Goal: Ask a question: Seek information or help from site administrators or community

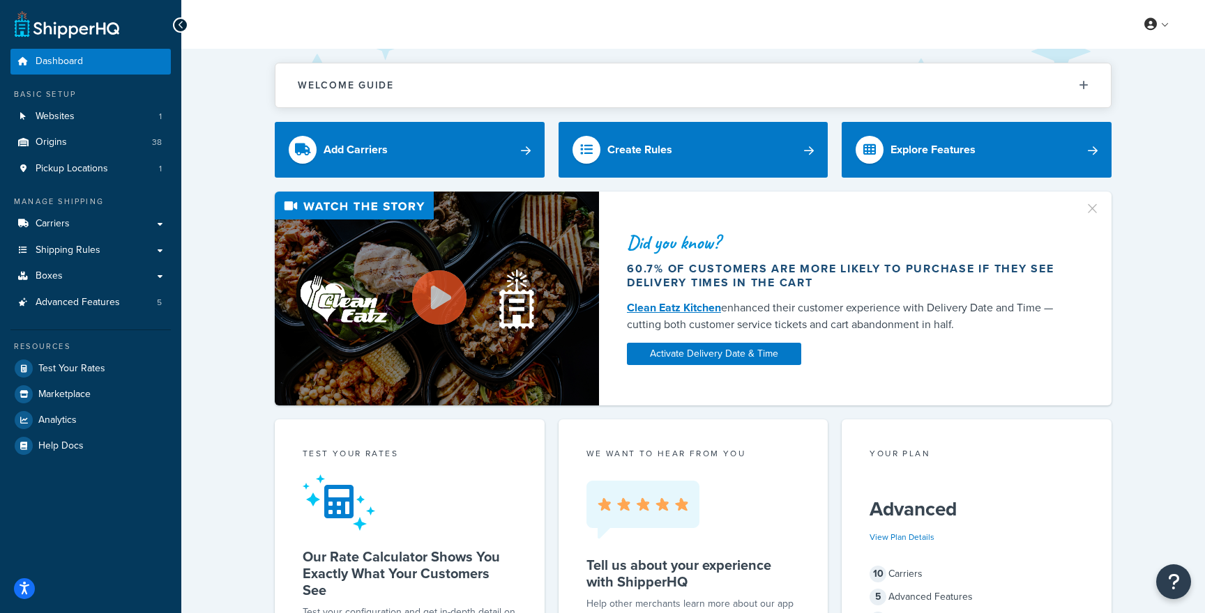
click at [80, 222] on link "Carriers" at bounding box center [90, 224] width 160 height 26
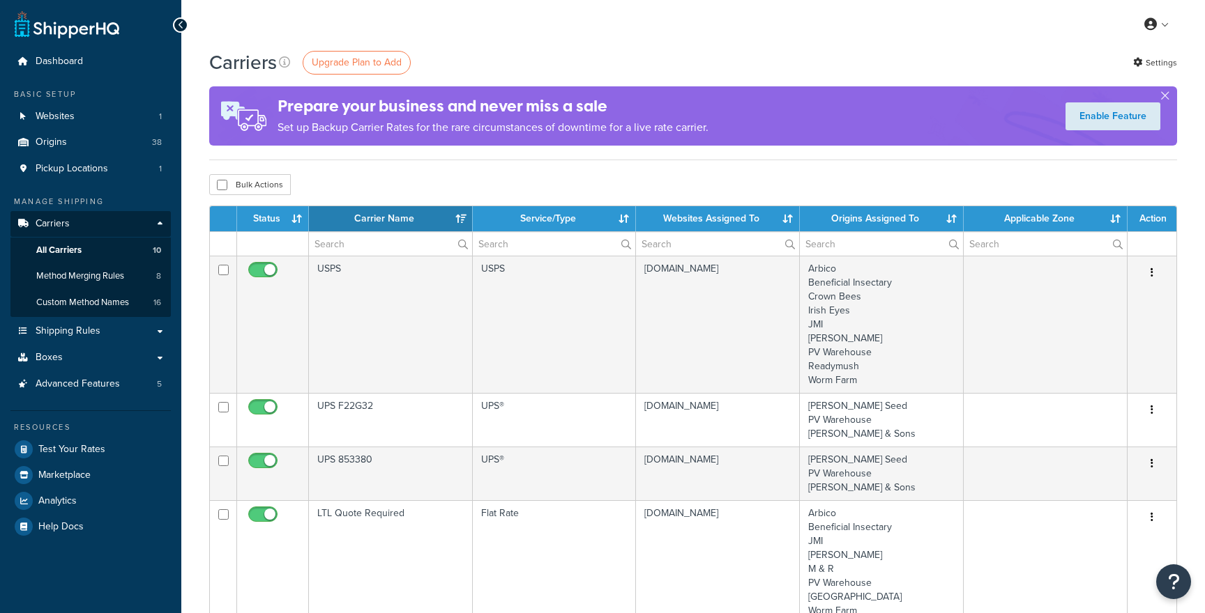
select select "15"
click at [114, 110] on link "Websites 1" at bounding box center [90, 117] width 160 height 26
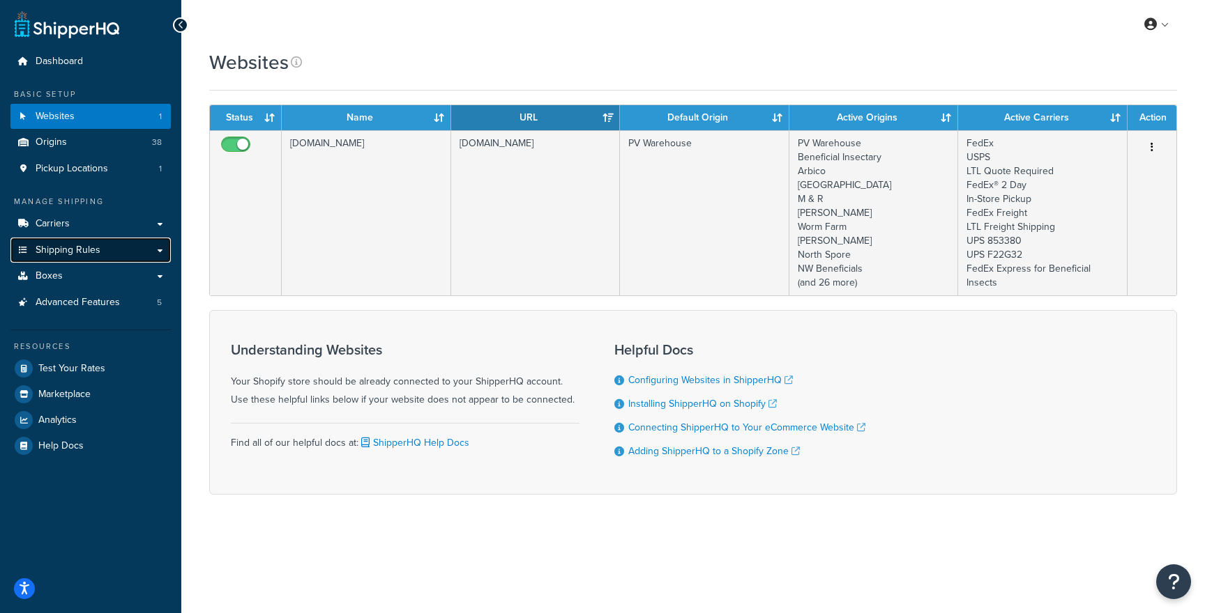
click at [84, 246] on span "Shipping Rules" at bounding box center [68, 251] width 65 height 12
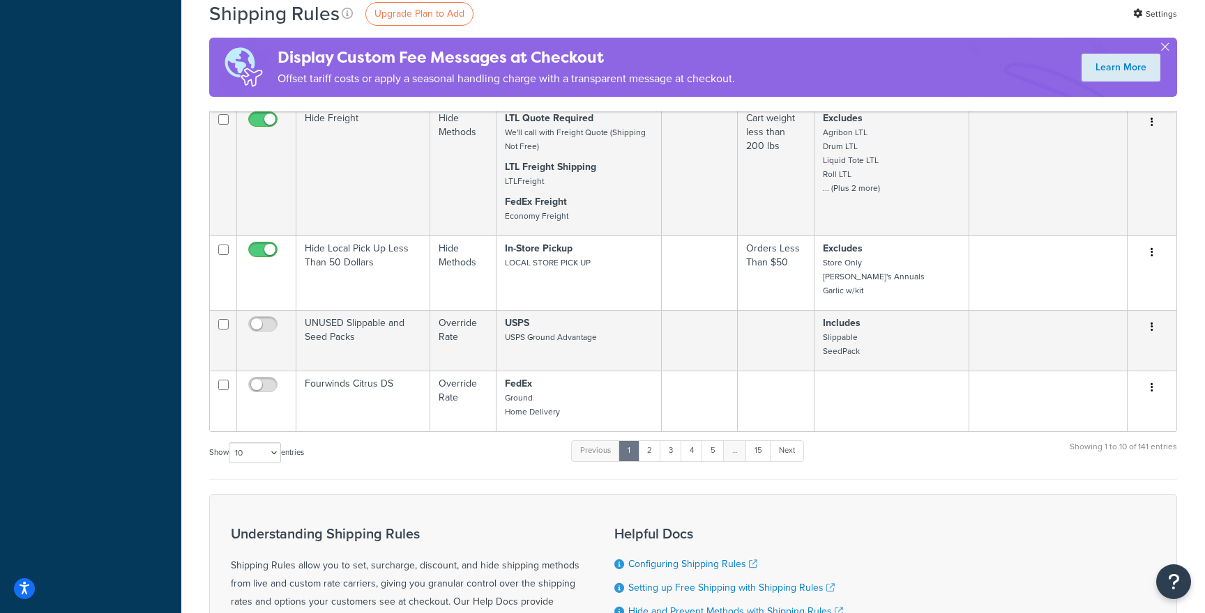
scroll to position [836, 0]
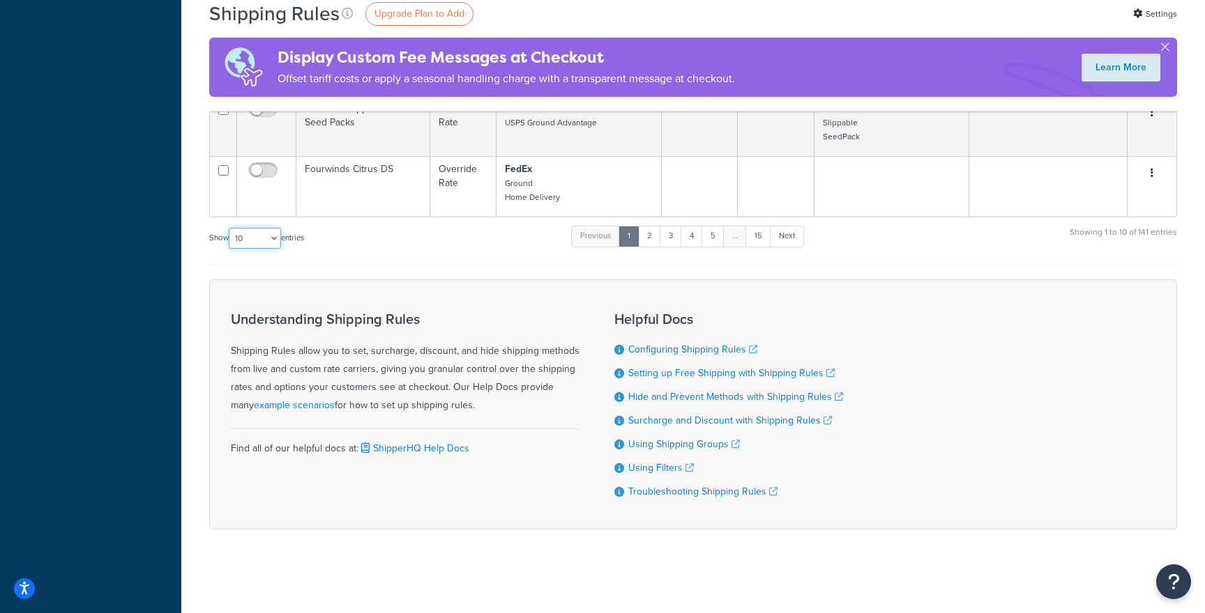
click at [255, 247] on select "10 15 25 50 100 1000" at bounding box center [255, 238] width 52 height 21
select select "1000"
click at [230, 228] on select "10 15 25 50 100 1000" at bounding box center [255, 238] width 52 height 21
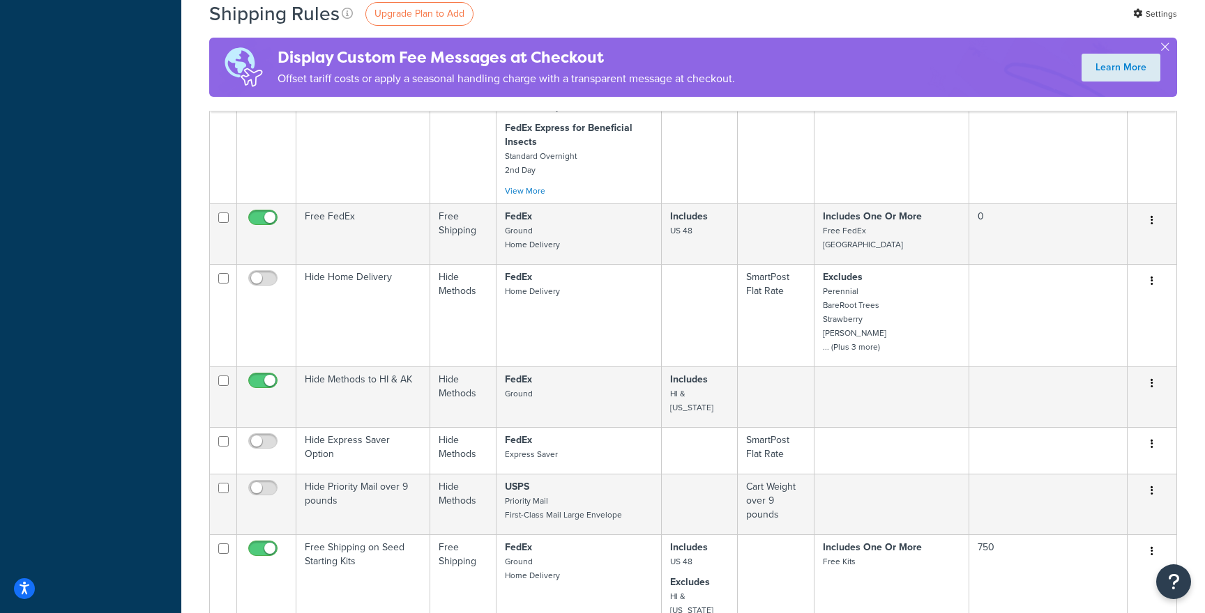
scroll to position [3490, 0]
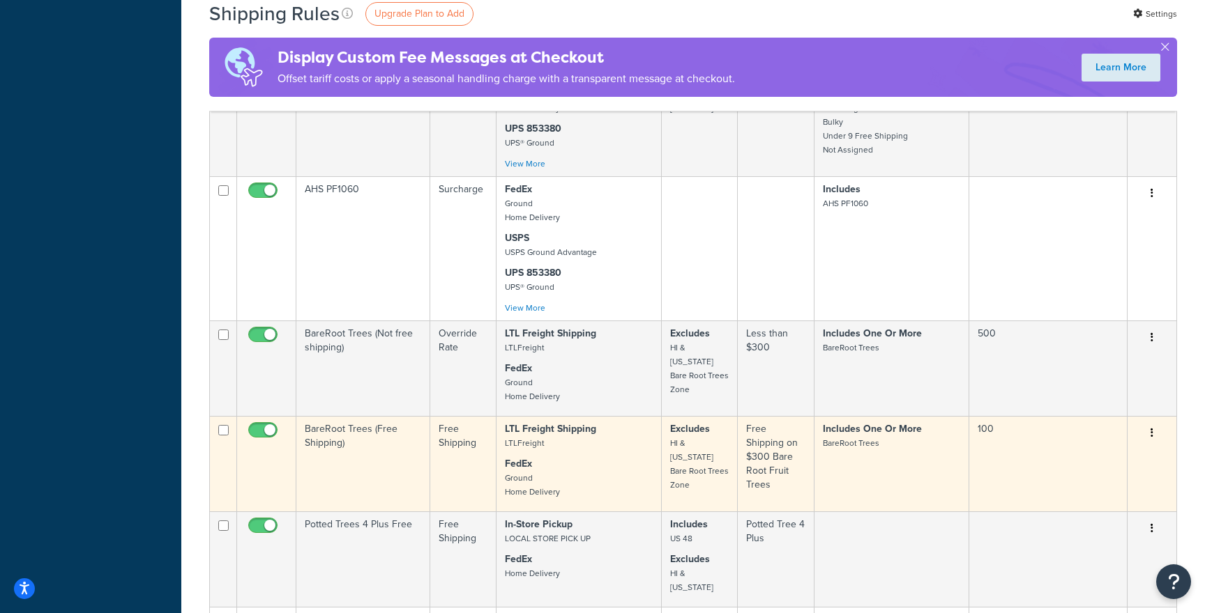
click at [747, 437] on td "Free Shipping on $300 Bare Root Fruit Trees" at bounding box center [776, 463] width 76 height 95
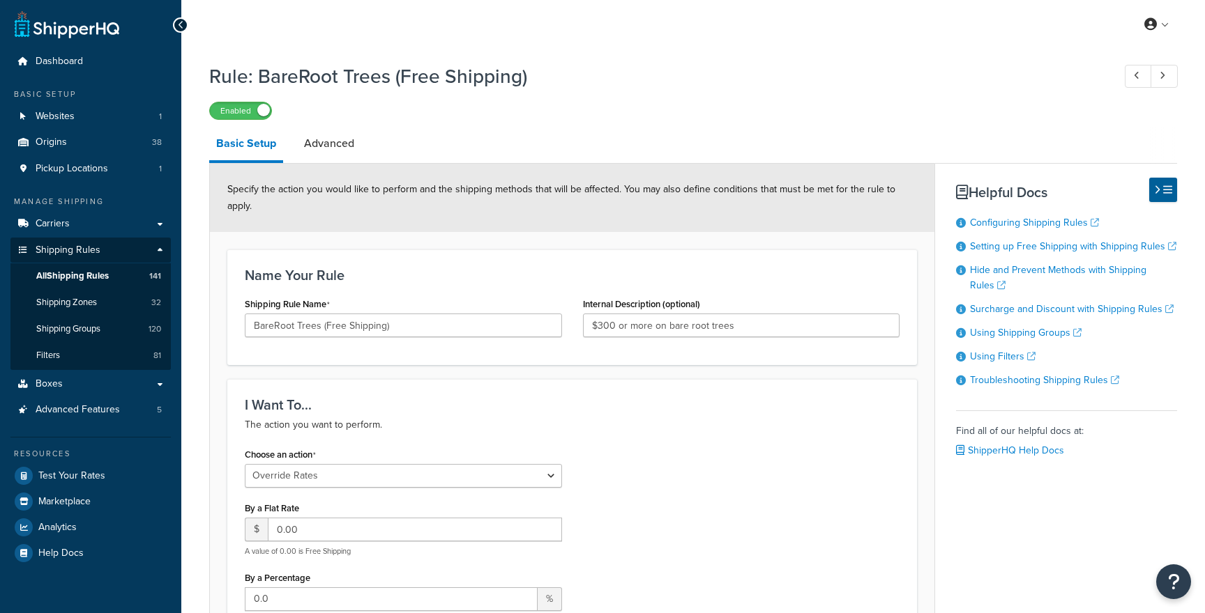
select select "OVERRIDE"
select select "SHIPPING_GROUP"
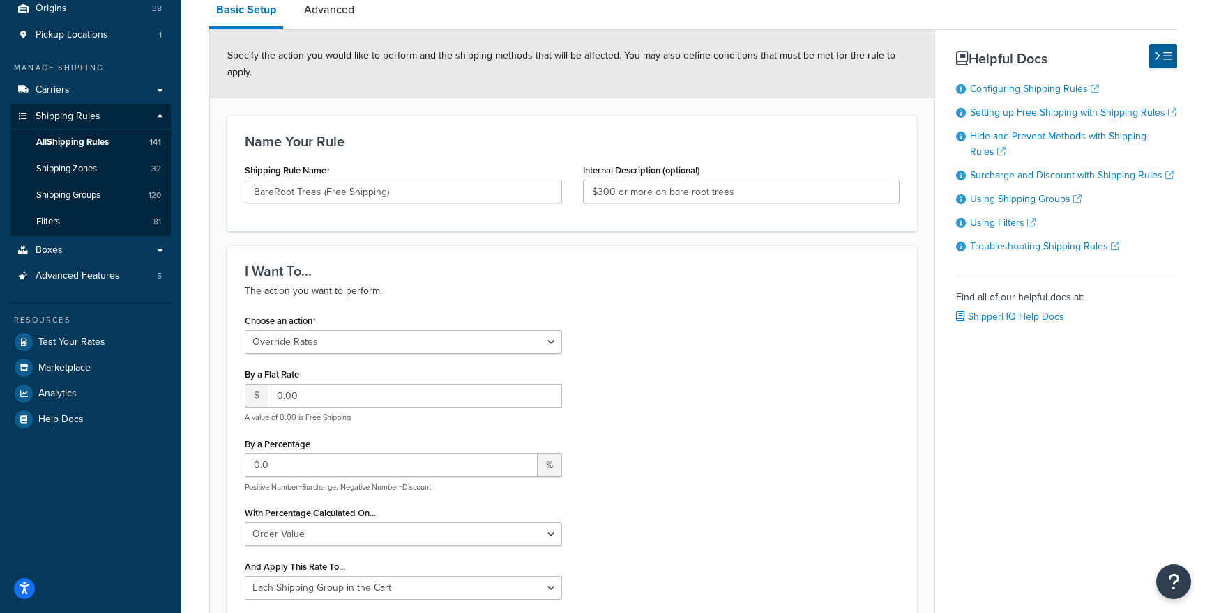
scroll to position [3, 0]
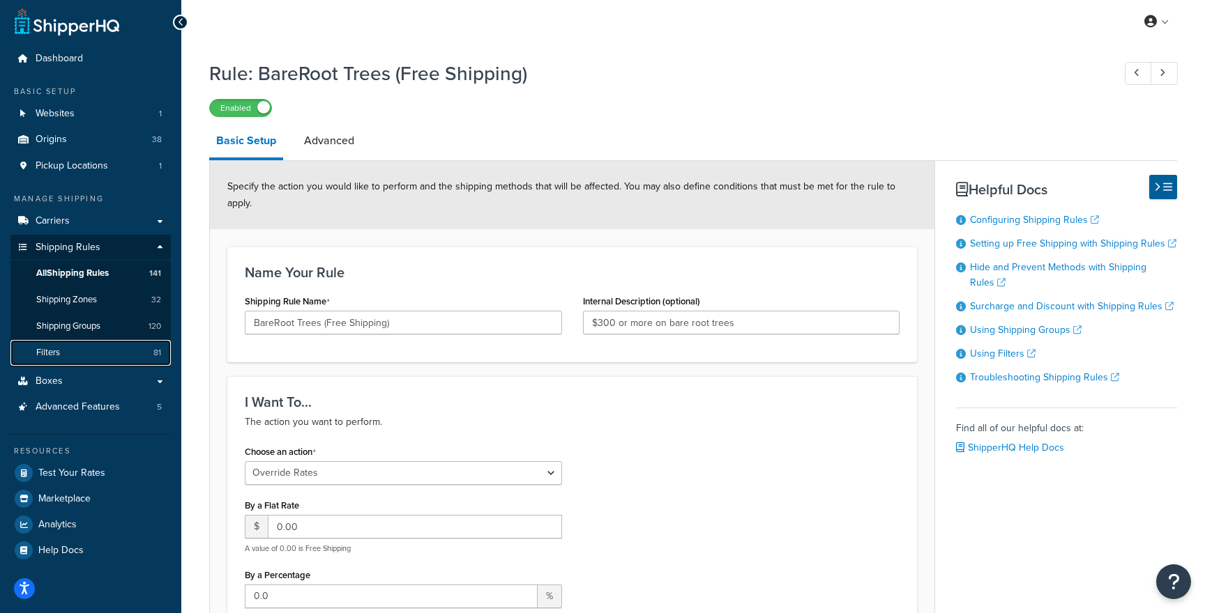
click at [89, 361] on link "Filters 81" at bounding box center [90, 353] width 160 height 26
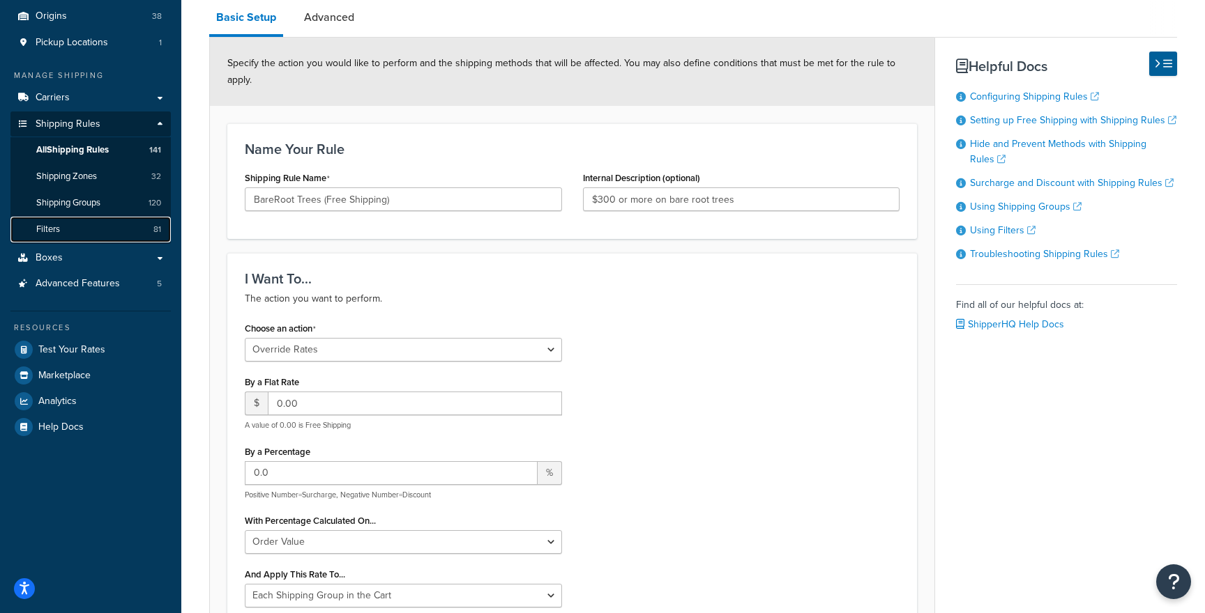
scroll to position [114, 0]
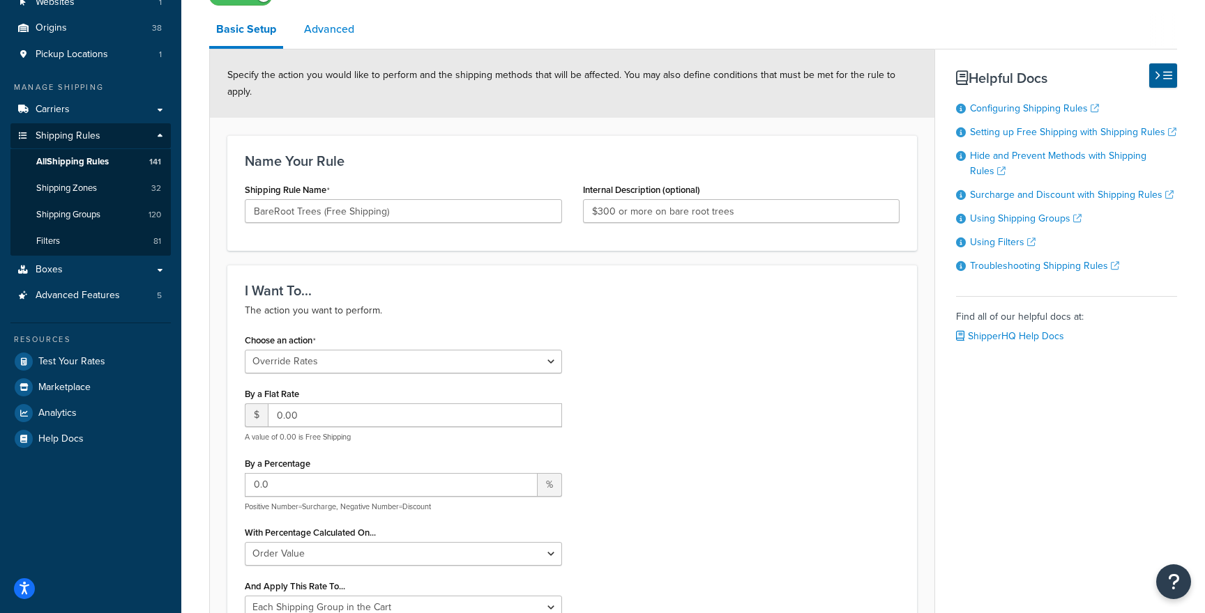
click at [348, 43] on link "Advanced" at bounding box center [329, 29] width 64 height 33
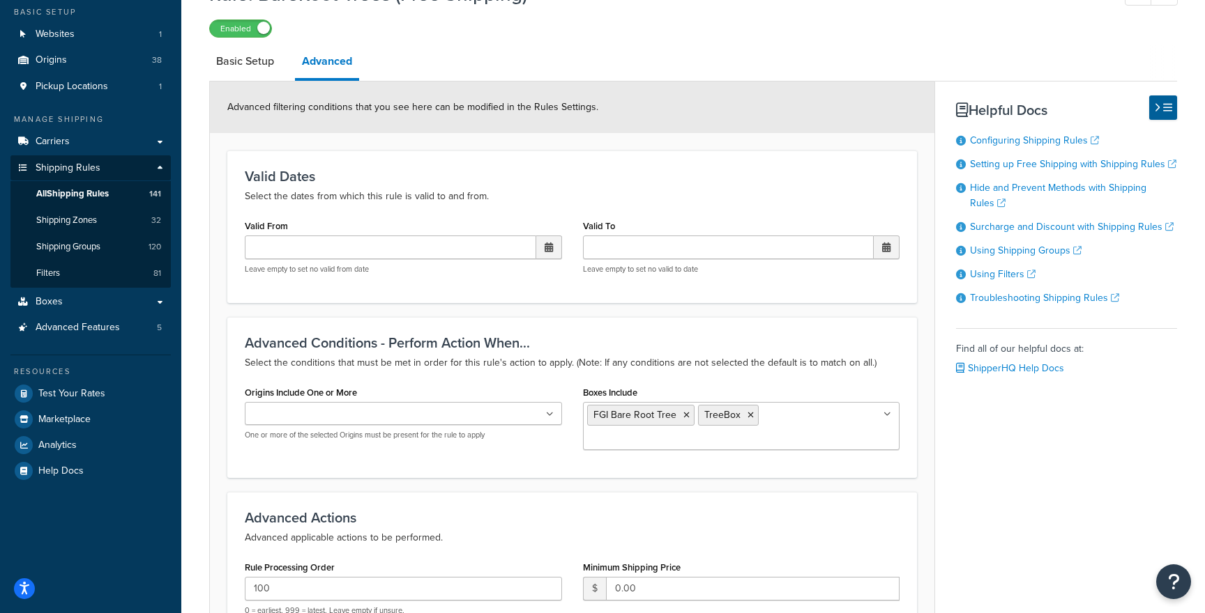
scroll to position [87, 0]
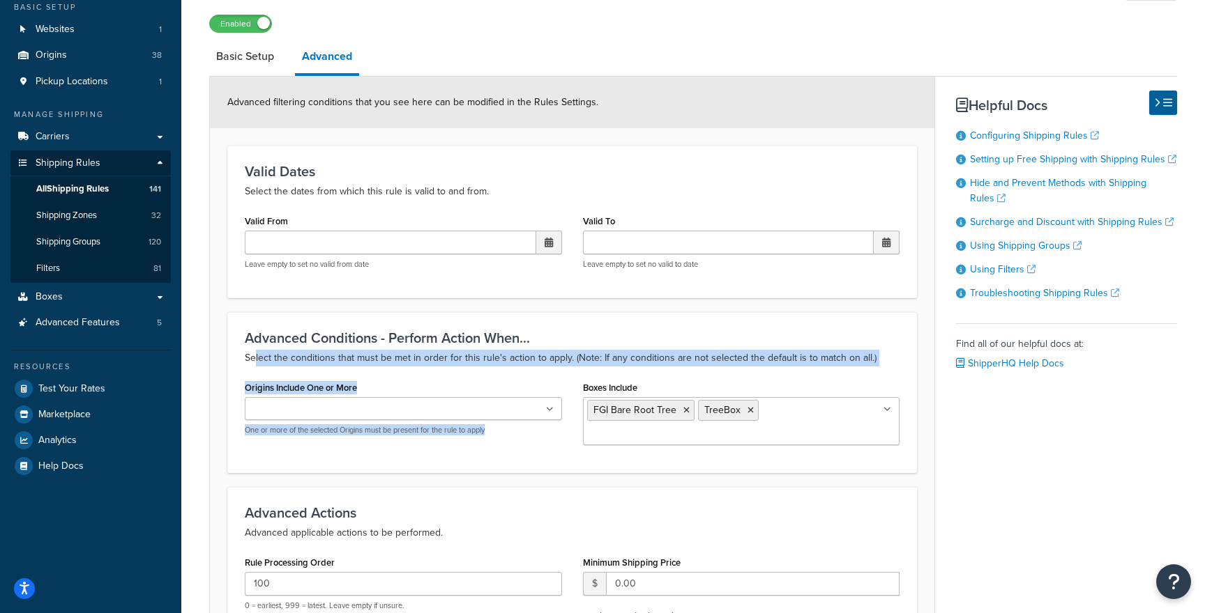
drag, startPoint x: 254, startPoint y: 358, endPoint x: 819, endPoint y: 372, distance: 565.5
click at [819, 372] on div "Advanced Conditions - Perform Action When... Select the conditions that must be…" at bounding box center [571, 392] width 689 height 161
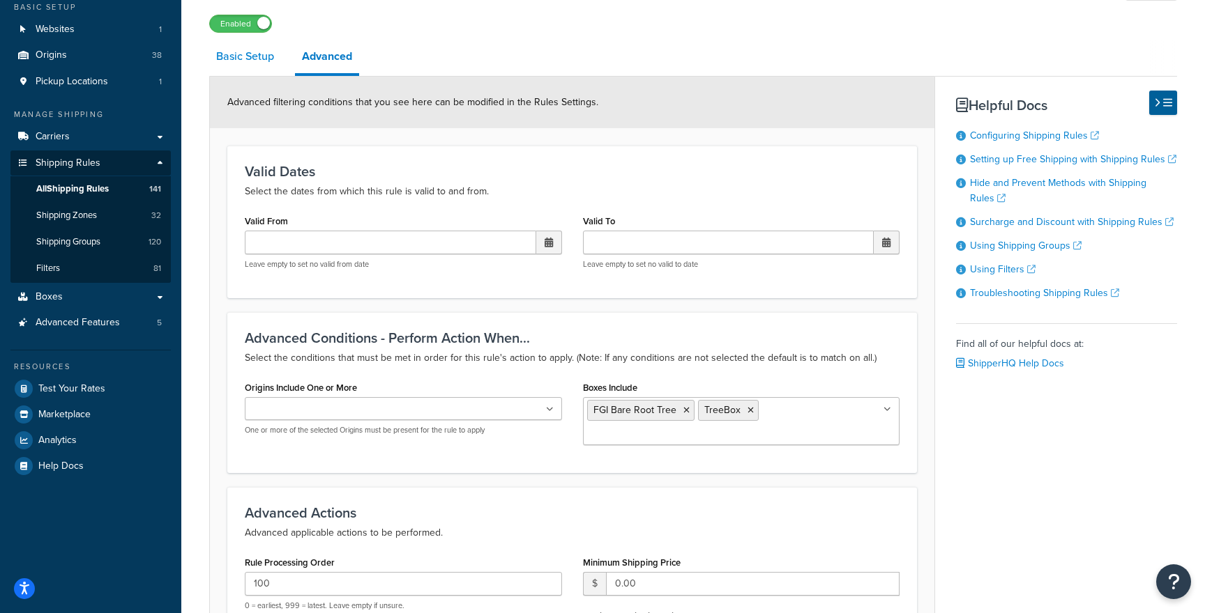
click at [247, 59] on link "Basic Setup" at bounding box center [245, 56] width 72 height 33
select select "OVERRIDE"
select select "SHIPPING_GROUP"
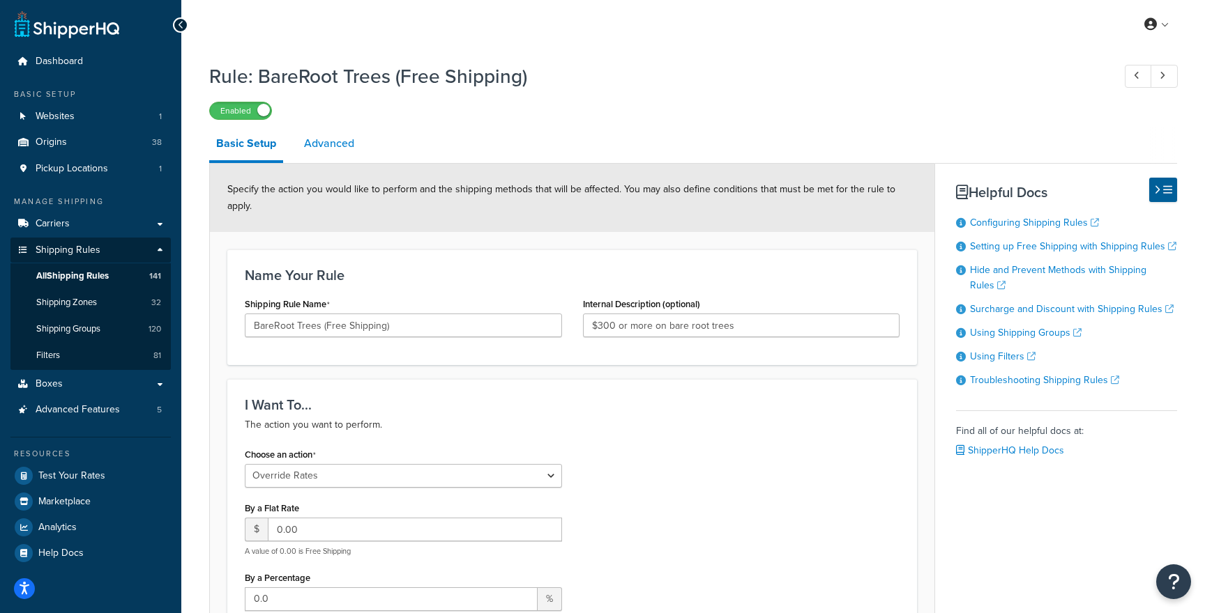
click at [351, 146] on link "Advanced" at bounding box center [329, 143] width 64 height 33
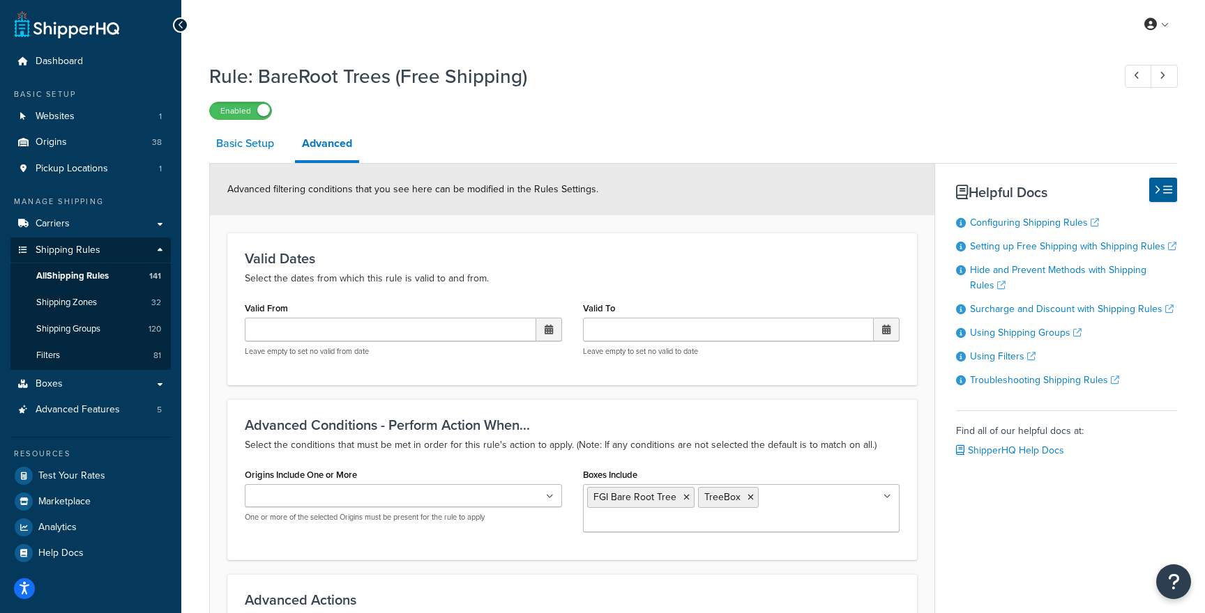
click at [271, 142] on link "Basic Setup" at bounding box center [245, 143] width 72 height 33
select select "OVERRIDE"
select select "SHIPPING_GROUP"
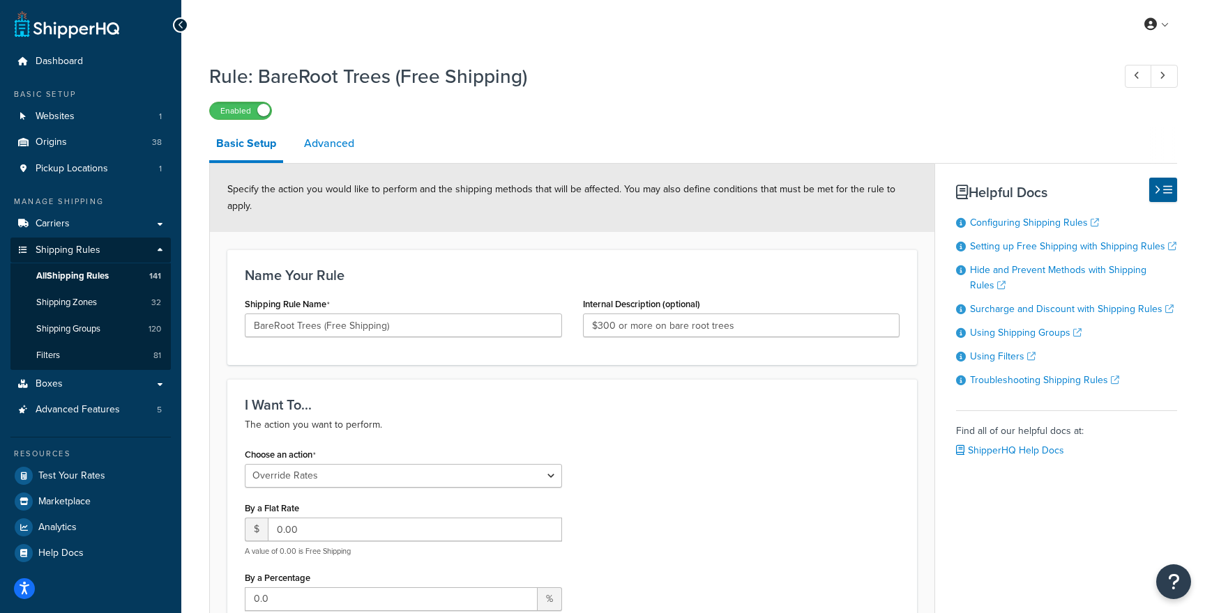
click at [336, 158] on link "Advanced" at bounding box center [329, 143] width 64 height 33
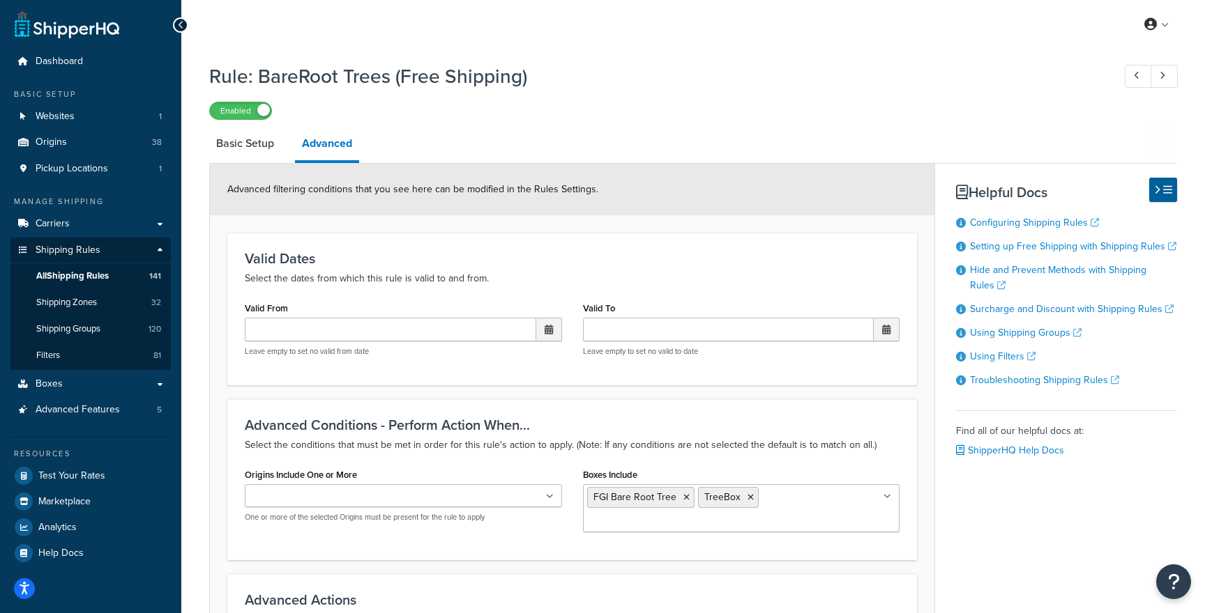
click at [337, 275] on p "Select the dates from which this rule is valid to and from." at bounding box center [572, 278] width 655 height 17
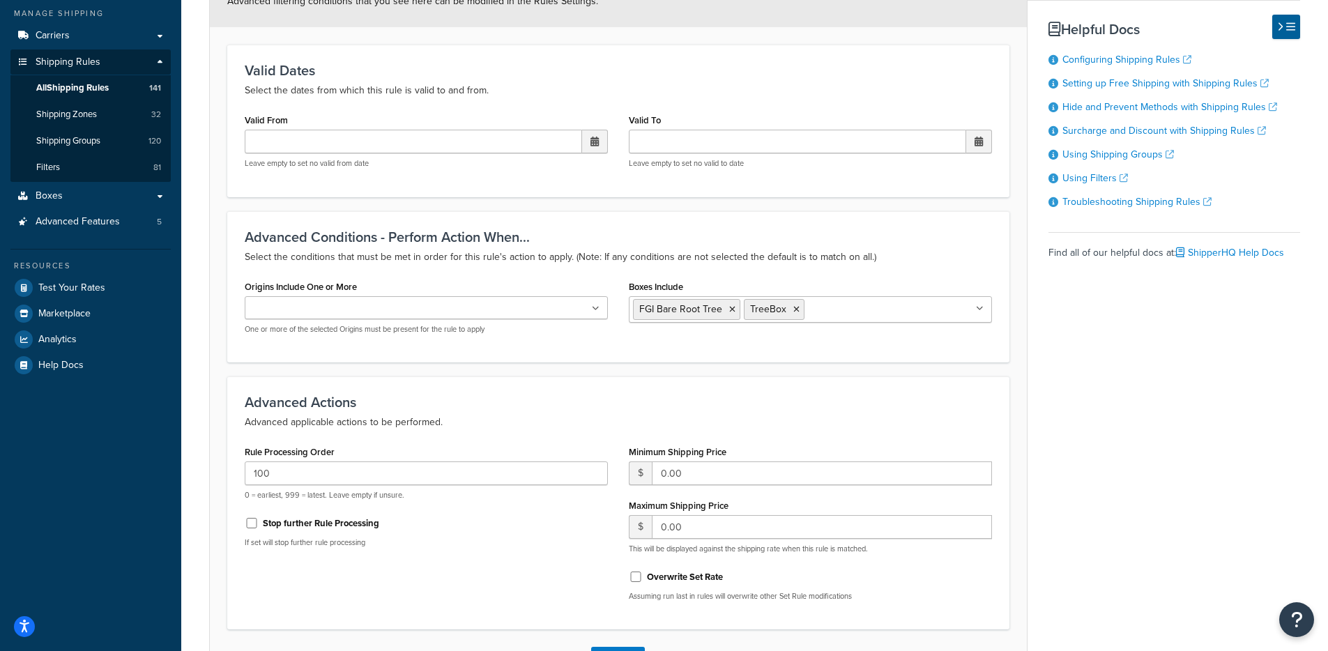
scroll to position [292, 0]
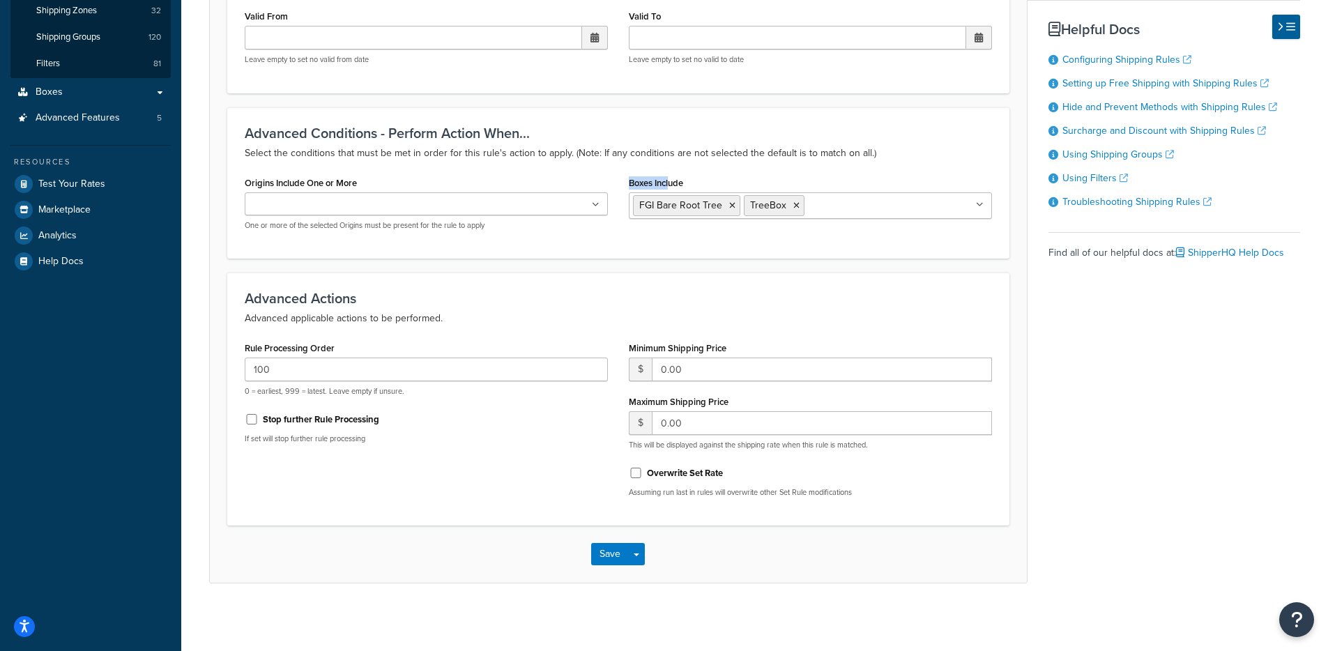
drag, startPoint x: 652, startPoint y: 181, endPoint x: 678, endPoint y: 182, distance: 26.5
click at [671, 182] on div "Boxes Include FGI Bare Root Tree TreeBox 10x10x15 [2.5 Gallon Box] 10x8x0.5 [Sm…" at bounding box center [810, 201] width 384 height 56
click at [711, 171] on div "Advanced Conditions - Perform Action When... Select the conditions that must be…" at bounding box center [618, 182] width 782 height 151
drag, startPoint x: 625, startPoint y: 177, endPoint x: 595, endPoint y: 174, distance: 30.2
click at [595, 174] on div "Origins Include One or More Arbico Beneficial Insectary Berry Global Corp Boer …" at bounding box center [618, 207] width 768 height 68
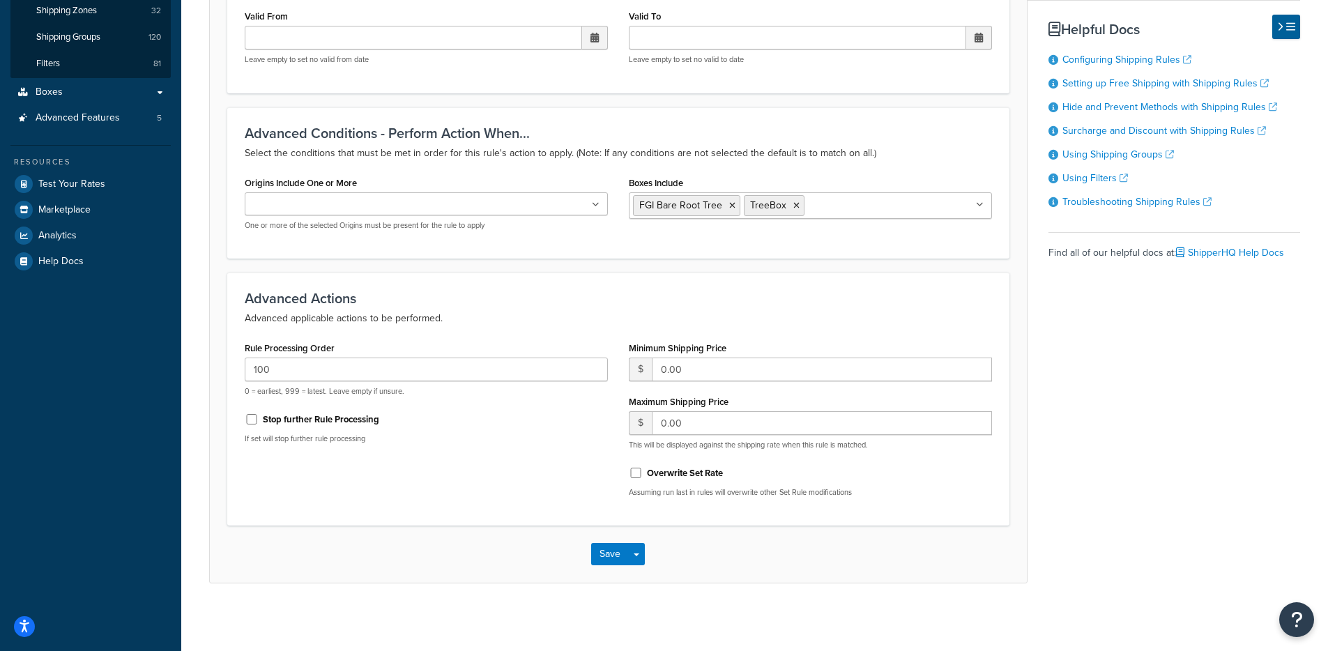
click at [587, 165] on div "Advanced Conditions - Perform Action When... Select the conditions that must be…" at bounding box center [618, 182] width 782 height 151
drag, startPoint x: 343, startPoint y: 341, endPoint x: 272, endPoint y: 275, distance: 96.7
click at [272, 275] on div "Advanced Actions Advanced applicable actions to be performed. Rule Processing O…" at bounding box center [618, 399] width 782 height 253
click at [282, 298] on h3 "Advanced Actions" at bounding box center [618, 298] width 747 height 15
drag, startPoint x: 497, startPoint y: 237, endPoint x: 315, endPoint y: 159, distance: 198.0
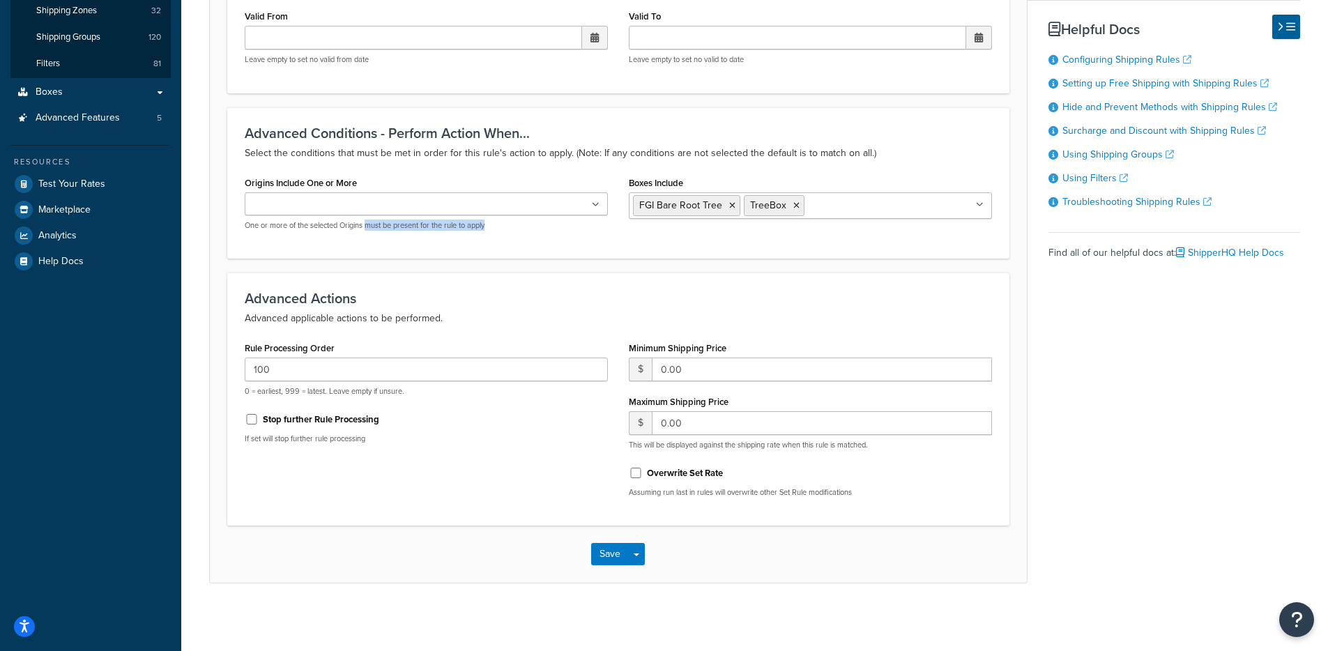
click at [353, 226] on div "Origins Include One or More Arbico Beneficial Insectary Berry Global Corp Boer …" at bounding box center [426, 207] width 384 height 68
drag, startPoint x: 308, startPoint y: 159, endPoint x: 194, endPoint y: 145, distance: 114.5
click at [308, 159] on p "Select the conditions that must be met in order for this rule's action to apply…" at bounding box center [618, 153] width 747 height 17
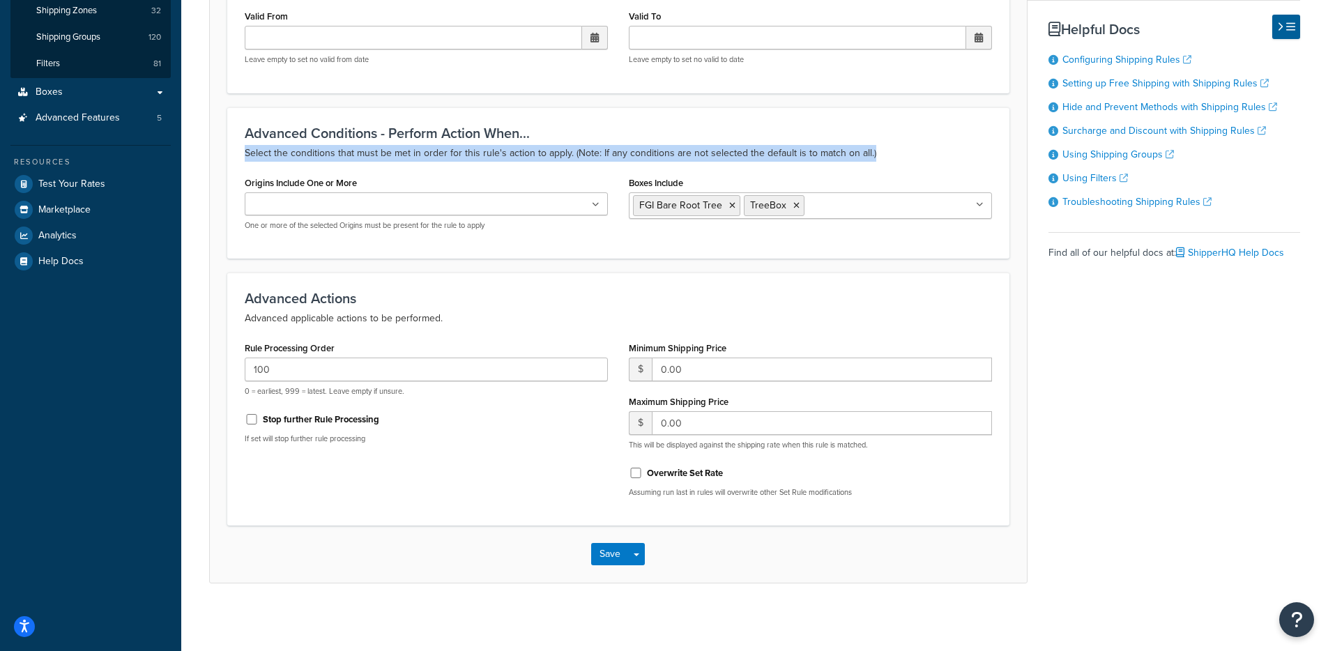
drag, startPoint x: 192, startPoint y: 144, endPoint x: 483, endPoint y: 165, distance: 291.4
click at [471, 165] on div "Rule: BareRoot Trees (Free Shipping) Enabled Basic Setup Advanced Advanced filt…" at bounding box center [754, 191] width 1147 height 855
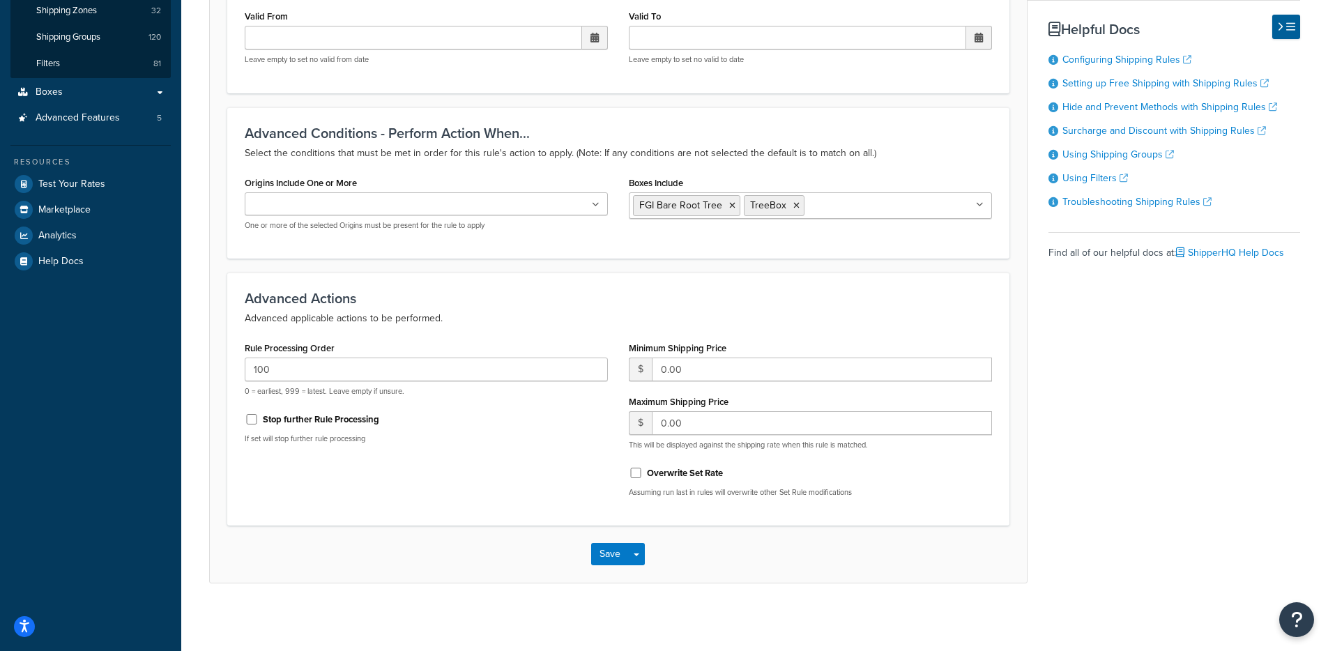
drag, startPoint x: 483, startPoint y: 165, endPoint x: 418, endPoint y: 163, distance: 65.5
click at [483, 165] on div "Advanced Conditions - Perform Action When... Select the conditions that must be…" at bounding box center [618, 182] width 782 height 151
drag, startPoint x: 257, startPoint y: 153, endPoint x: 913, endPoint y: 153, distance: 656.6
click at [913, 153] on p "Select the conditions that must be met in order for this rule's action to apply…" at bounding box center [618, 153] width 747 height 17
drag, startPoint x: 908, startPoint y: 153, endPoint x: 472, endPoint y: 155, distance: 436.4
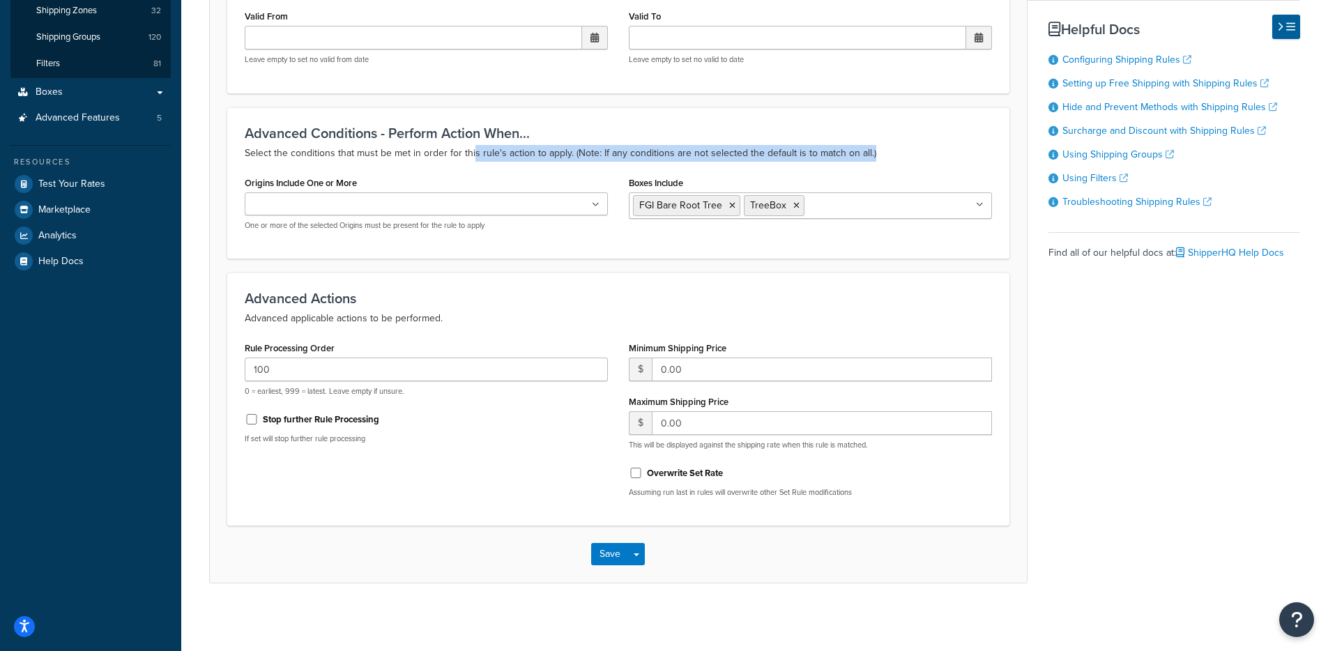
click at [472, 155] on p "Select the conditions that must be met in order for this rule's action to apply…" at bounding box center [618, 153] width 747 height 17
drag, startPoint x: 581, startPoint y: 150, endPoint x: 815, endPoint y: 155, distance: 233.6
click at [812, 155] on p "Select the conditions that must be met in order for this rule's action to apply…" at bounding box center [618, 153] width 747 height 17
drag, startPoint x: 815, startPoint y: 155, endPoint x: 823, endPoint y: 156, distance: 8.4
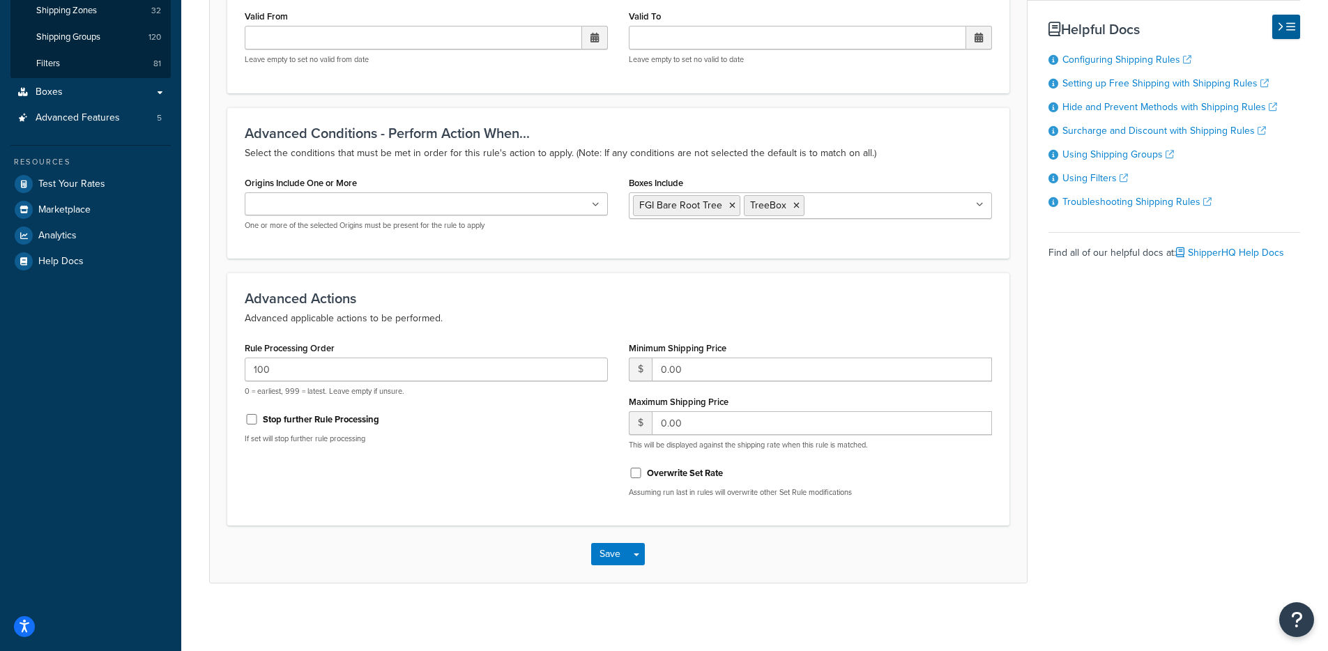
click at [815, 155] on p "Select the conditions that must be met in order for this rule's action to apply…" at bounding box center [618, 153] width 747 height 17
drag, startPoint x: 850, startPoint y: 156, endPoint x: 660, endPoint y: 156, distance: 189.6
click at [660, 156] on p "Select the conditions that must be met in order for this rule's action to apply…" at bounding box center [618, 153] width 747 height 17
click at [656, 155] on p "Select the conditions that must be met in order for this rule's action to apply…" at bounding box center [618, 153] width 747 height 17
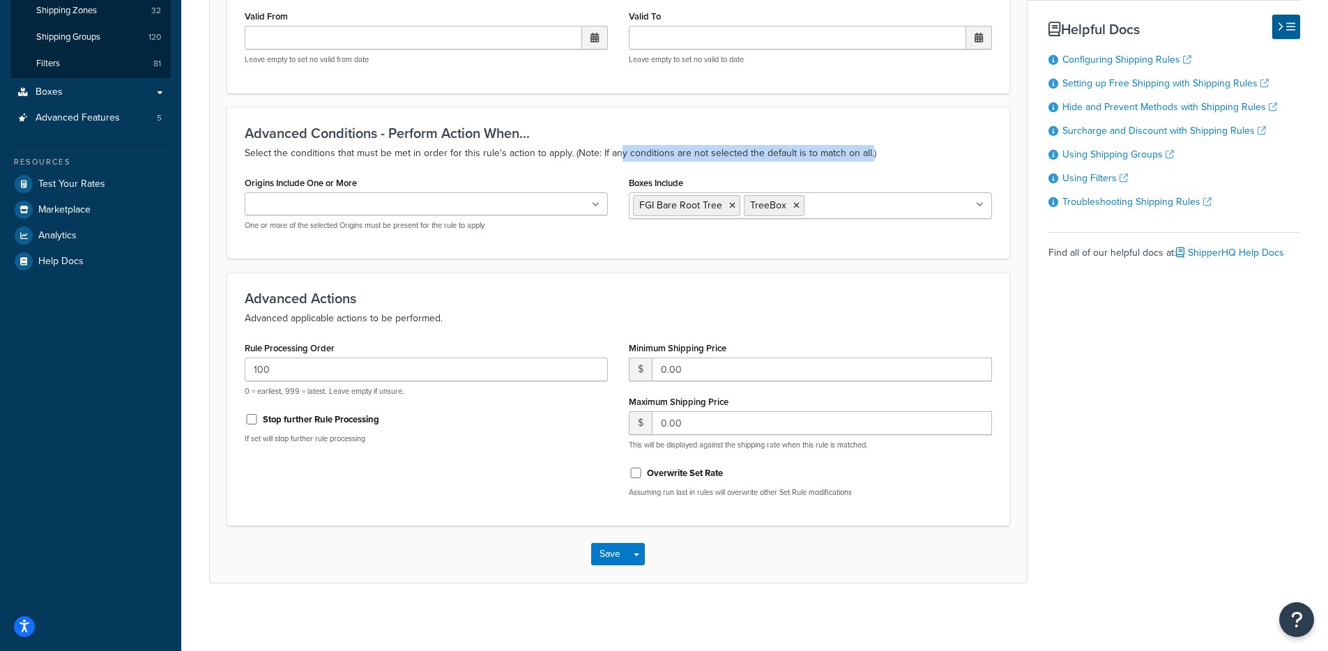
drag, startPoint x: 616, startPoint y: 153, endPoint x: 870, endPoint y: 154, distance: 254.4
click at [869, 154] on p "Select the conditions that must be met in order for this rule's action to apply…" at bounding box center [618, 153] width 747 height 17
click at [871, 155] on p "Select the conditions that must be met in order for this rule's action to apply…" at bounding box center [618, 153] width 747 height 17
drag, startPoint x: 878, startPoint y: 157, endPoint x: 599, endPoint y: 160, distance: 278.8
click at [595, 159] on p "Select the conditions that must be met in order for this rule's action to apply…" at bounding box center [618, 153] width 747 height 17
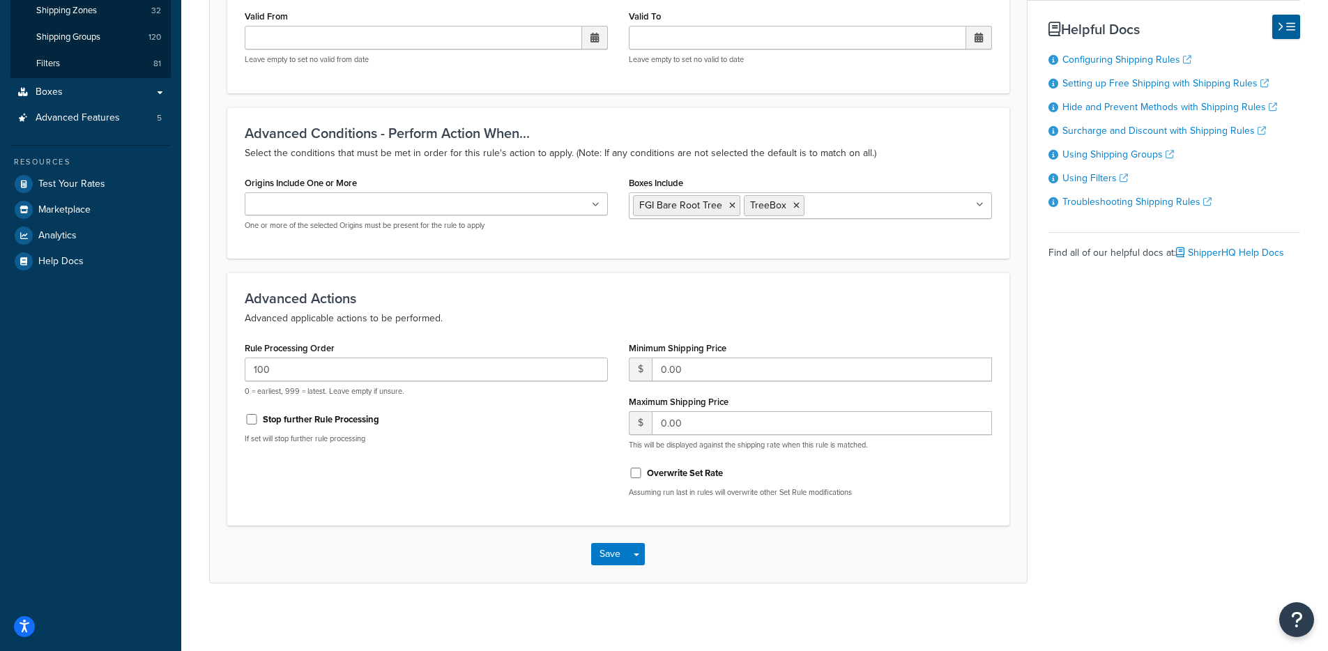
click at [598, 159] on p "Select the conditions that must be met in order for this rule's action to apply…" at bounding box center [618, 153] width 747 height 17
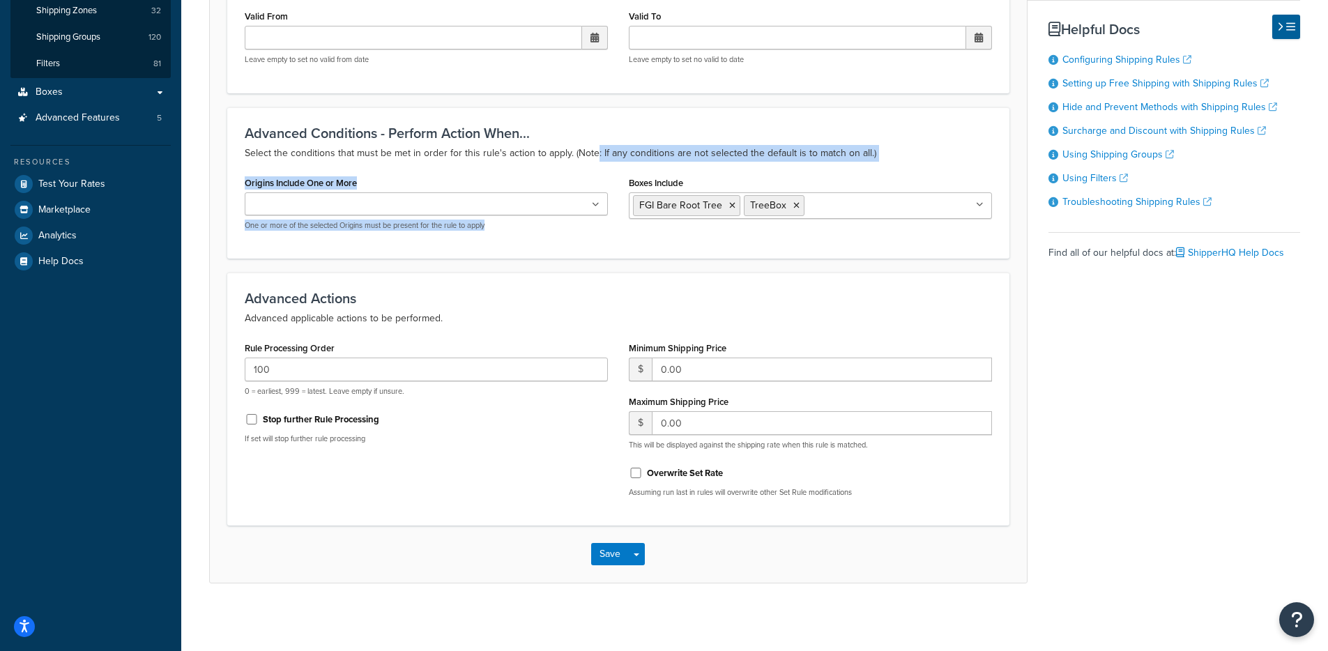
drag, startPoint x: 595, startPoint y: 158, endPoint x: 862, endPoint y: 164, distance: 267.1
click at [860, 164] on div "Advanced Conditions - Perform Action When... Select the conditions that must be…" at bounding box center [618, 182] width 782 height 151
click at [862, 164] on div "Advanced Conditions - Perform Action When... Select the conditions that must be…" at bounding box center [618, 182] width 782 height 151
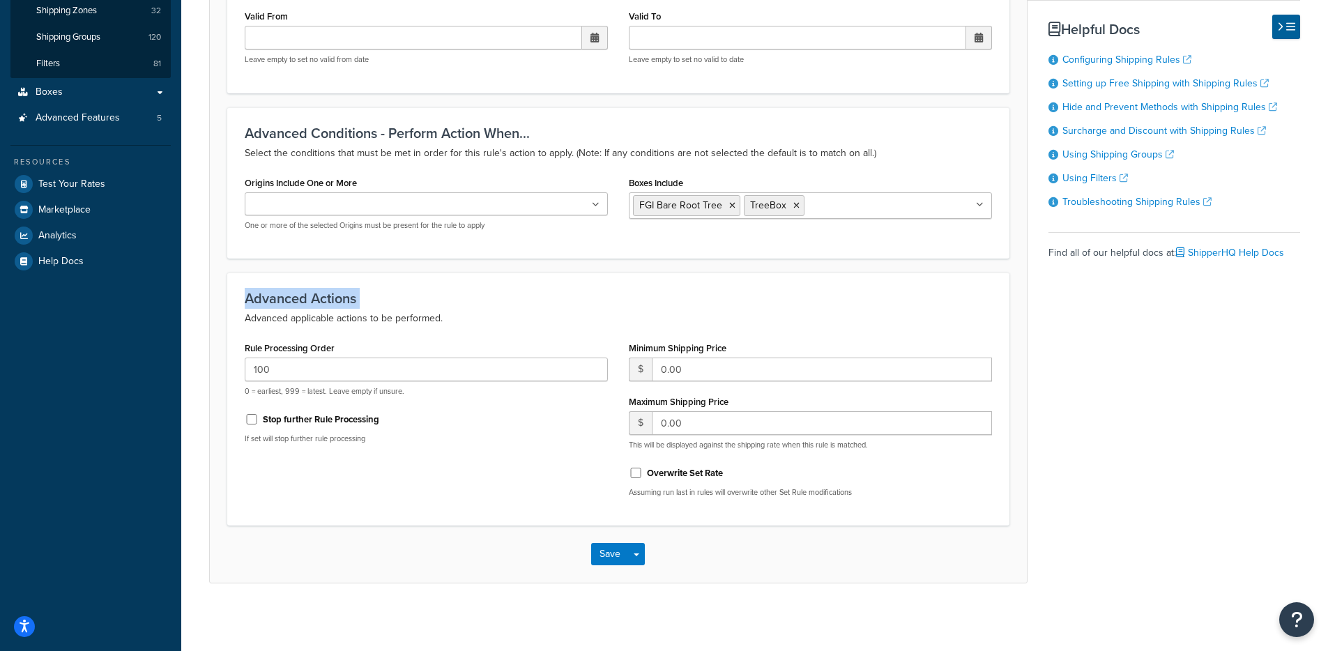
drag, startPoint x: 515, startPoint y: 297, endPoint x: 323, endPoint y: 307, distance: 192.6
click at [222, 313] on form "Advanced filtering conditions that you see here can be modified in the Rules Se…" at bounding box center [618, 227] width 817 height 711
click at [354, 305] on h3 "Advanced Actions" at bounding box center [618, 298] width 747 height 15
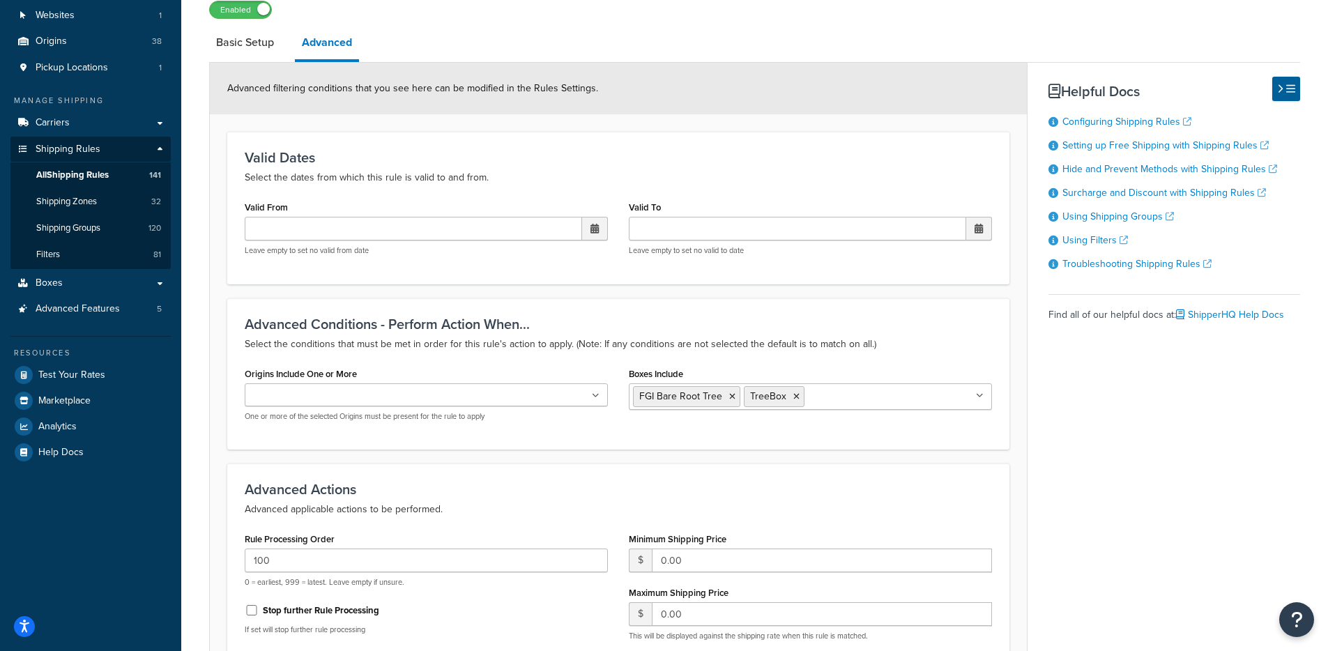
click at [923, 397] on ul "FGI Bare Root Tree TreeBox" at bounding box center [810, 396] width 363 height 26
click at [873, 348] on p "Select the conditions that must be met in order for this rule's action to apply…" at bounding box center [618, 344] width 747 height 17
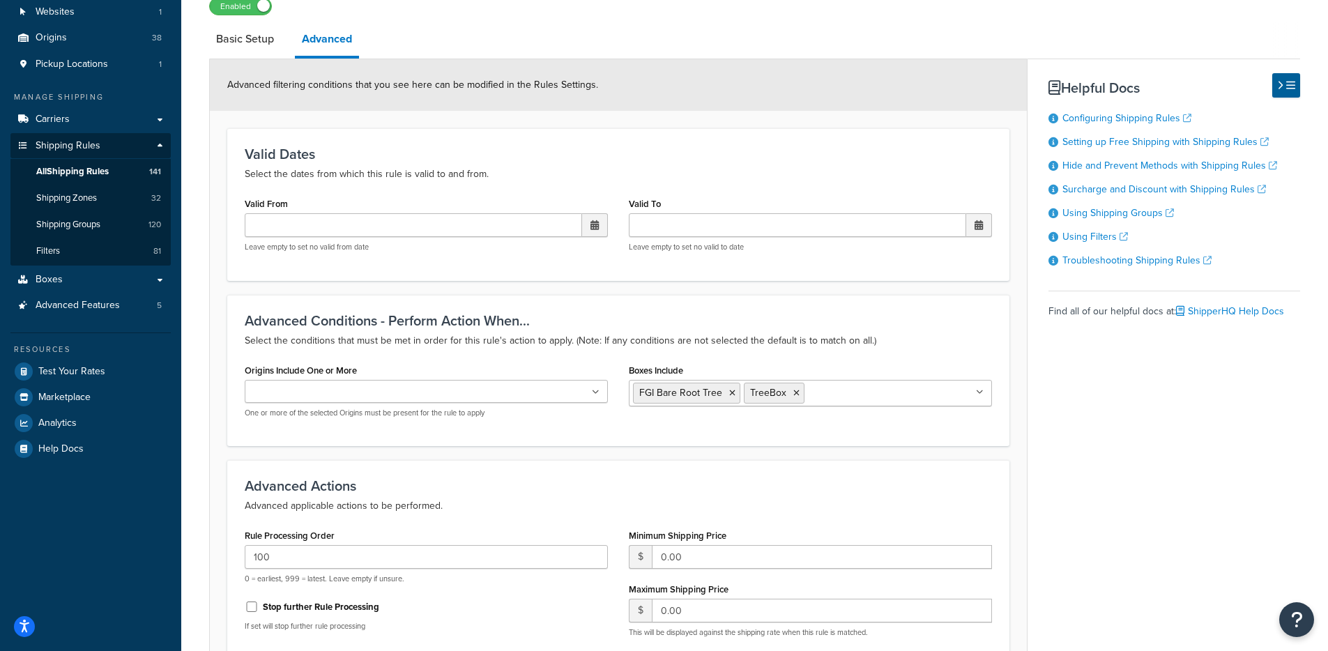
scroll to position [0, 0]
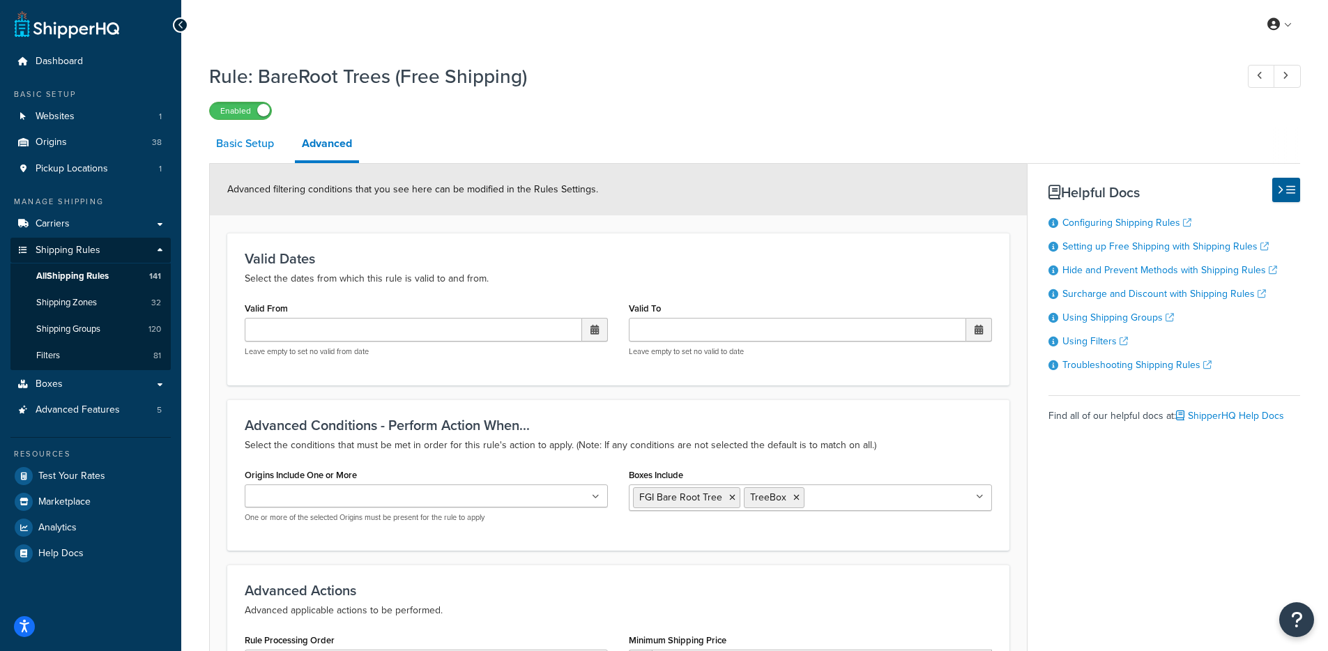
click at [224, 148] on link "Basic Setup" at bounding box center [245, 143] width 72 height 33
select select "OVERRIDE"
select select "SHIPPING_GROUP"
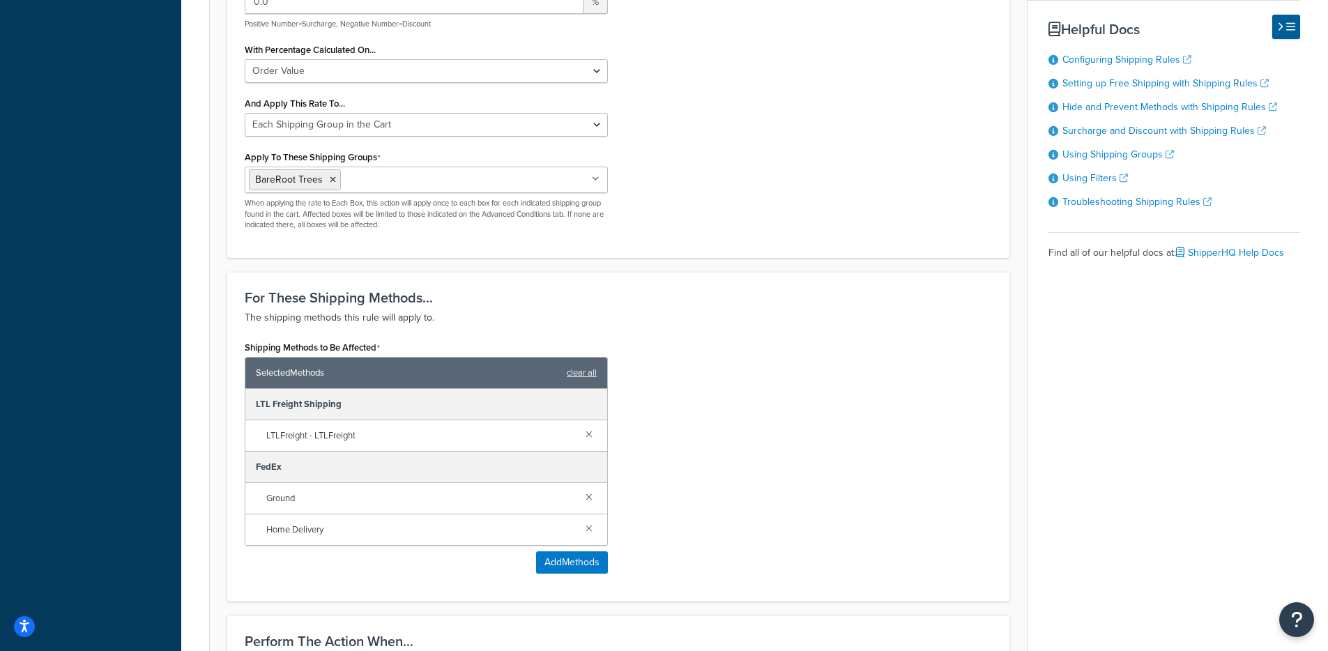
scroll to position [87, 0]
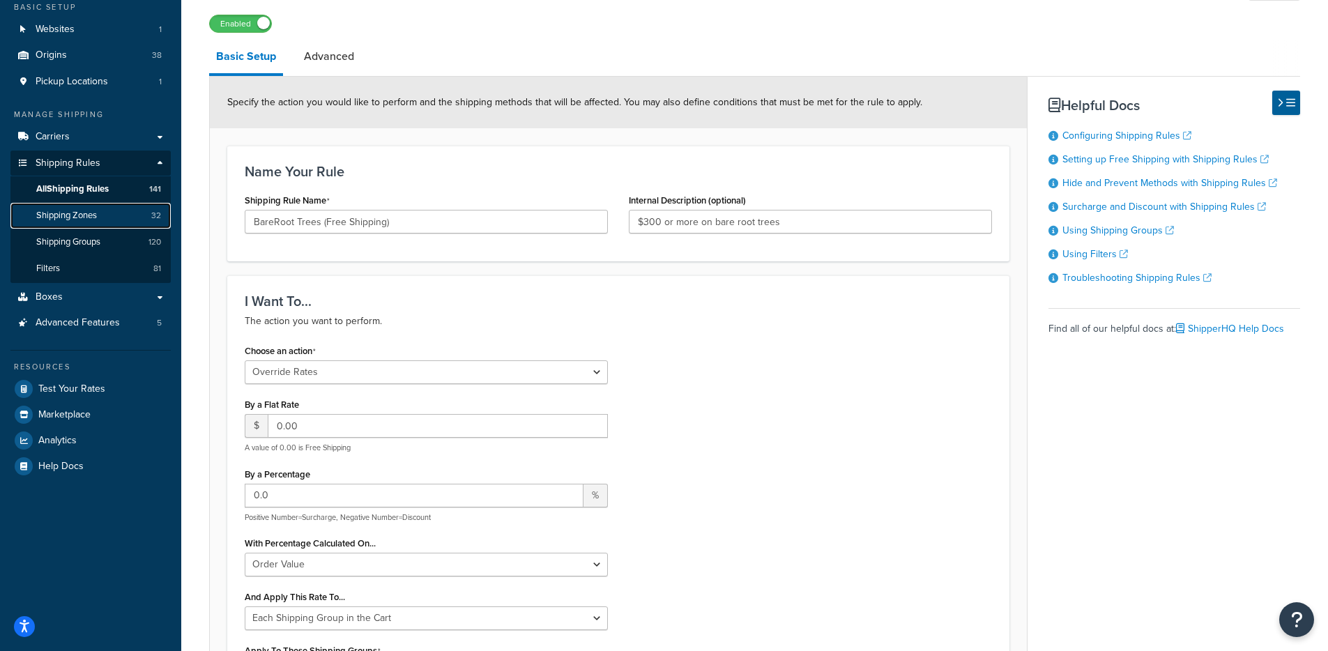
click at [107, 225] on link "Shipping Zones 32" at bounding box center [90, 216] width 160 height 26
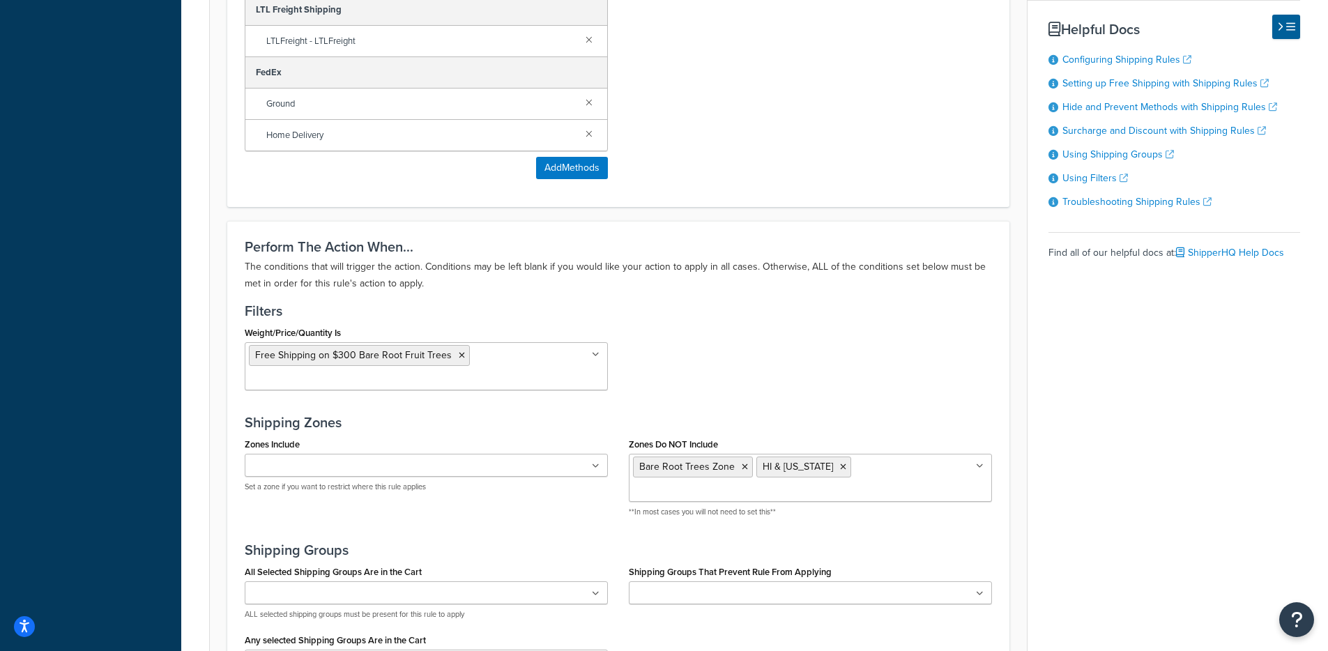
scroll to position [1124, 0]
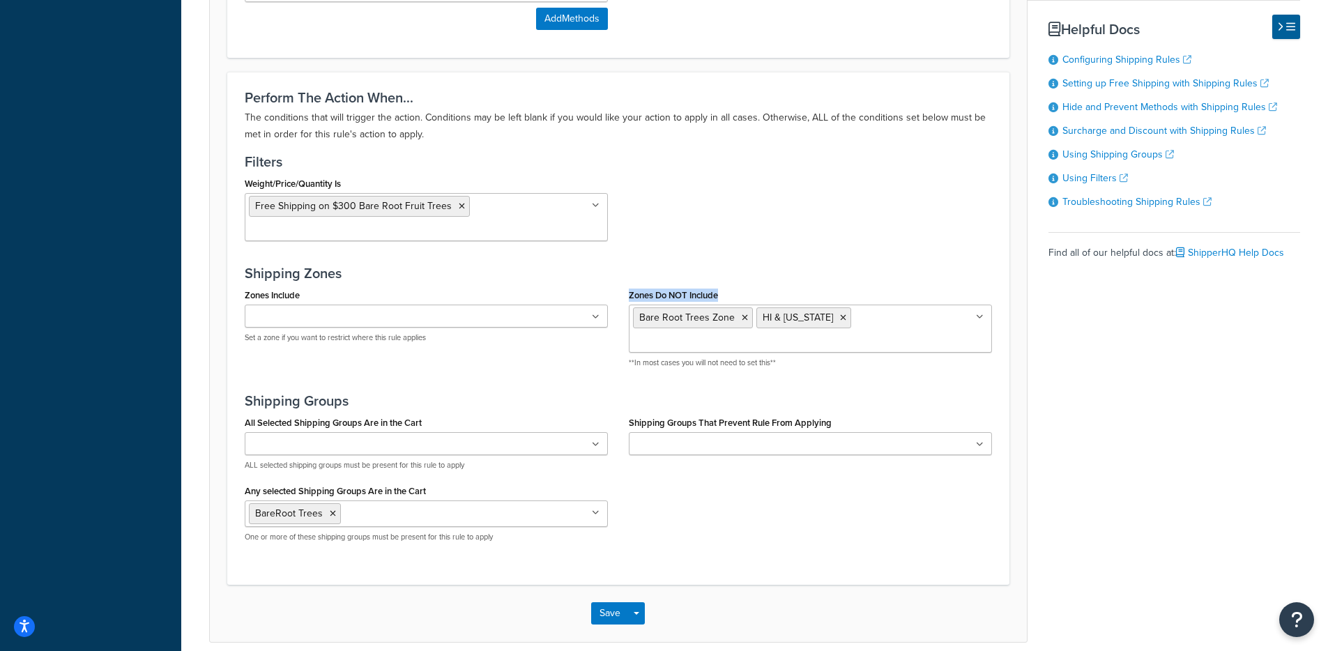
drag, startPoint x: 627, startPoint y: 279, endPoint x: 838, endPoint y: 281, distance: 211.2
click at [838, 285] on div "Zones Do NOT Include Bare Root Trees Zone HI & Alaska All except HI Annie's Ann…" at bounding box center [810, 331] width 384 height 93
click at [837, 266] on h3 "Shipping Zones" at bounding box center [618, 273] width 747 height 15
drag, startPoint x: 643, startPoint y: 280, endPoint x: 771, endPoint y: 283, distance: 128.3
click at [771, 285] on div "Zones Do NOT Include Bare Root Trees Zone HI & Alaska All except HI Annie's Ann…" at bounding box center [810, 326] width 363 height 83
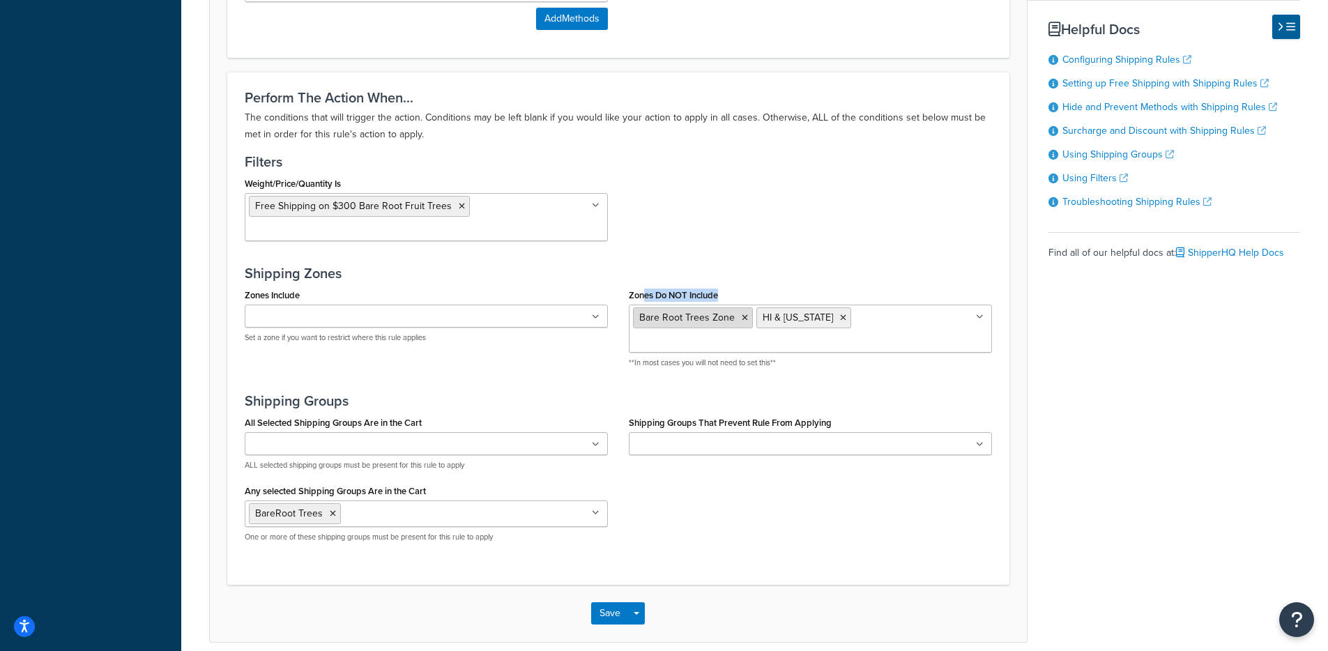
click at [742, 314] on icon at bounding box center [745, 318] width 6 height 8
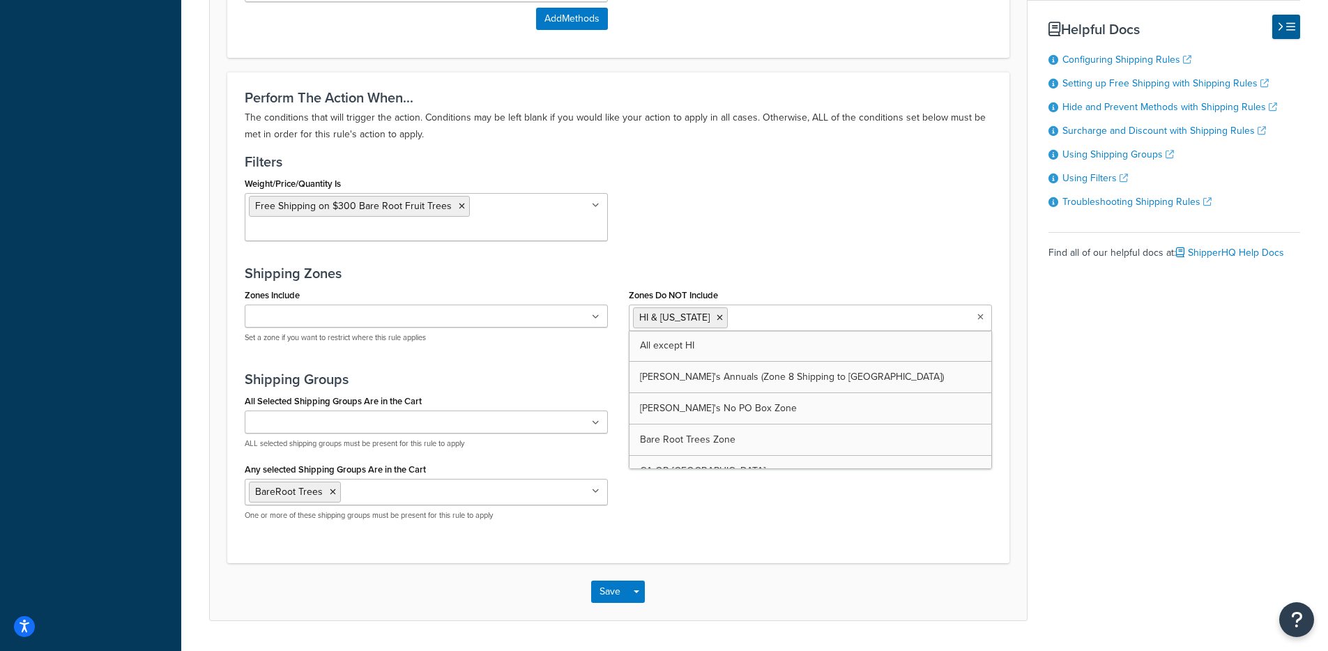
click at [776, 239] on div "Perform The Action When... The conditions that will trigger the action. Conditi…" at bounding box center [618, 317] width 782 height 491
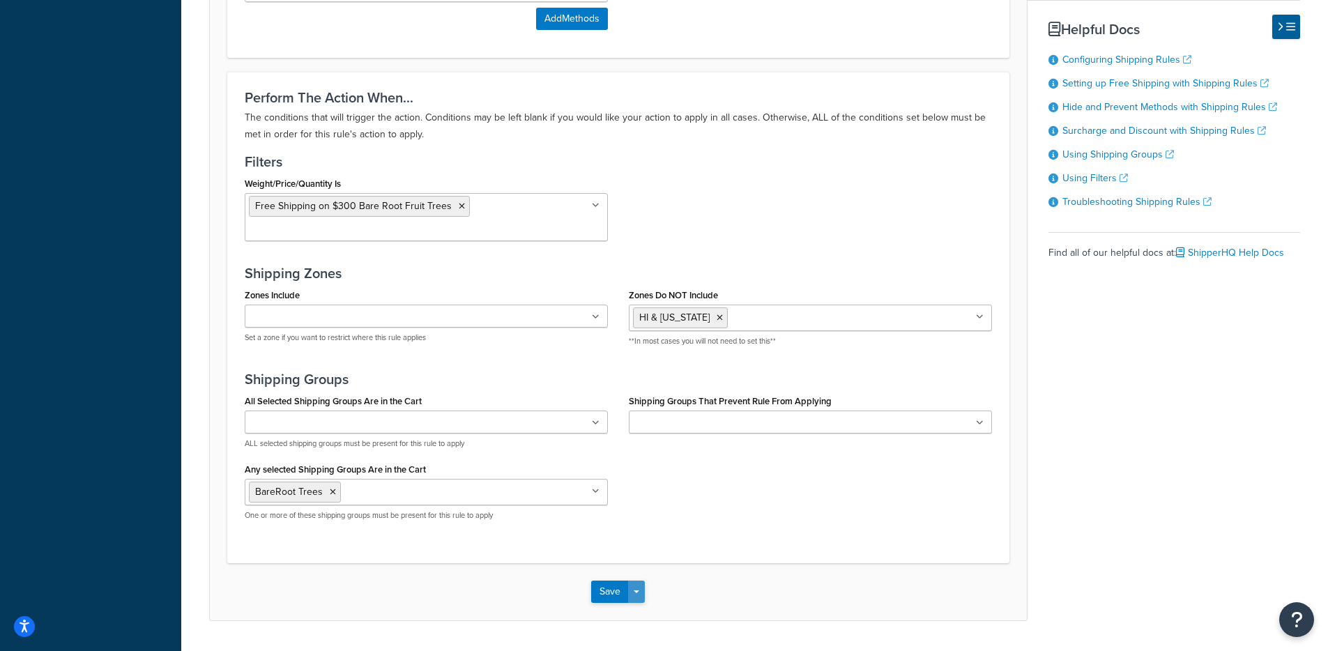
click at [642, 581] on button "Save Dropdown" at bounding box center [636, 592] width 17 height 22
click at [652, 603] on button "Save and Edit" at bounding box center [658, 617] width 135 height 29
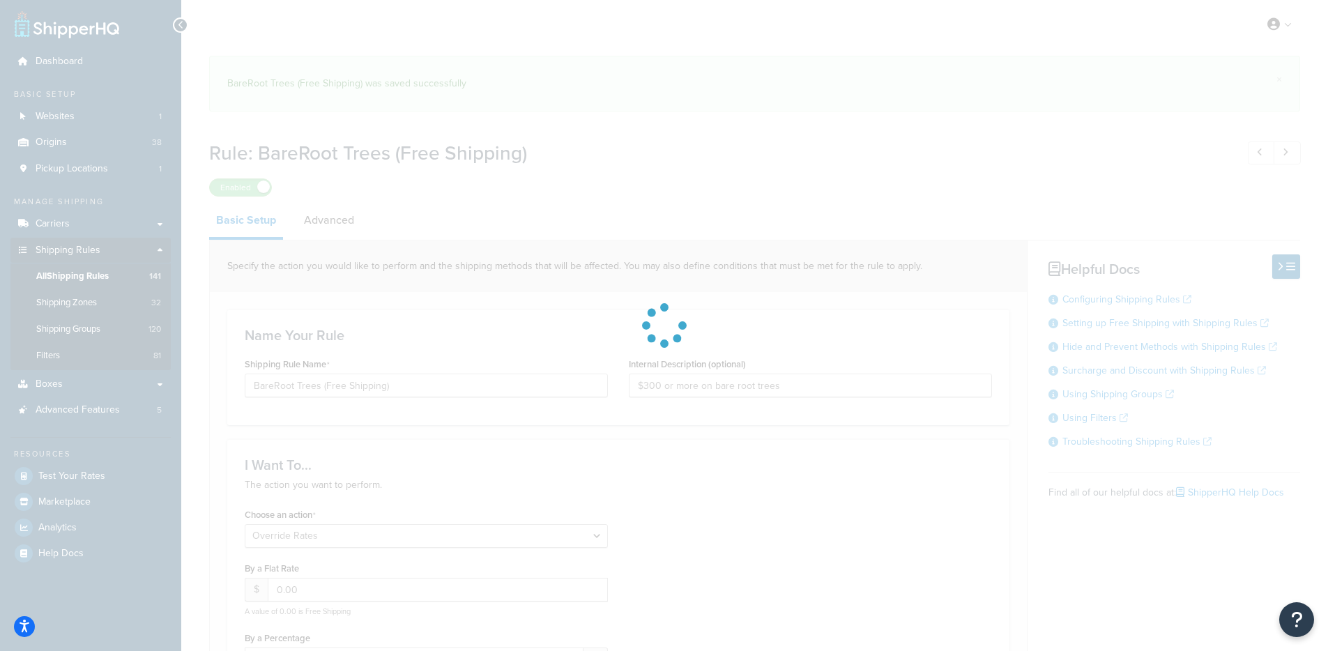
select select "OVERRIDE"
select select "SHIPPING_GROUP"
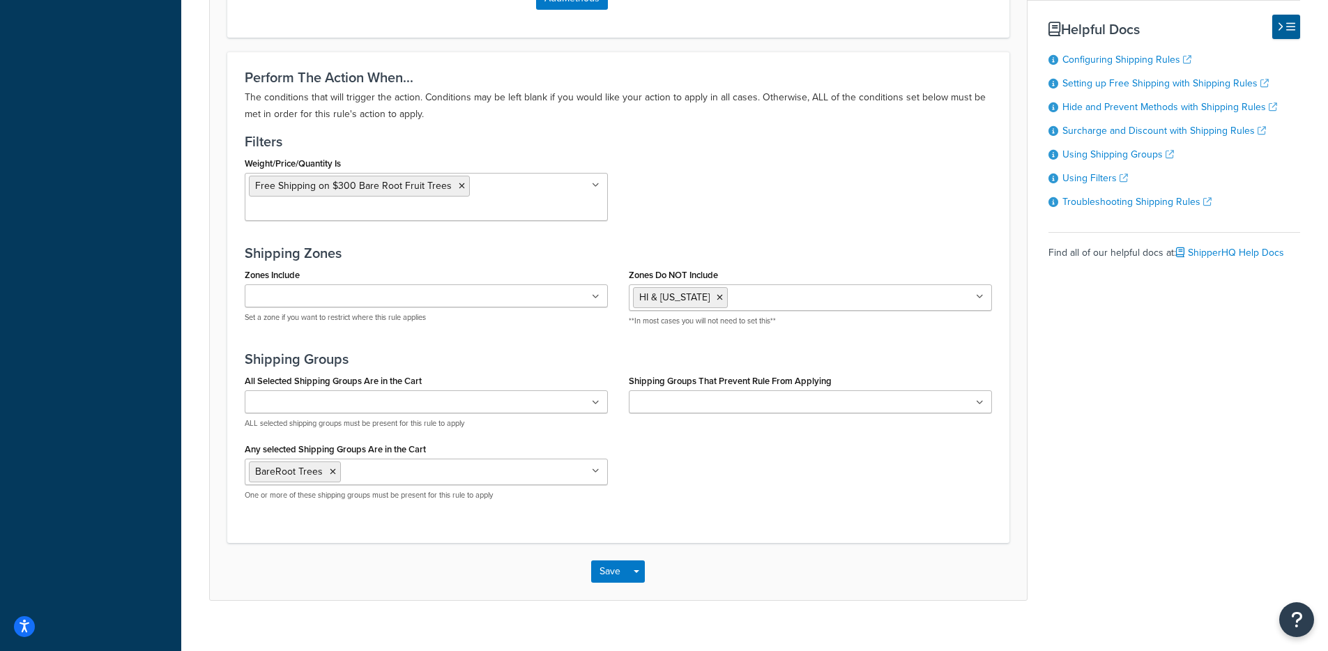
scroll to position [1144, 0]
click at [795, 290] on input "Zones Do NOT Include" at bounding box center [792, 297] width 123 height 15
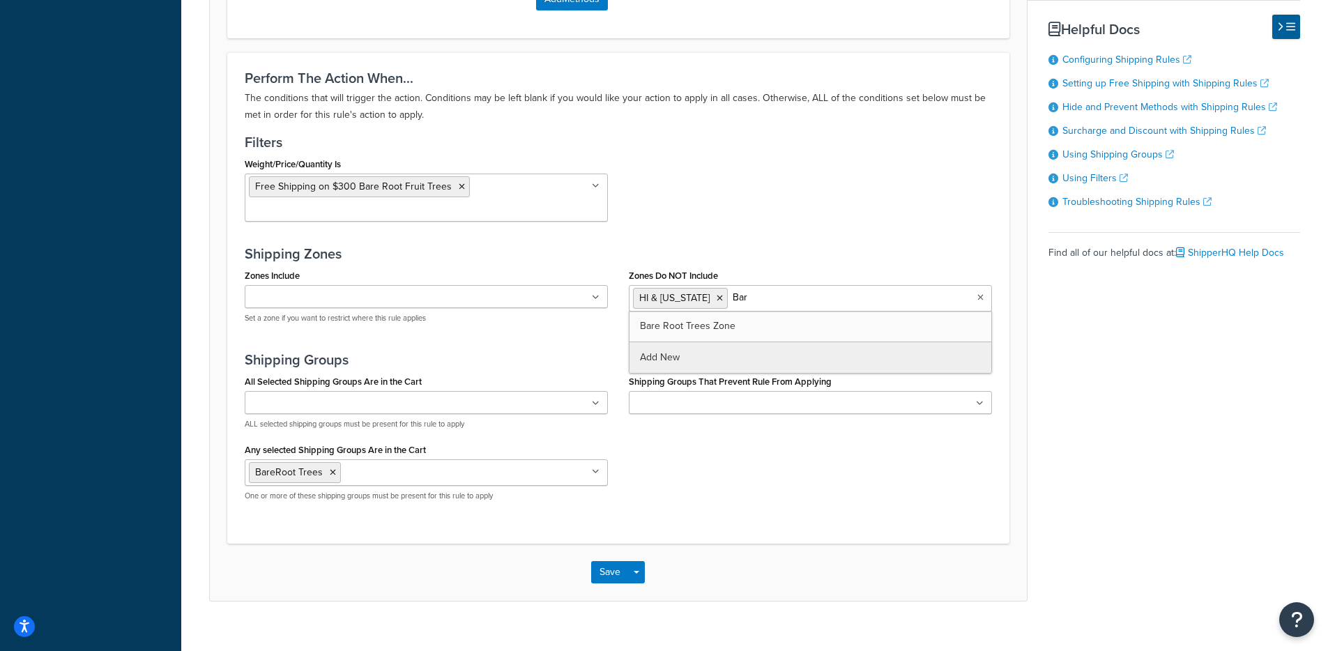
type input "Bare"
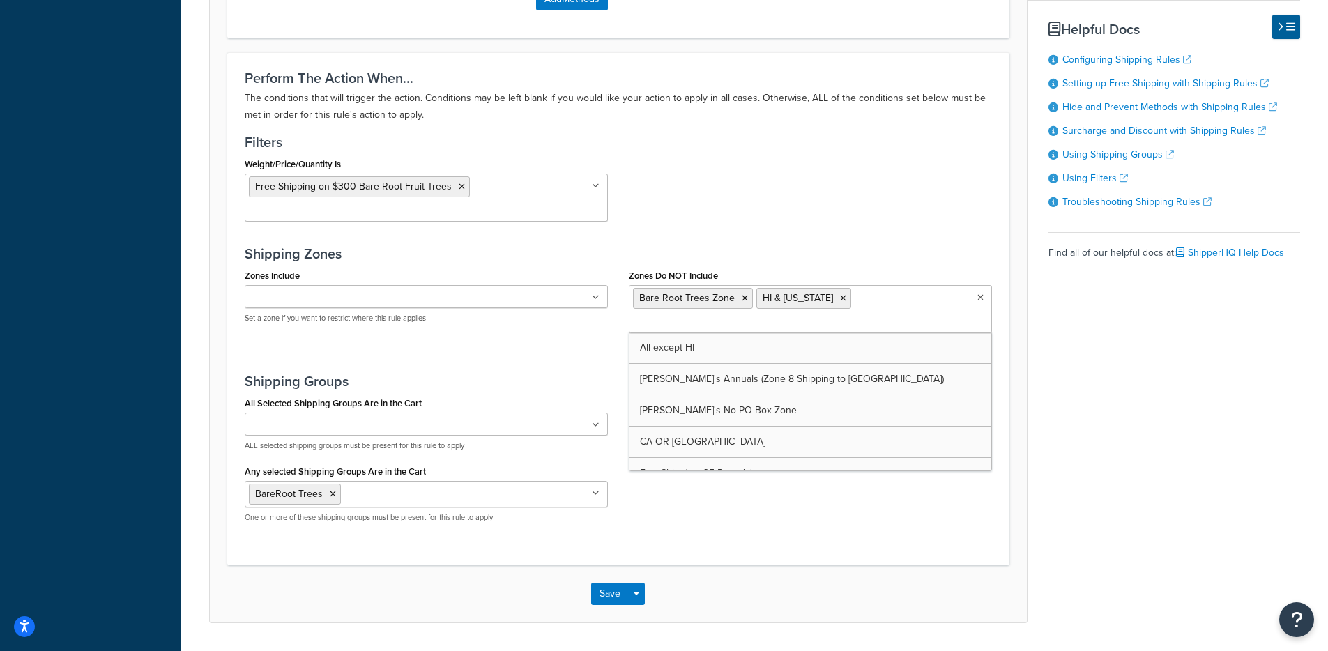
click at [805, 222] on div "Perform The Action When... The conditions that will trigger the action. Conditi…" at bounding box center [618, 308] width 782 height 512
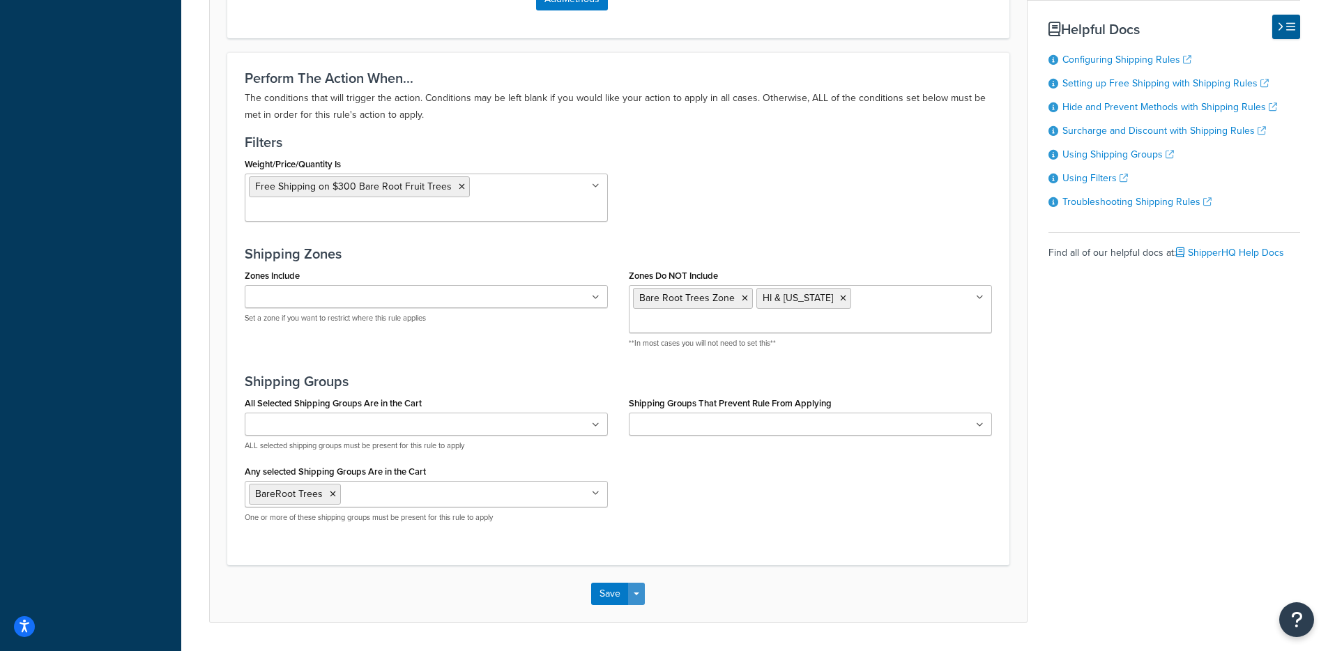
click at [641, 583] on button "Save Dropdown" at bounding box center [636, 594] width 17 height 22
click at [645, 605] on button "Save and Edit" at bounding box center [658, 619] width 135 height 29
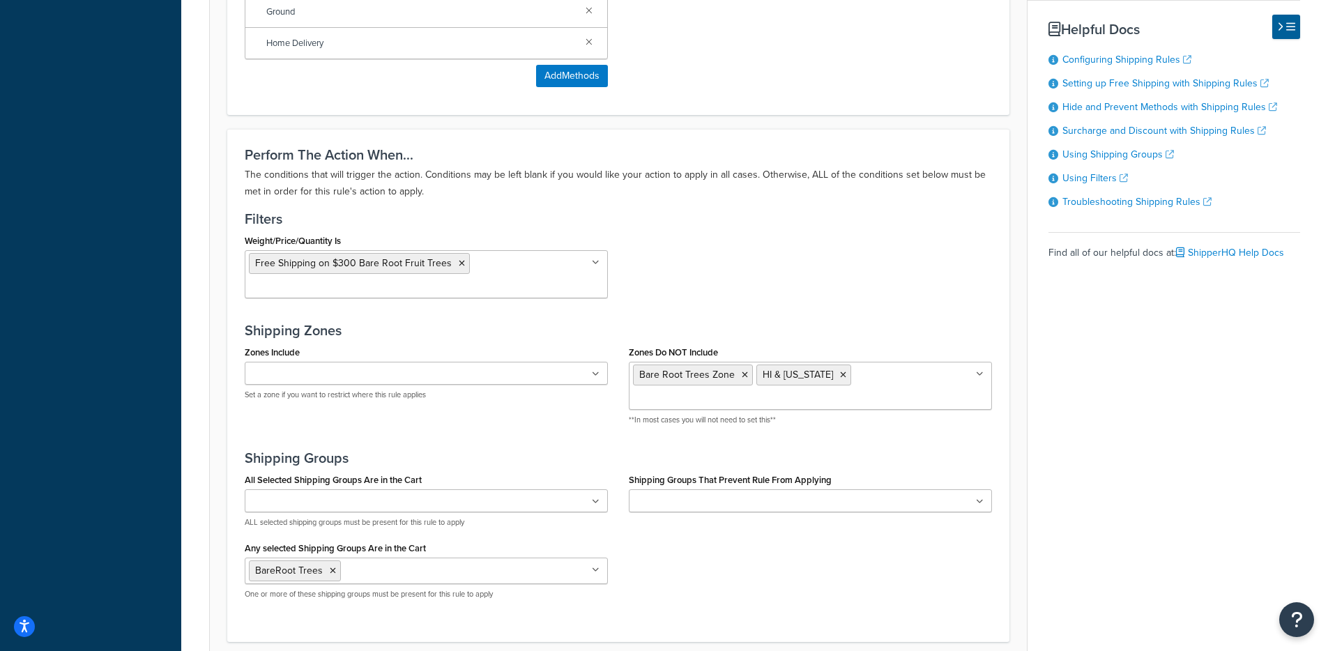
scroll to position [0, 0]
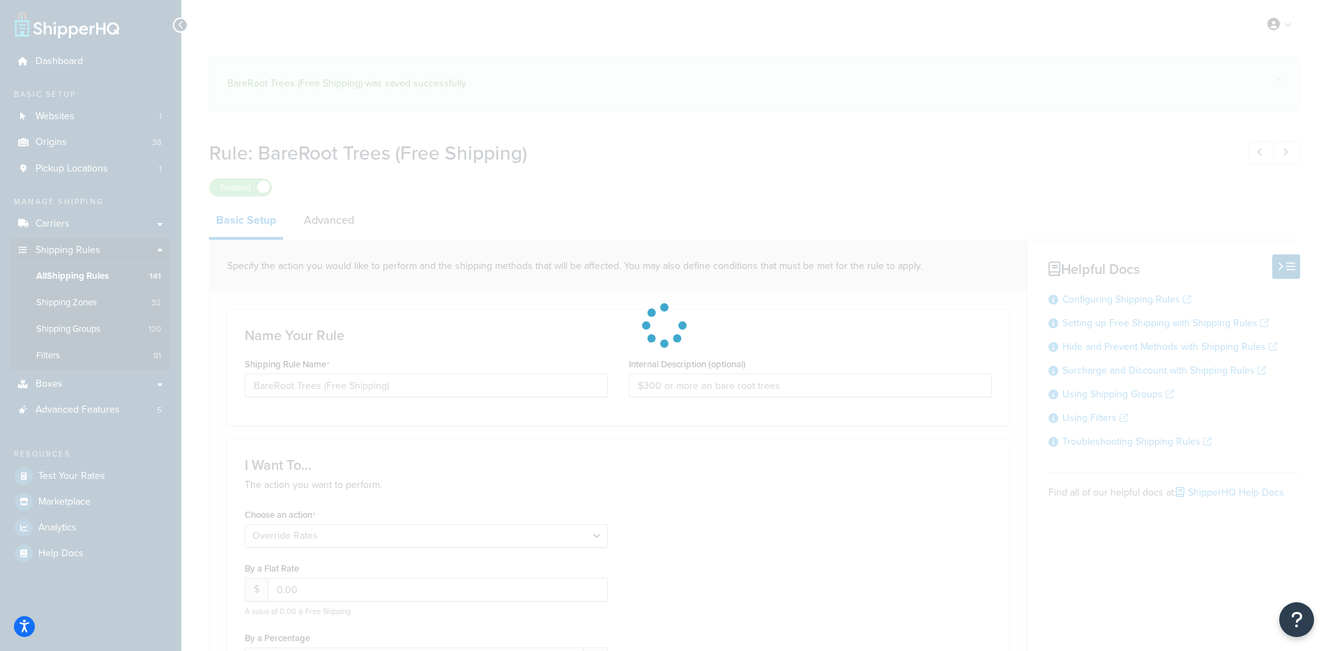
select select "OVERRIDE"
select select "SHIPPING_GROUP"
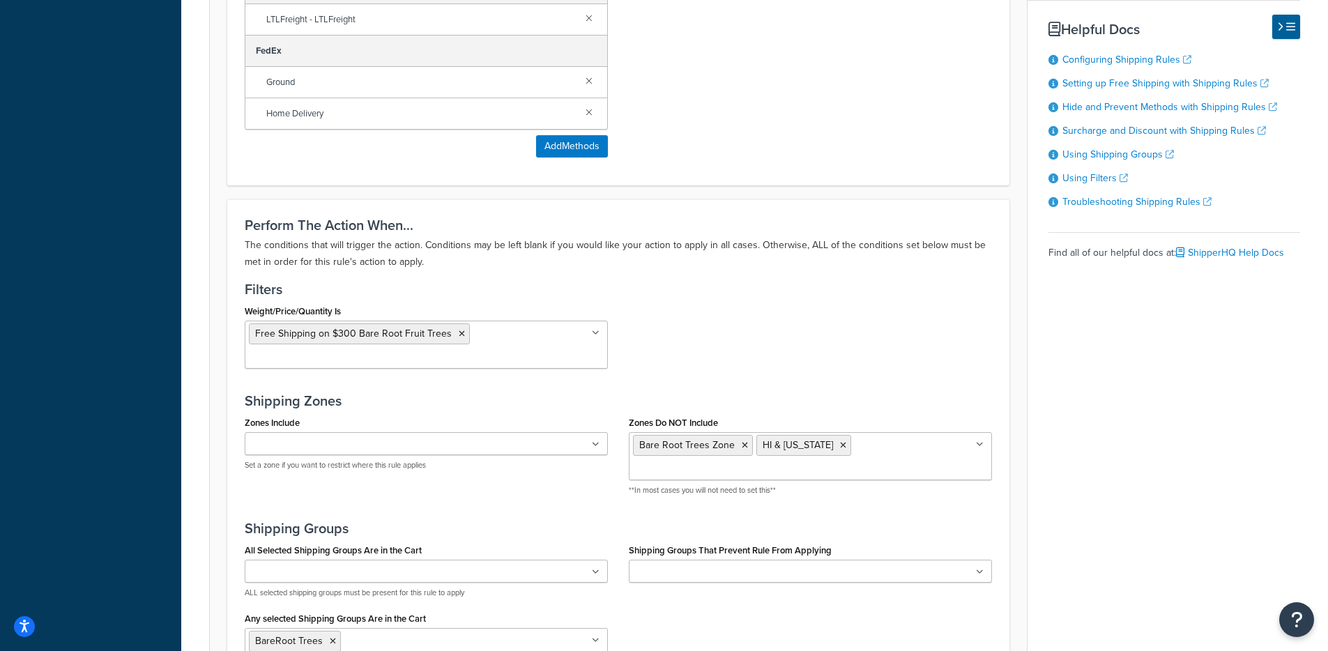
scroll to position [1004, 0]
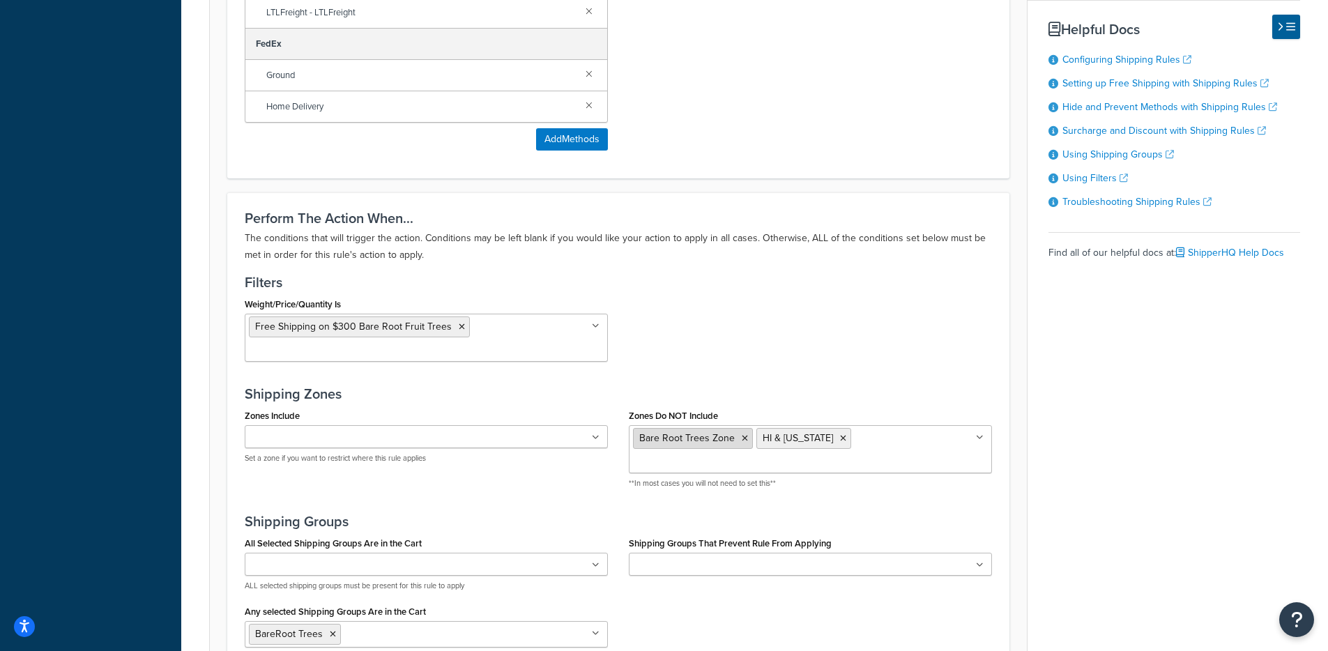
click at [743, 434] on icon at bounding box center [745, 438] width 6 height 8
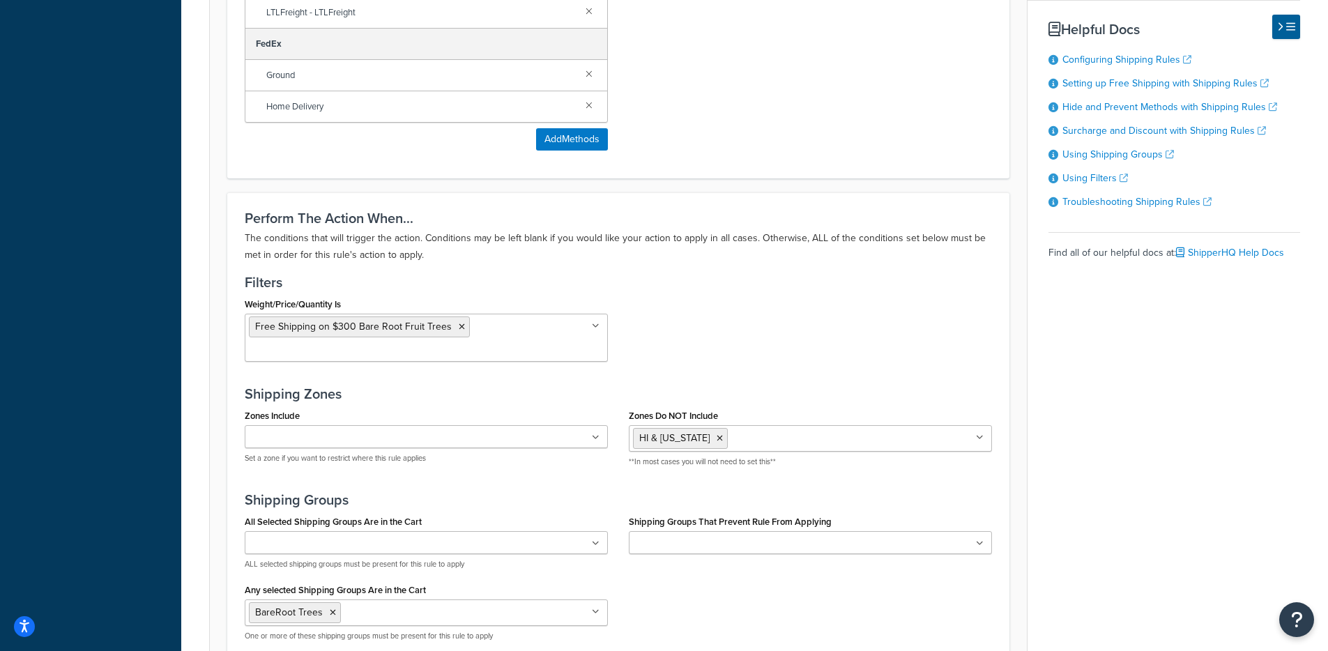
click at [723, 310] on div "Weight/Price/Quantity Is Free Shipping on $300 Bare Root Fruit Trees <$100 <$10…" at bounding box center [618, 333] width 768 height 78
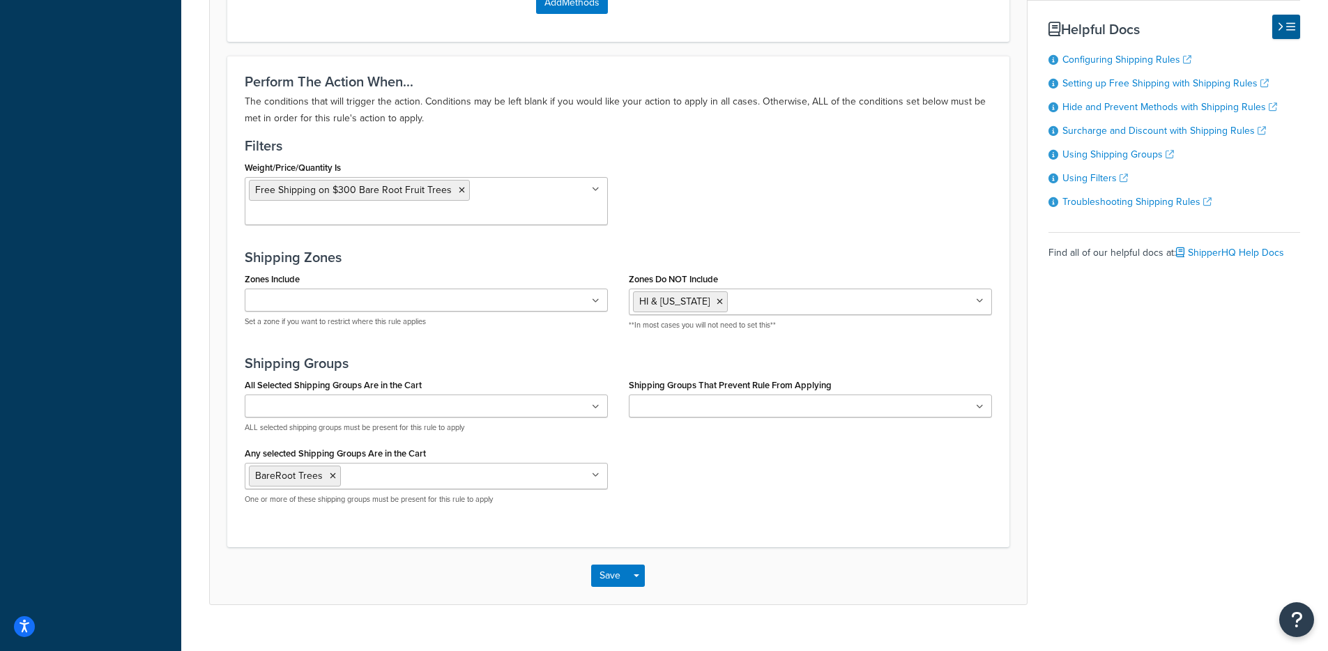
scroll to position [1144, 0]
click at [634, 571] on span "button" at bounding box center [637, 572] width 6 height 3
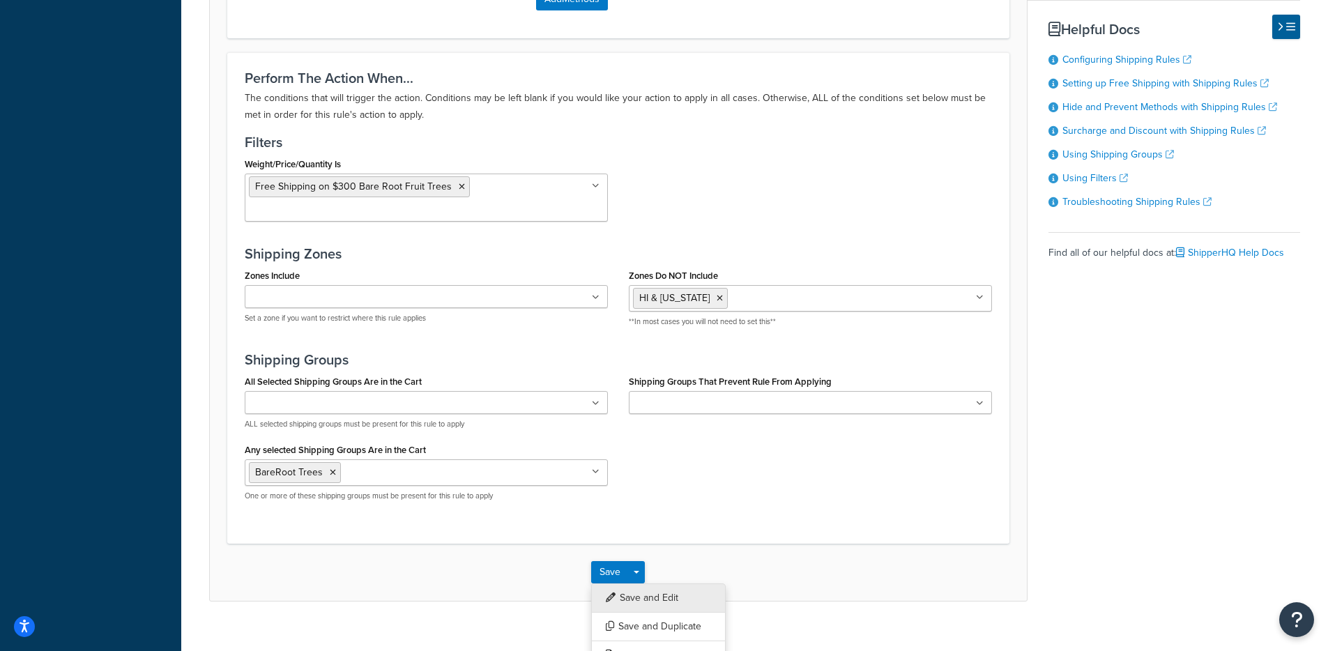
click at [645, 583] on button "Save and Edit" at bounding box center [658, 597] width 135 height 29
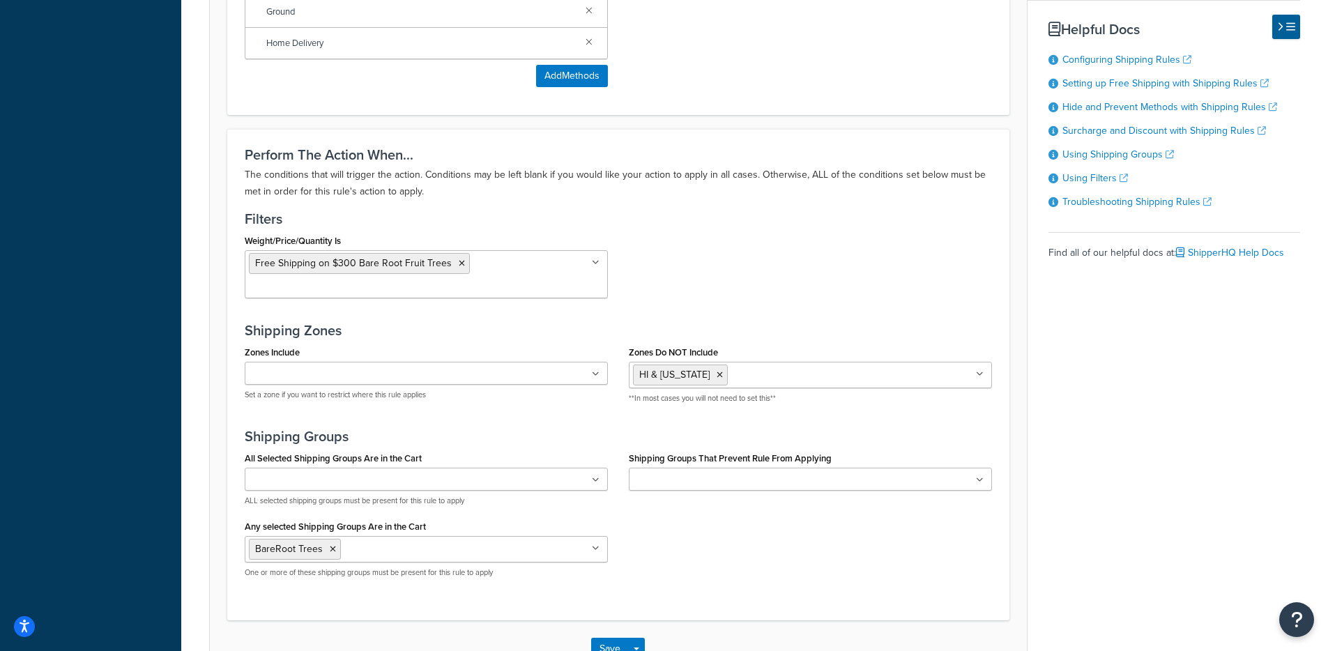
scroll to position [0, 0]
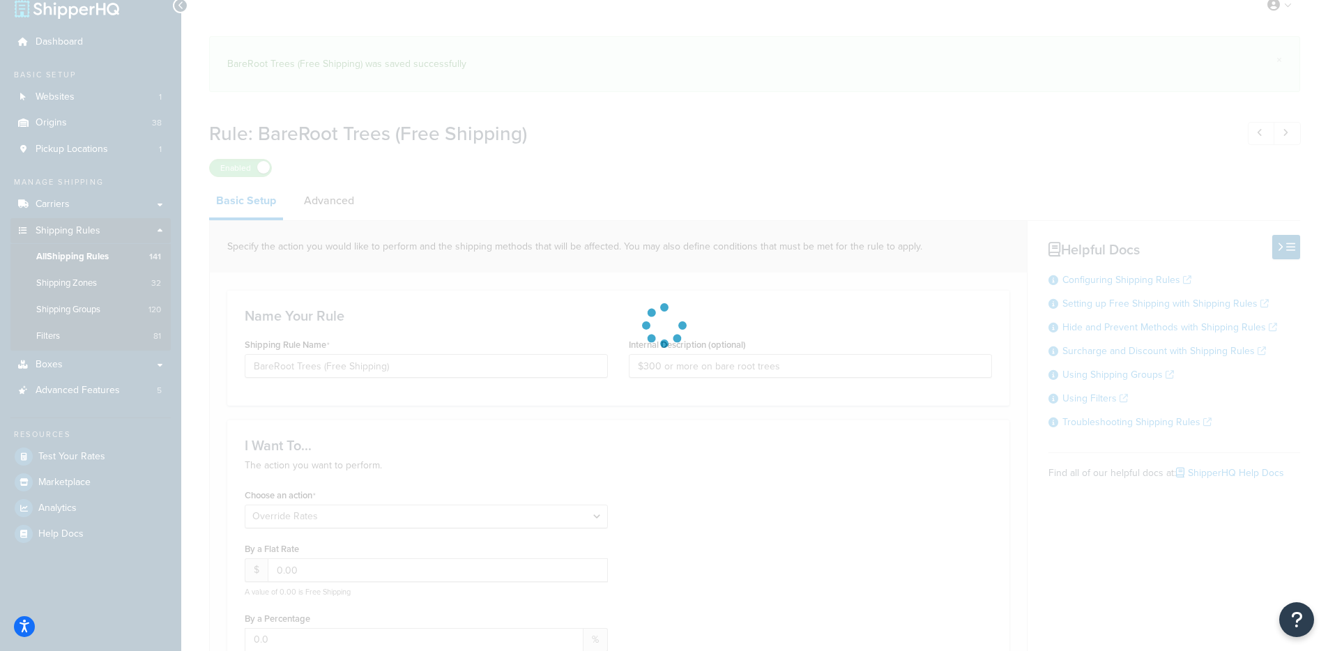
select select "OVERRIDE"
select select "SHIPPING_GROUP"
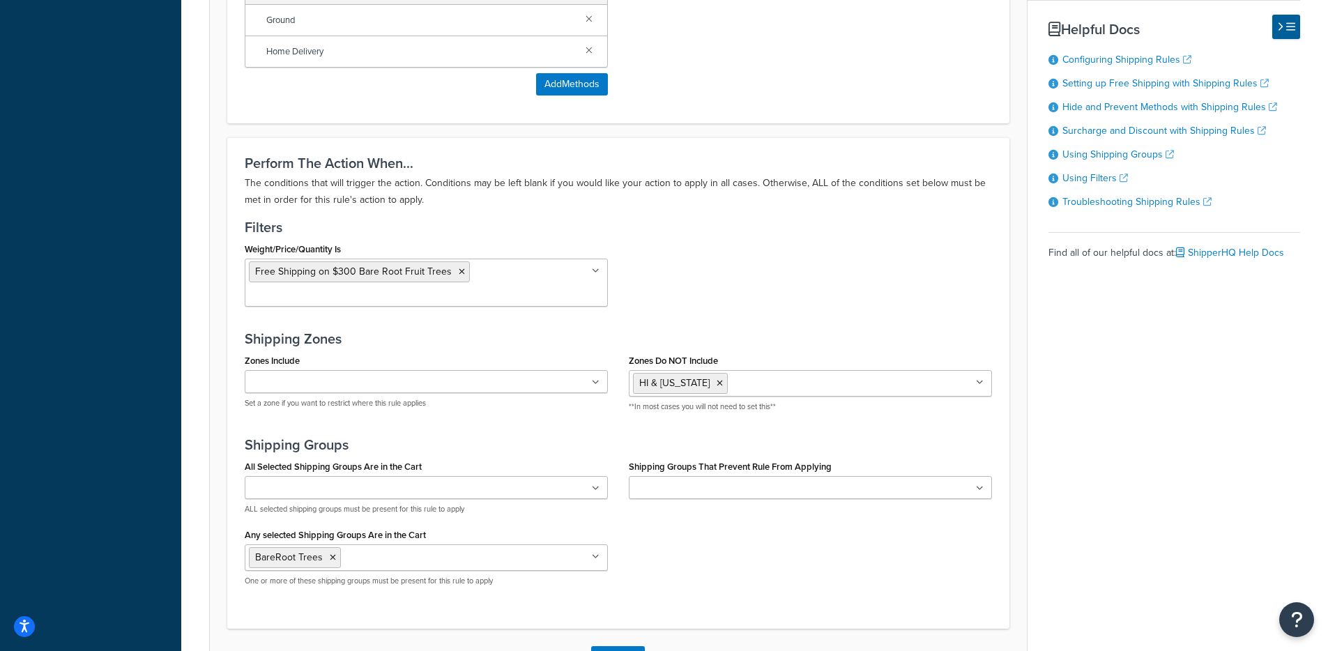
scroll to position [1138, 0]
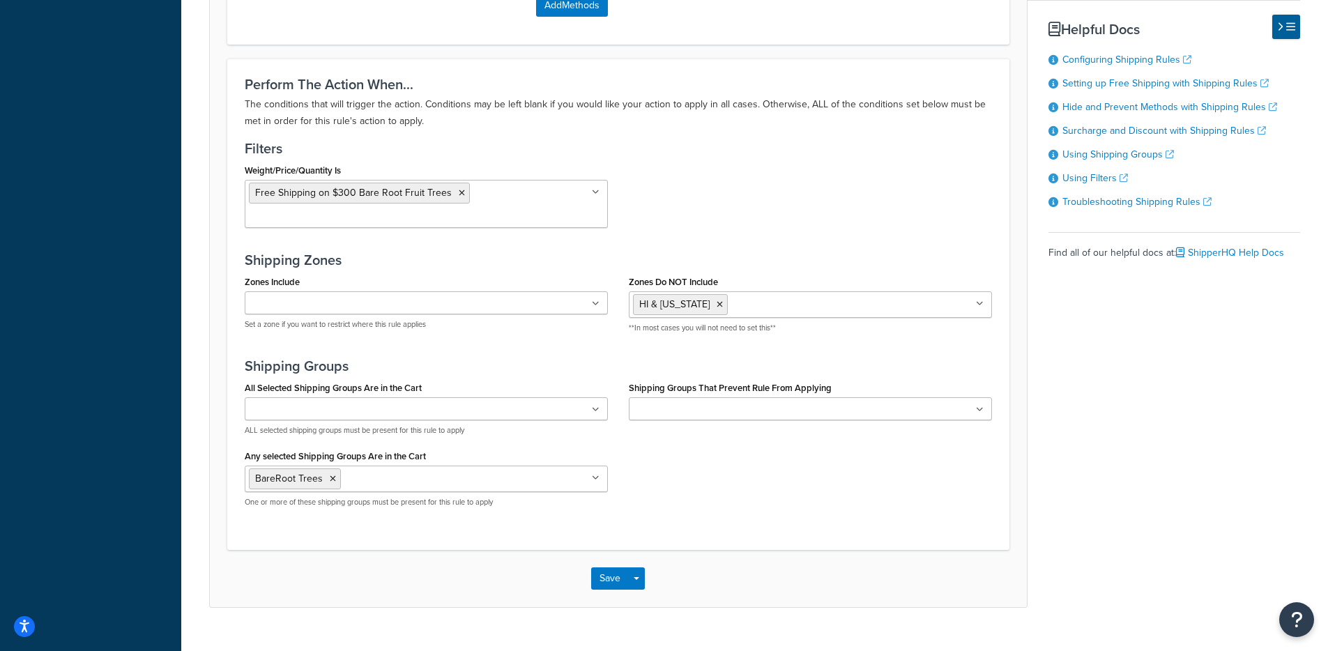
click at [758, 296] on ul "HI & Alaska" at bounding box center [810, 304] width 363 height 26
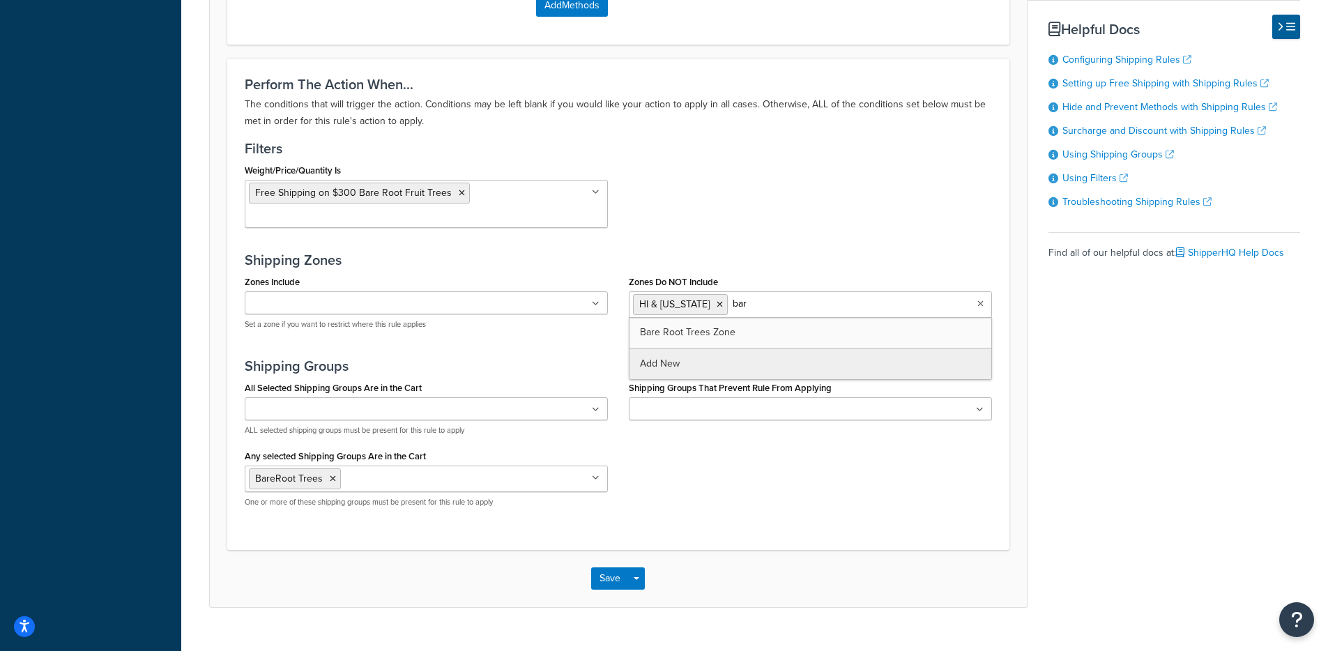
type input "bare"
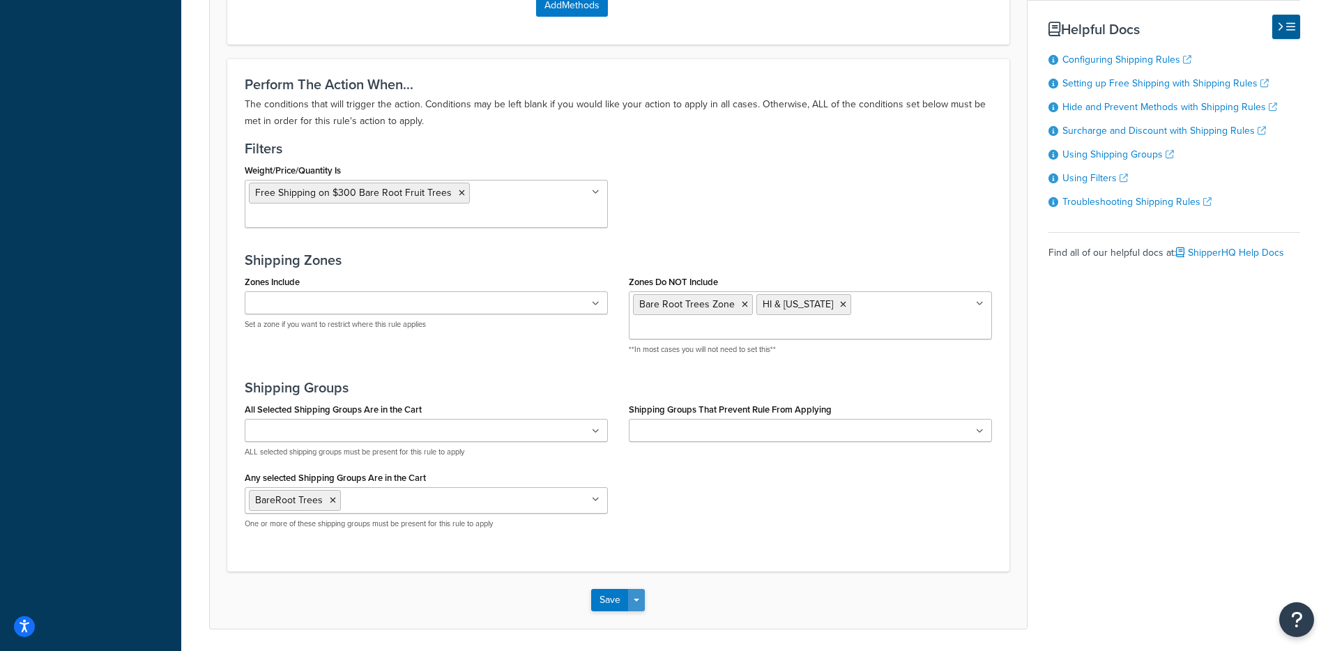
click at [643, 589] on button "Save Dropdown" at bounding box center [636, 600] width 17 height 22
click at [643, 611] on button "Save and Edit" at bounding box center [658, 625] width 135 height 29
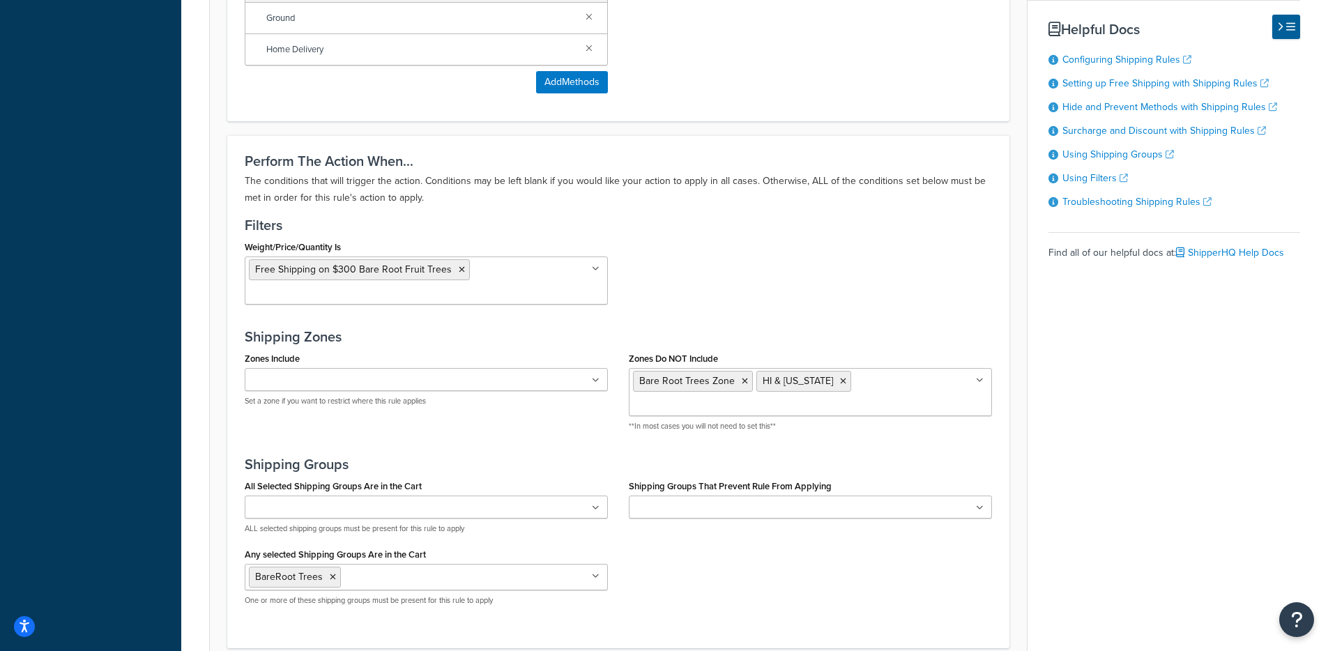
scroll to position [0, 0]
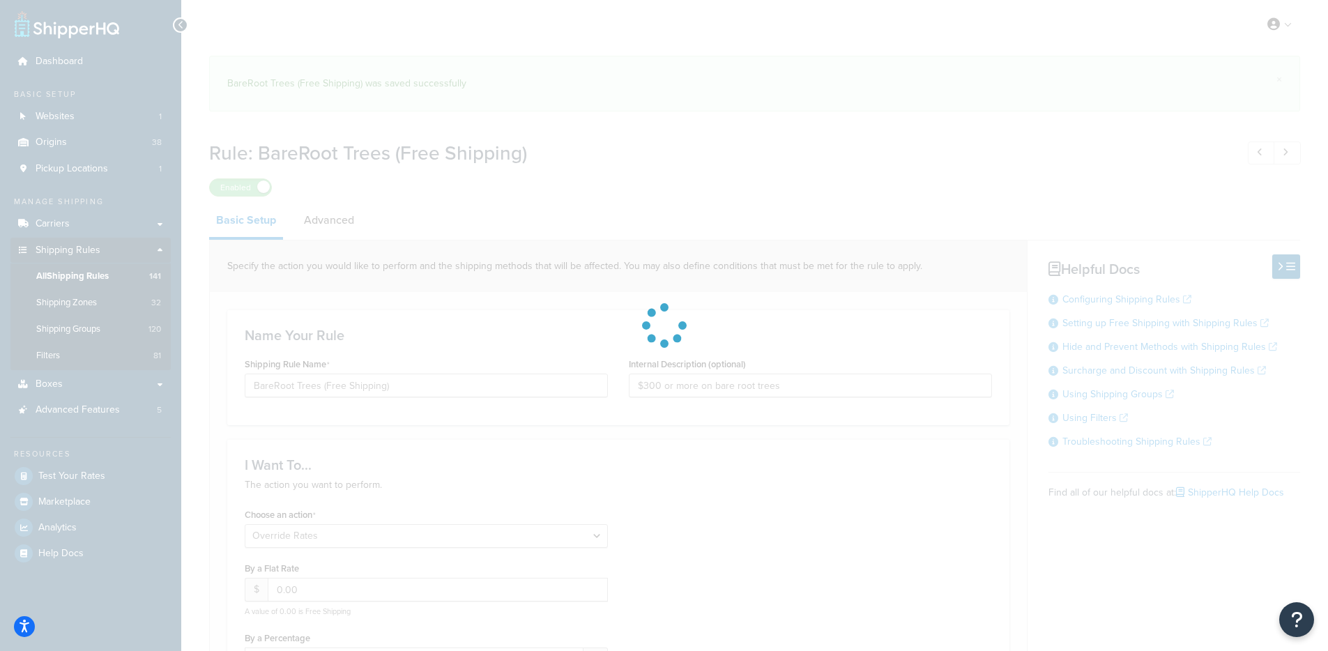
select select "OVERRIDE"
select select "SHIPPING_GROUP"
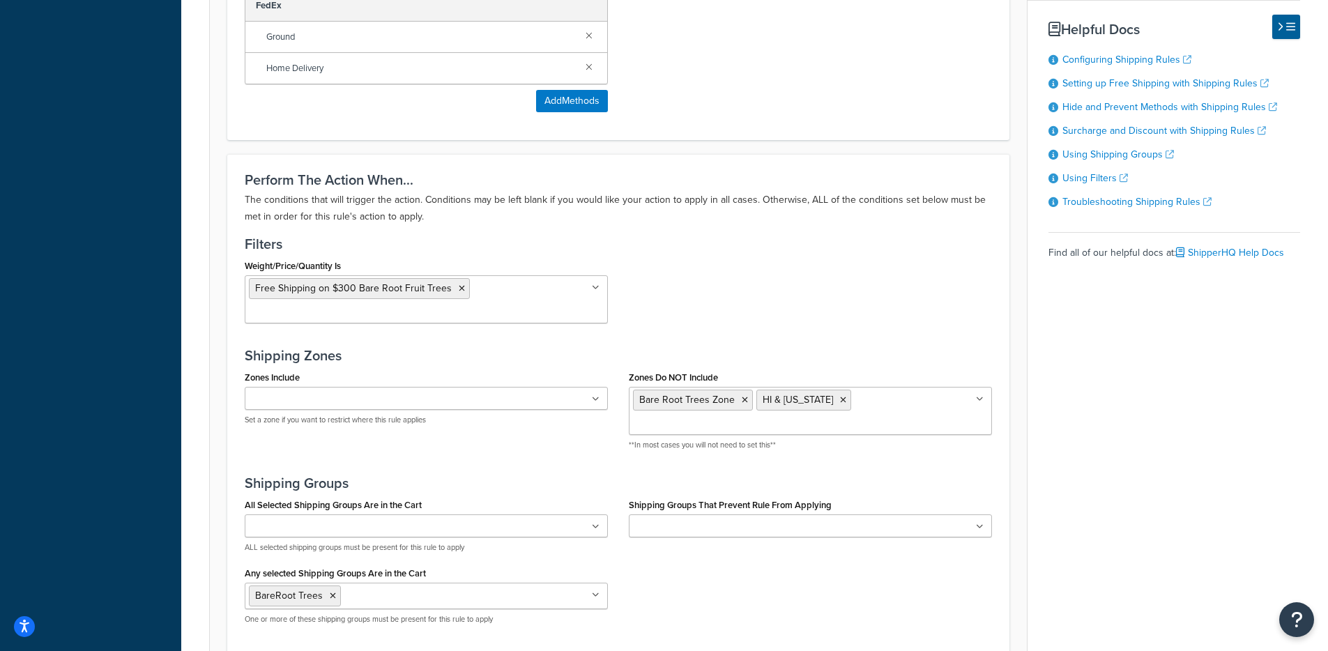
scroll to position [1117, 0]
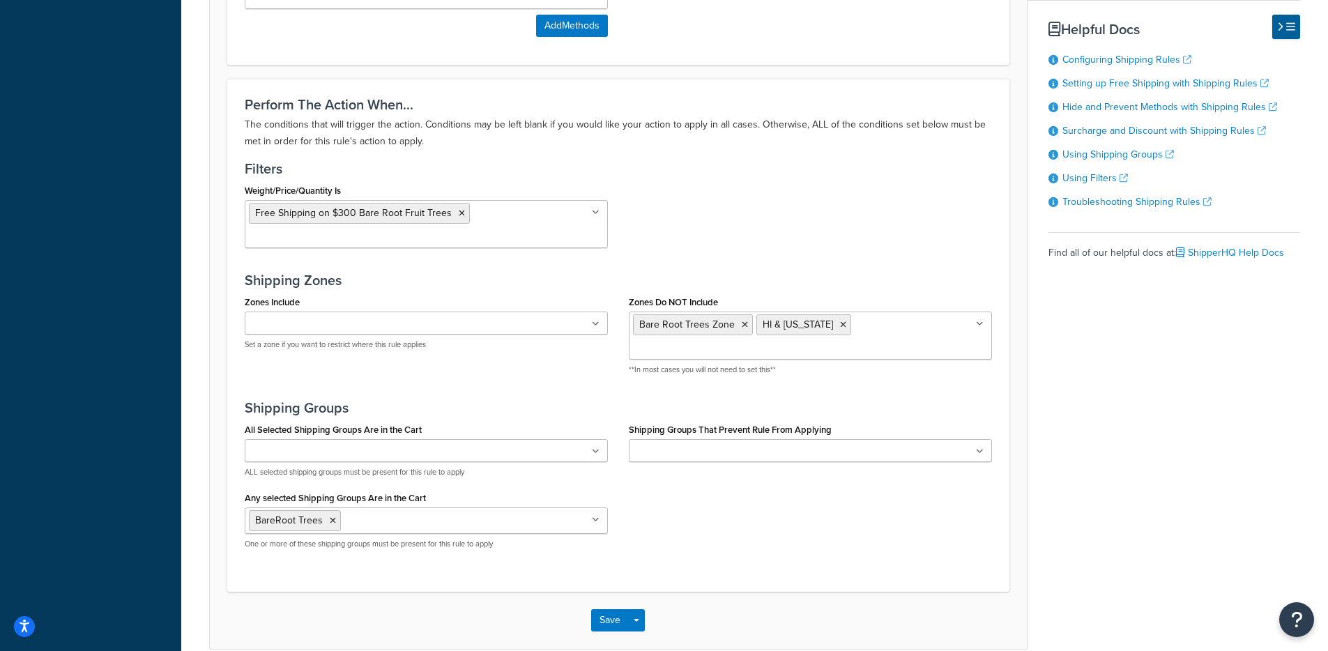
drag, startPoint x: 876, startPoint y: 555, endPoint x: 866, endPoint y: 547, distance: 12.4
click at [877, 592] on div "Save Save Dropdown Save and Edit Save and Duplicate Save and Create New" at bounding box center [618, 620] width 817 height 57
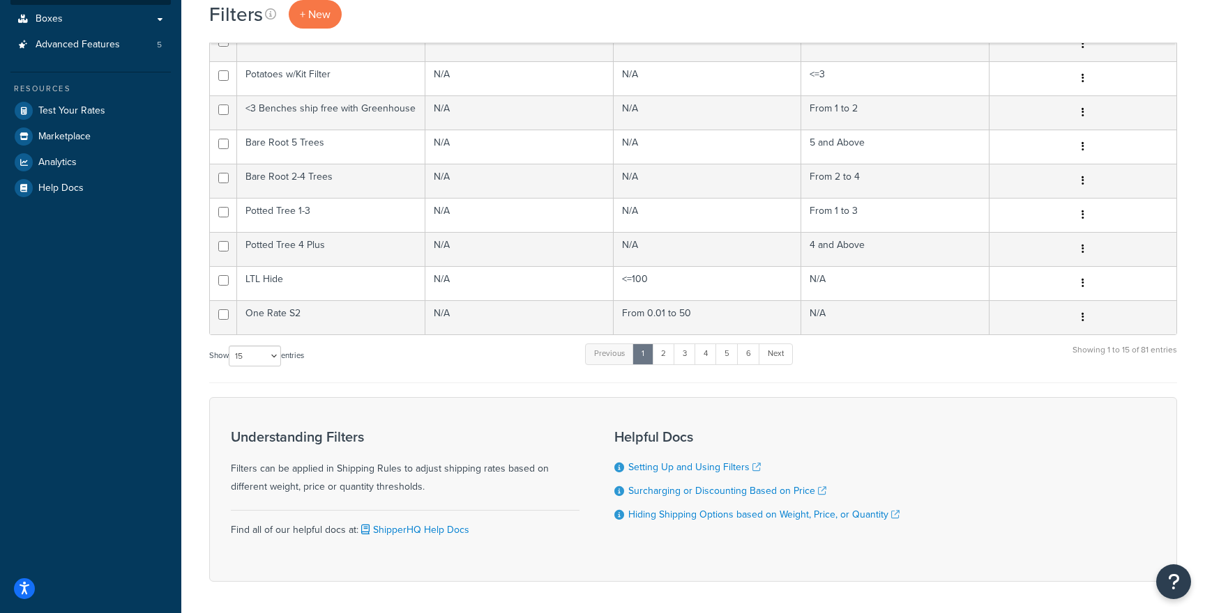
scroll to position [417, 0]
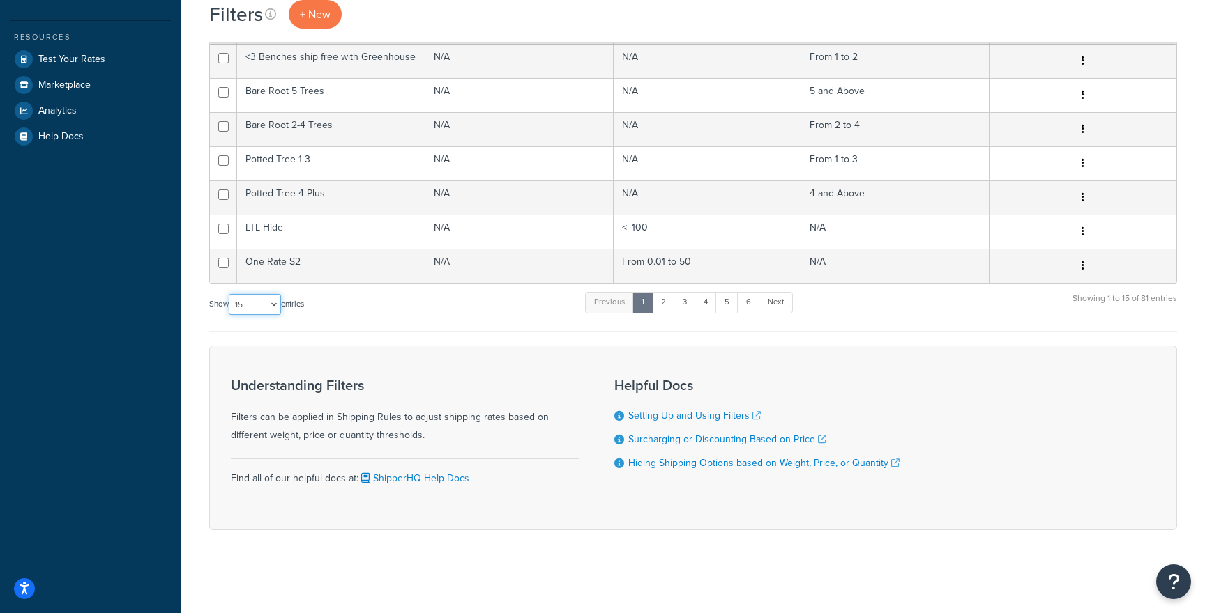
click at [240, 302] on select "10 15 25 50 100" at bounding box center [255, 304] width 52 height 21
select select "100"
click at [230, 315] on select "10 15 25 50 100" at bounding box center [255, 304] width 52 height 21
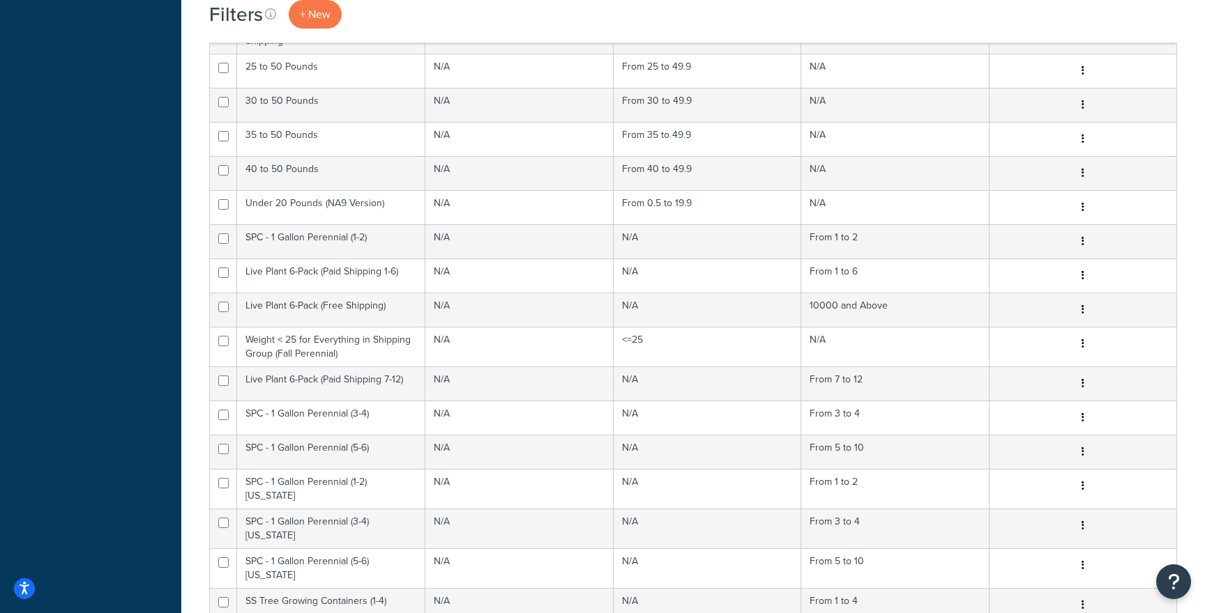
scroll to position [2142, 0]
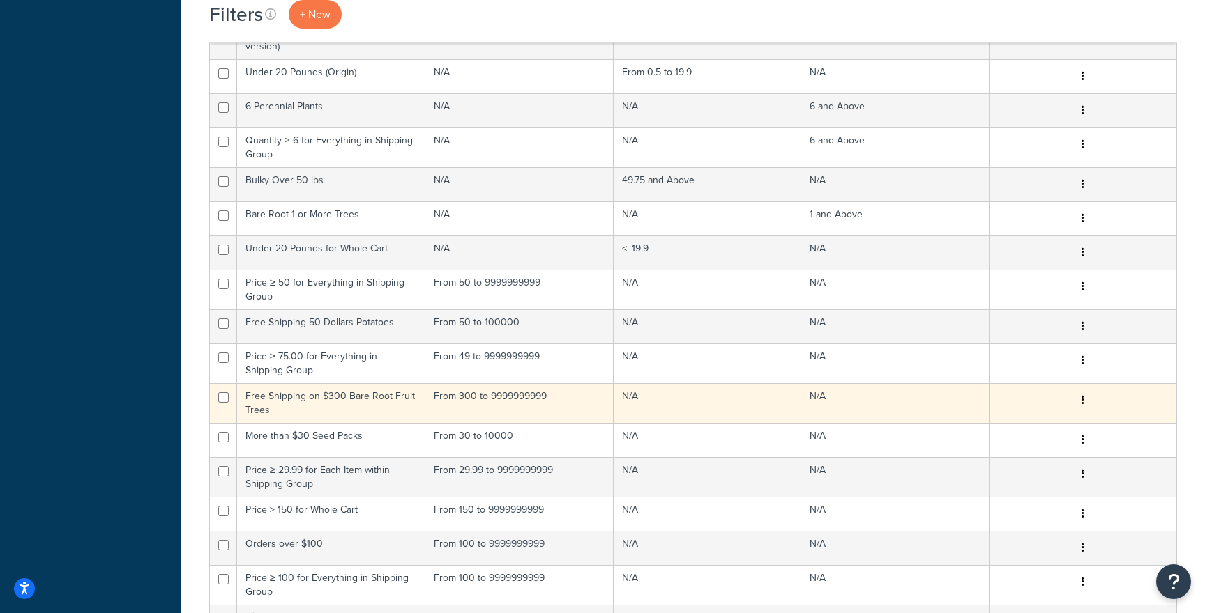
click at [507, 383] on td "From 300 to 9999999999" at bounding box center [519, 403] width 188 height 40
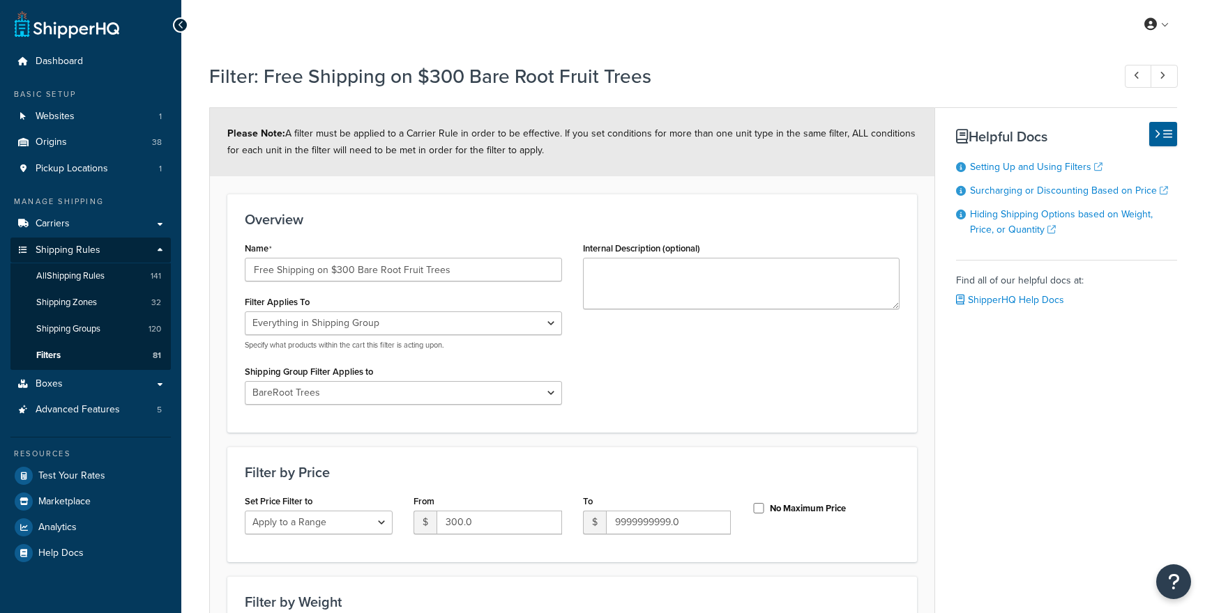
select select "SHIPPING_GROUP"
select select "99884"
select select "range"
click at [102, 121] on link "Websites 1" at bounding box center [90, 117] width 160 height 26
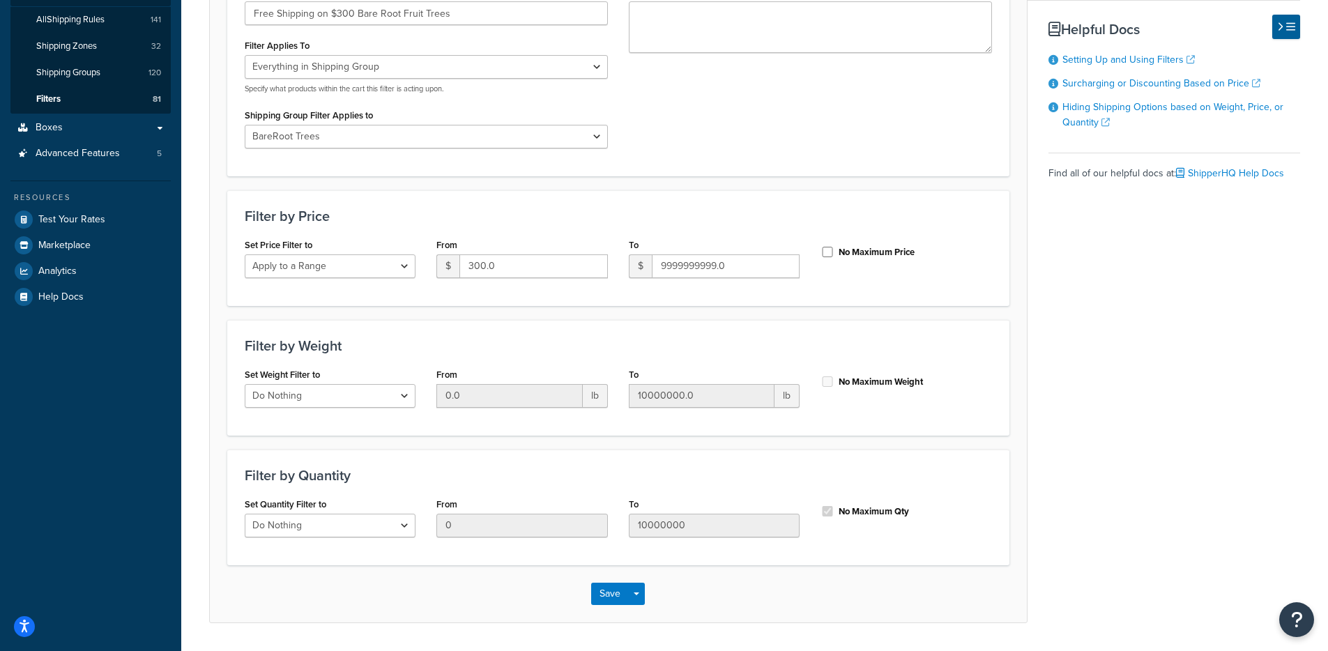
scroll to position [259, 0]
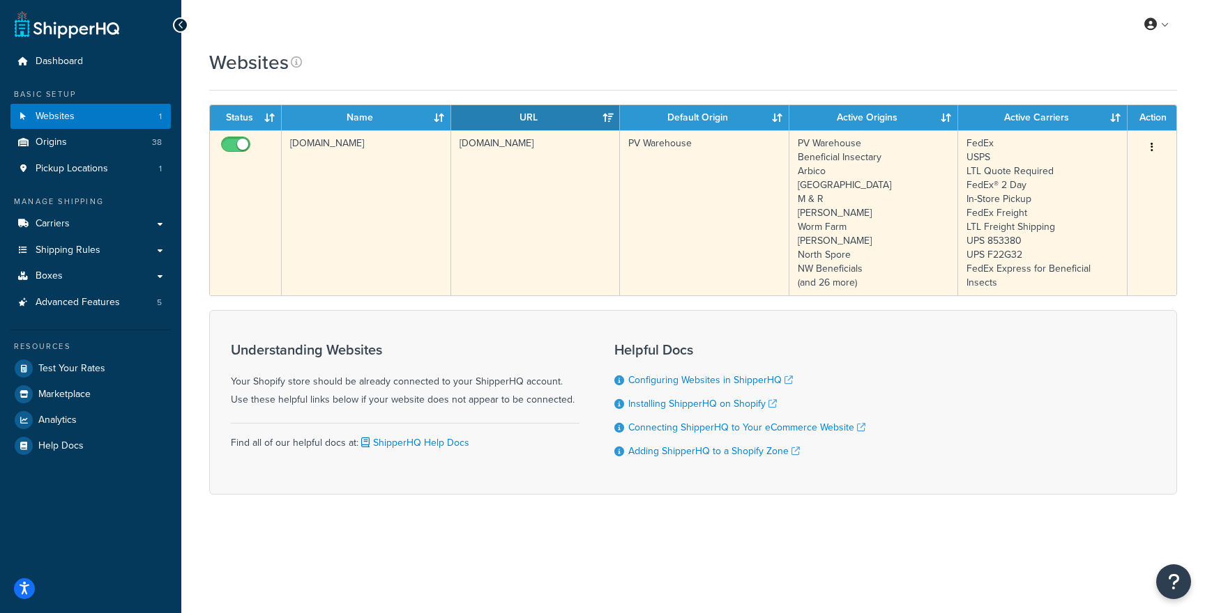
click at [464, 148] on td "[DOMAIN_NAME]" at bounding box center [535, 212] width 169 height 165
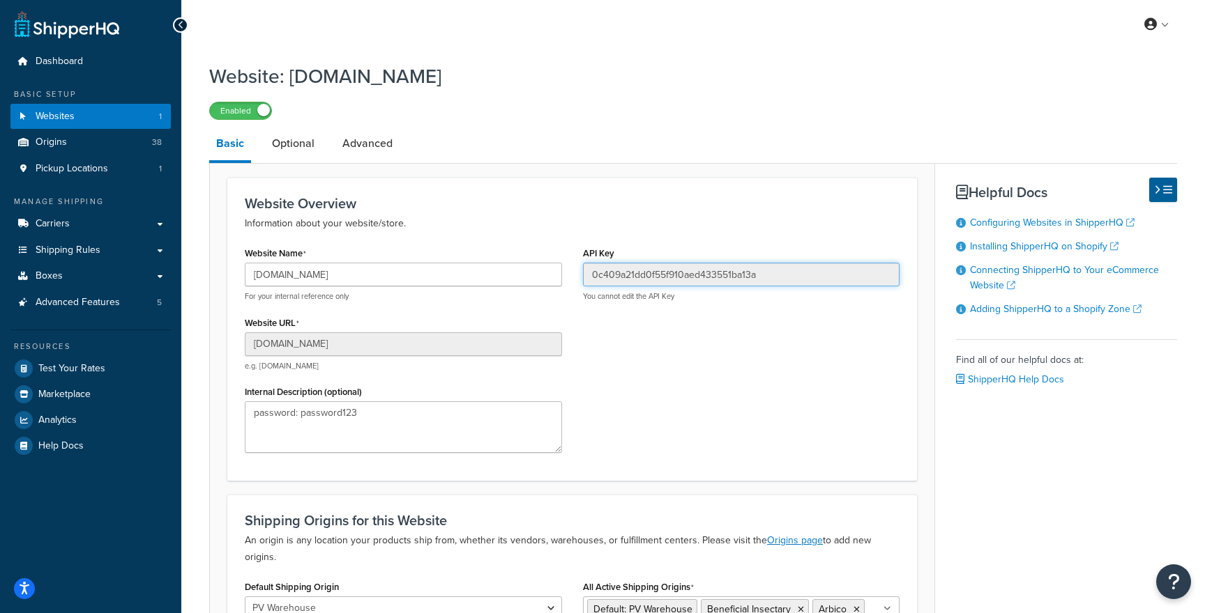
click at [643, 270] on input "0c409a21dd0f55f910aed433551ba13a" at bounding box center [741, 275] width 317 height 24
click at [655, 217] on p "Information about your website/store." at bounding box center [572, 223] width 655 height 17
click at [317, 151] on link "Optional" at bounding box center [293, 143] width 56 height 33
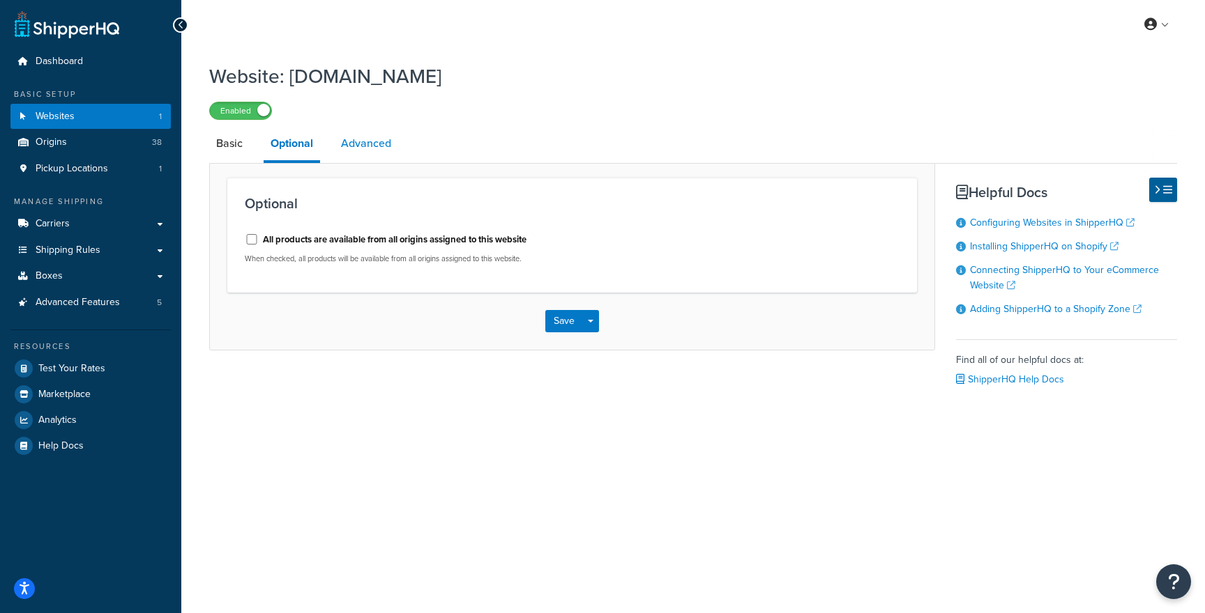
click at [349, 150] on link "Advanced" at bounding box center [366, 143] width 64 height 33
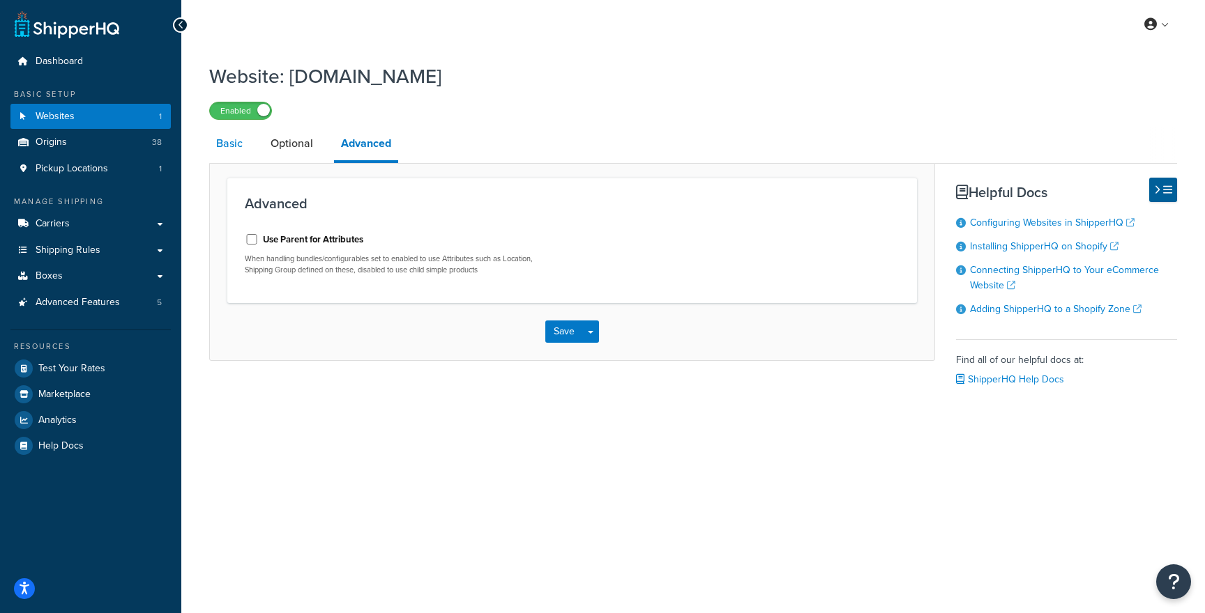
click at [222, 153] on link "Basic" at bounding box center [229, 143] width 40 height 33
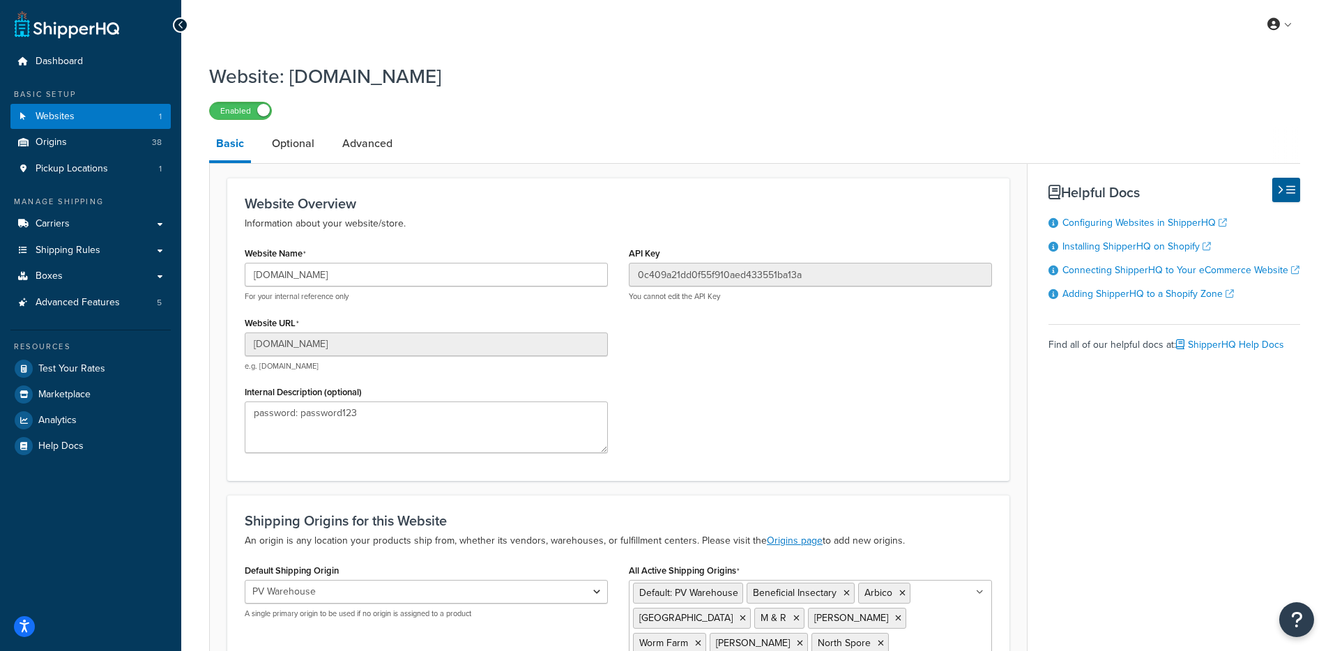
drag, startPoint x: 811, startPoint y: 445, endPoint x: 818, endPoint y: 493, distance: 48.6
click at [811, 445] on div "Website Name groworganic-usd.myshopify.com For your internal reference only Web…" at bounding box center [618, 353] width 768 height 220
drag, startPoint x: 378, startPoint y: 196, endPoint x: 273, endPoint y: 196, distance: 104.6
click at [273, 196] on div "Website Overview Information about your website/store. Website Name groworganic…" at bounding box center [618, 329] width 782 height 303
drag, startPoint x: 333, startPoint y: 201, endPoint x: 466, endPoint y: 218, distance: 134.2
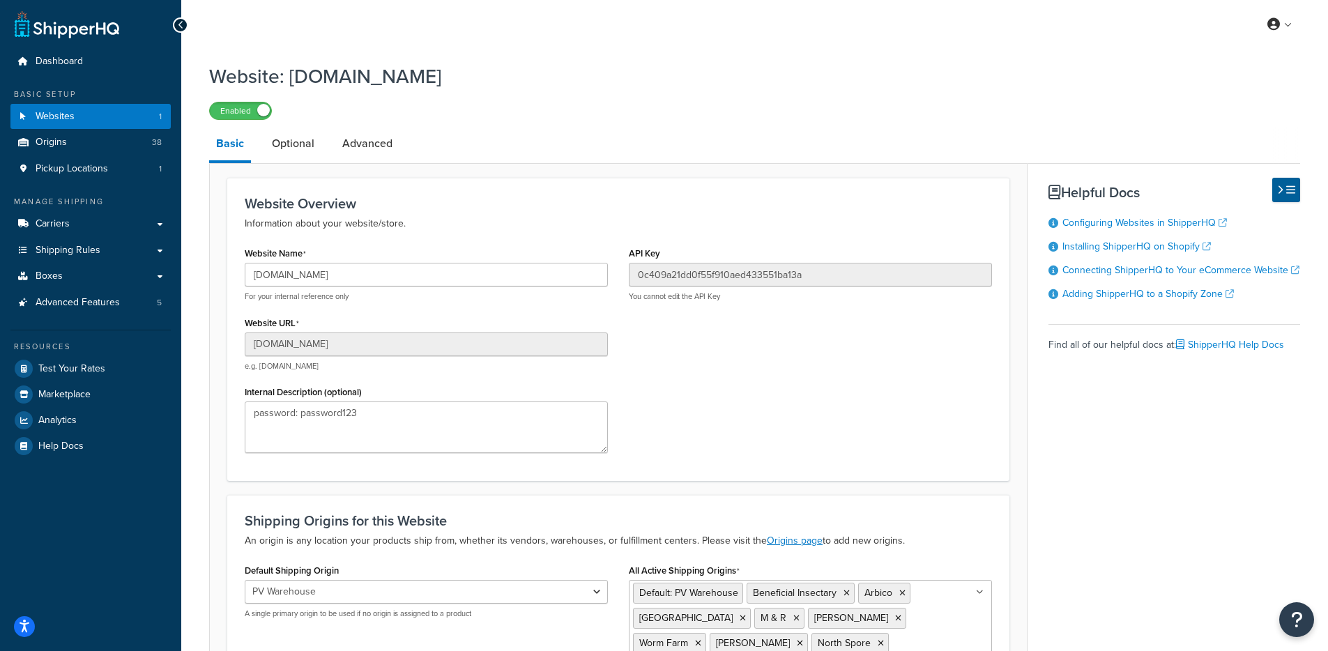
click at [342, 203] on h3 "Website Overview" at bounding box center [618, 203] width 747 height 15
drag, startPoint x: 505, startPoint y: 219, endPoint x: 305, endPoint y: 198, distance: 201.2
click at [305, 198] on div "Website Overview Information about your website/store." at bounding box center [618, 214] width 747 height 36
click at [307, 202] on h3 "Website Overview" at bounding box center [618, 203] width 747 height 15
drag, startPoint x: 275, startPoint y: 203, endPoint x: 571, endPoint y: 245, distance: 299.2
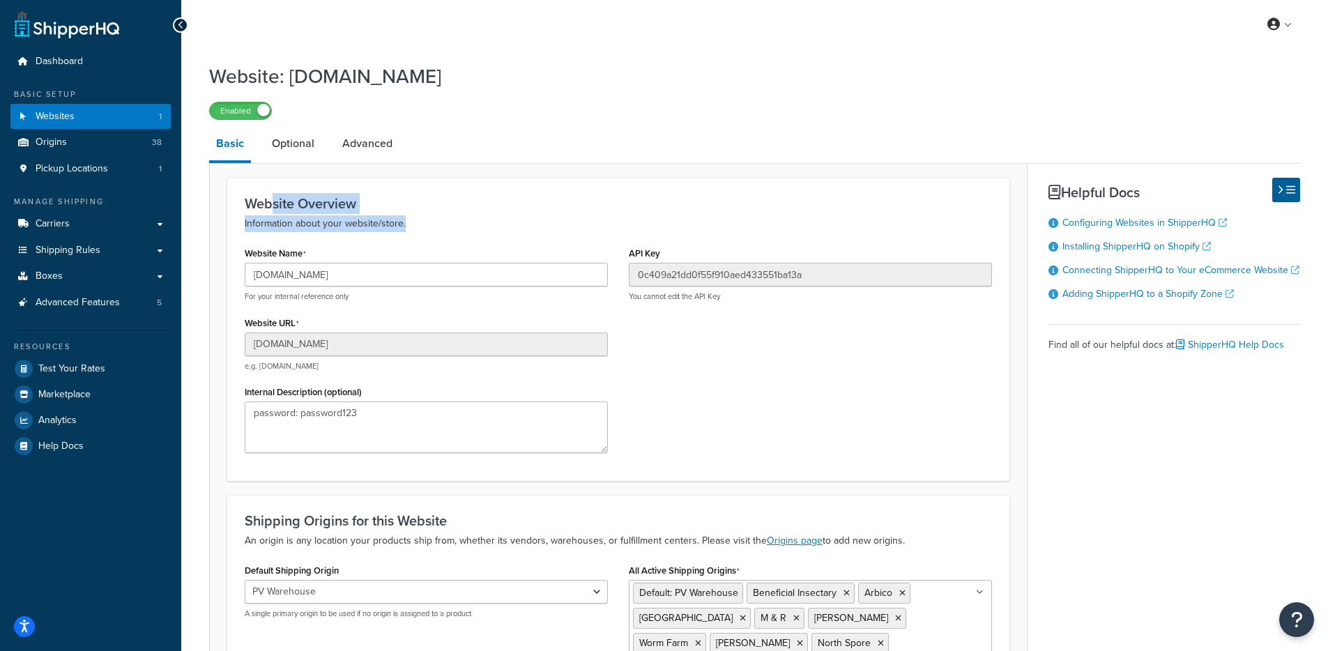
click at [571, 244] on div "Website Overview Information about your website/store. Website Name groworganic…" at bounding box center [618, 329] width 782 height 303
click at [476, 213] on div "Website Overview Information about your website/store." at bounding box center [618, 214] width 747 height 36
drag, startPoint x: 443, startPoint y: 222, endPoint x: 252, endPoint y: 188, distance: 194.2
click at [252, 188] on div "Website Overview Information about your website/store. Website Name groworganic…" at bounding box center [618, 329] width 782 height 303
click at [252, 190] on div "Website Overview Information about your website/store. Website Name groworganic…" at bounding box center [618, 329] width 782 height 303
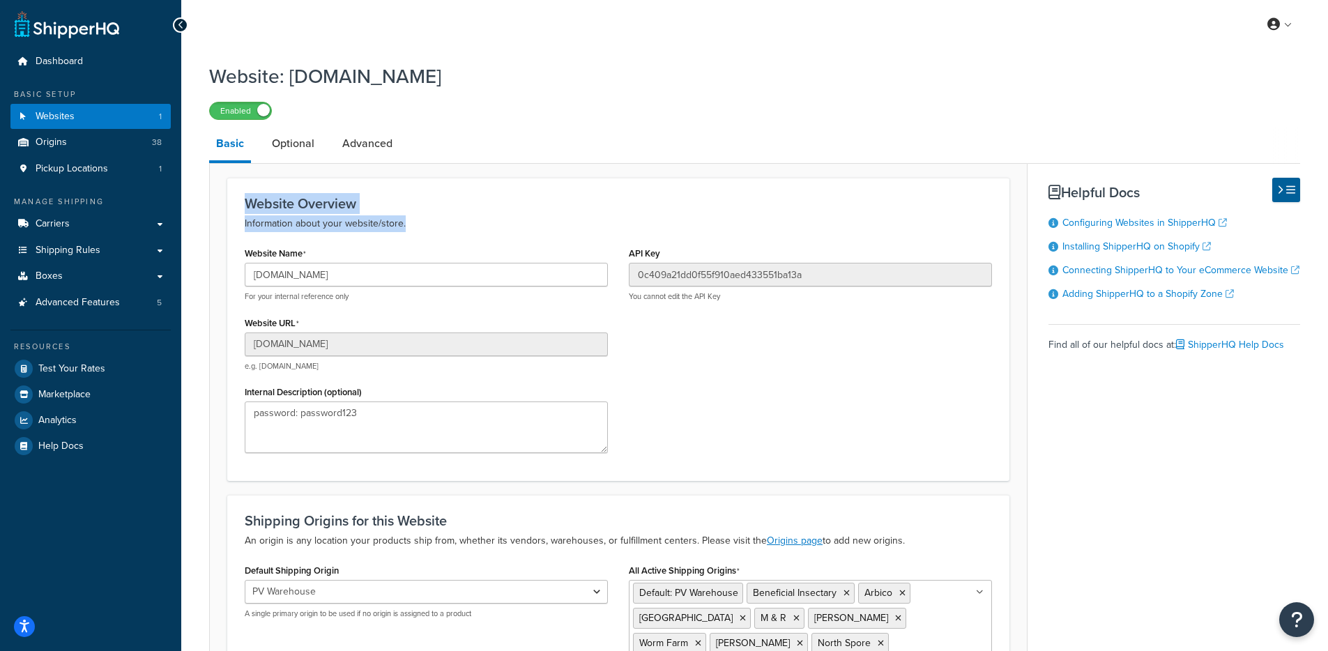
drag, startPoint x: 238, startPoint y: 198, endPoint x: 480, endPoint y: 241, distance: 245.7
click at [477, 240] on div "Website Overview Information about your website/store. Website Name groworganic…" at bounding box center [618, 329] width 782 height 303
click at [478, 242] on div "Website Overview Information about your website/store. Website Name groworganic…" at bounding box center [618, 329] width 782 height 303
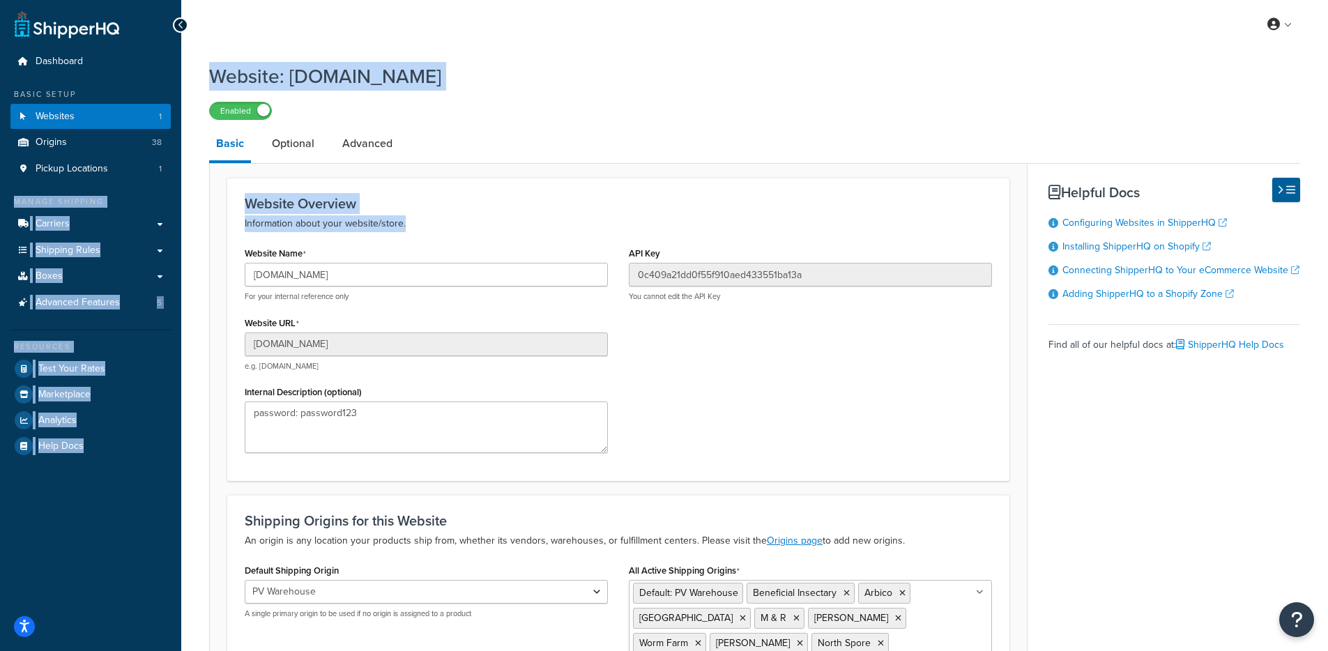
drag, startPoint x: 332, startPoint y: 216, endPoint x: 171, endPoint y: 192, distance: 162.8
click at [149, 188] on div "Dashboard Basic Setup Websites 1 Origins 38 Pickup Locations 1 Manage Shipping …" at bounding box center [664, 462] width 1328 height 925
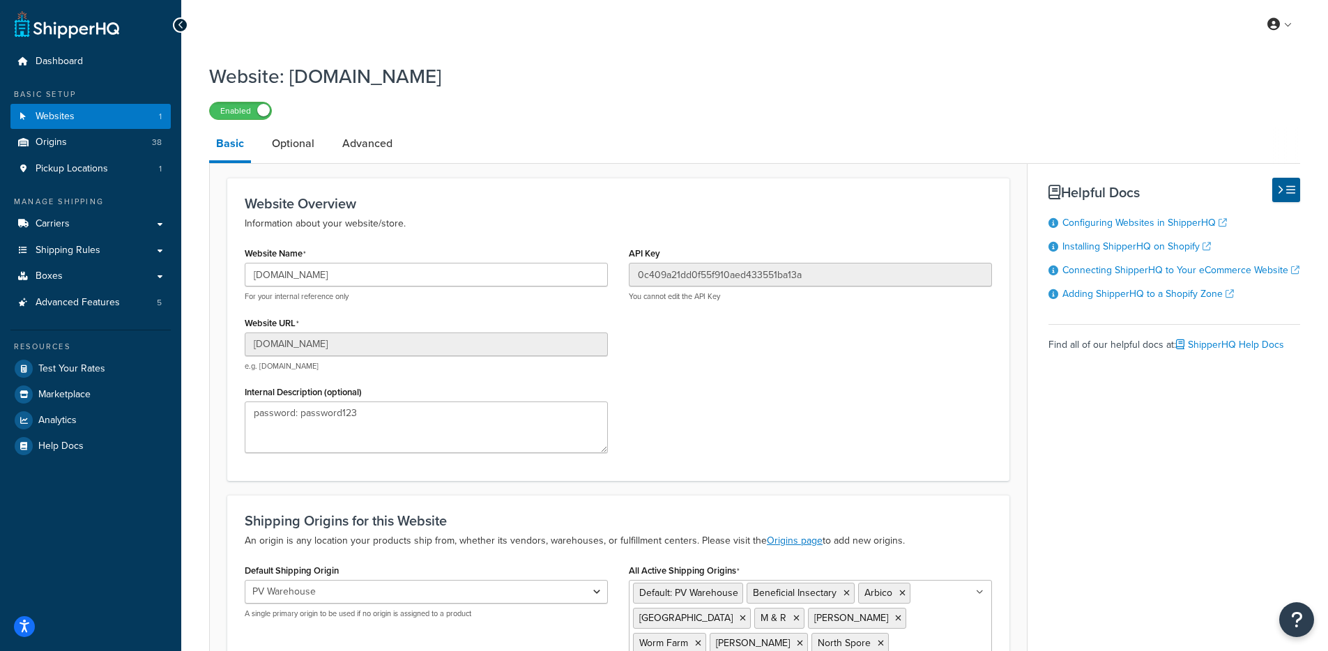
click at [332, 210] on h3 "Website Overview" at bounding box center [618, 203] width 747 height 15
click at [530, 220] on p "Information about your website/store." at bounding box center [618, 223] width 747 height 17
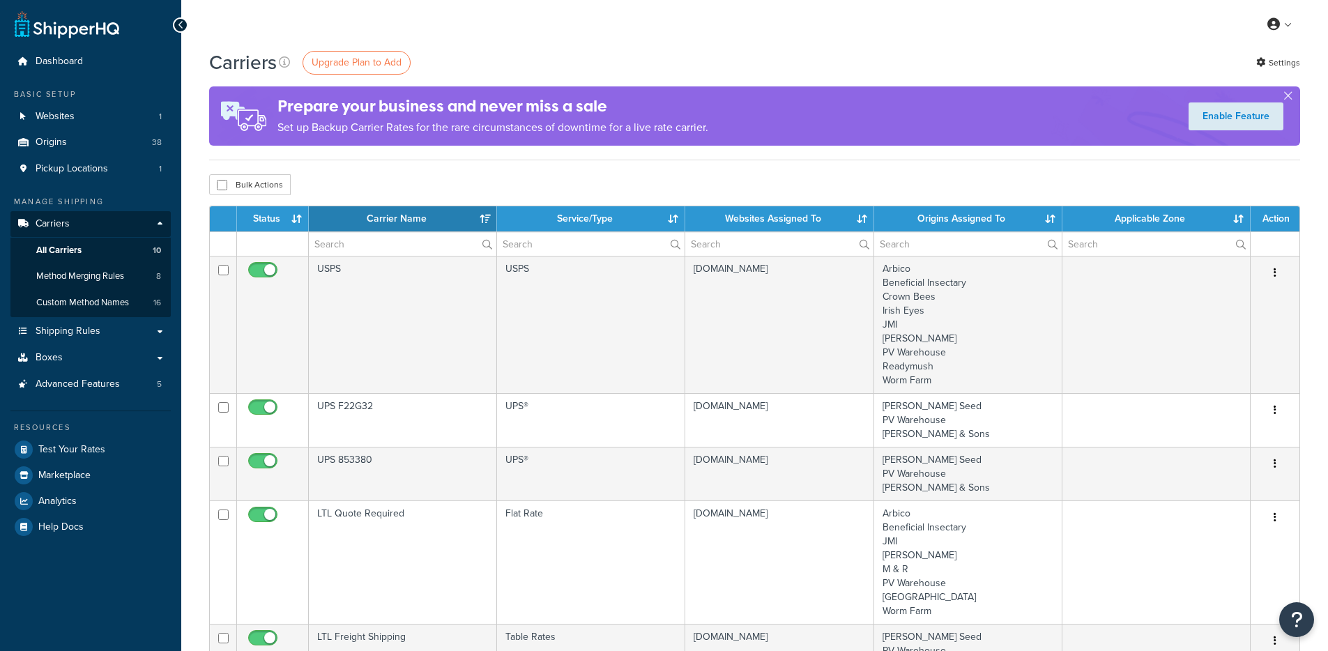
select select "15"
click at [86, 281] on span "Method Merging Rules" at bounding box center [80, 276] width 88 height 12
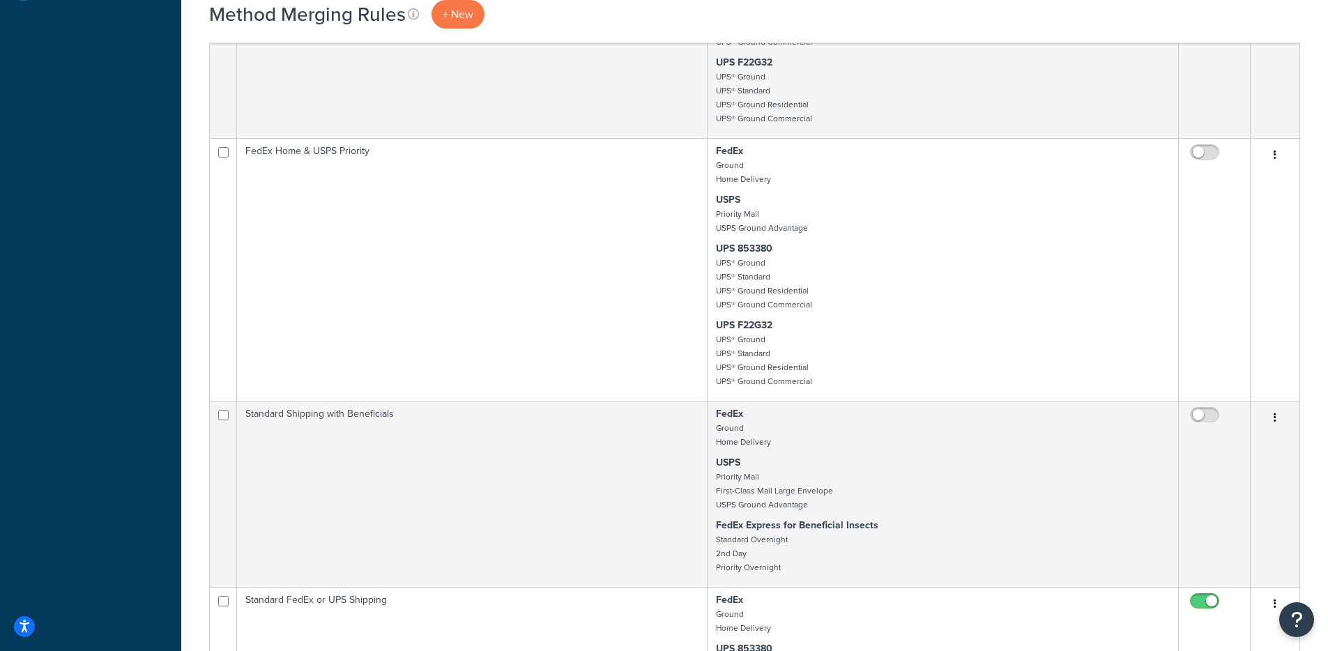
scroll to position [380, 0]
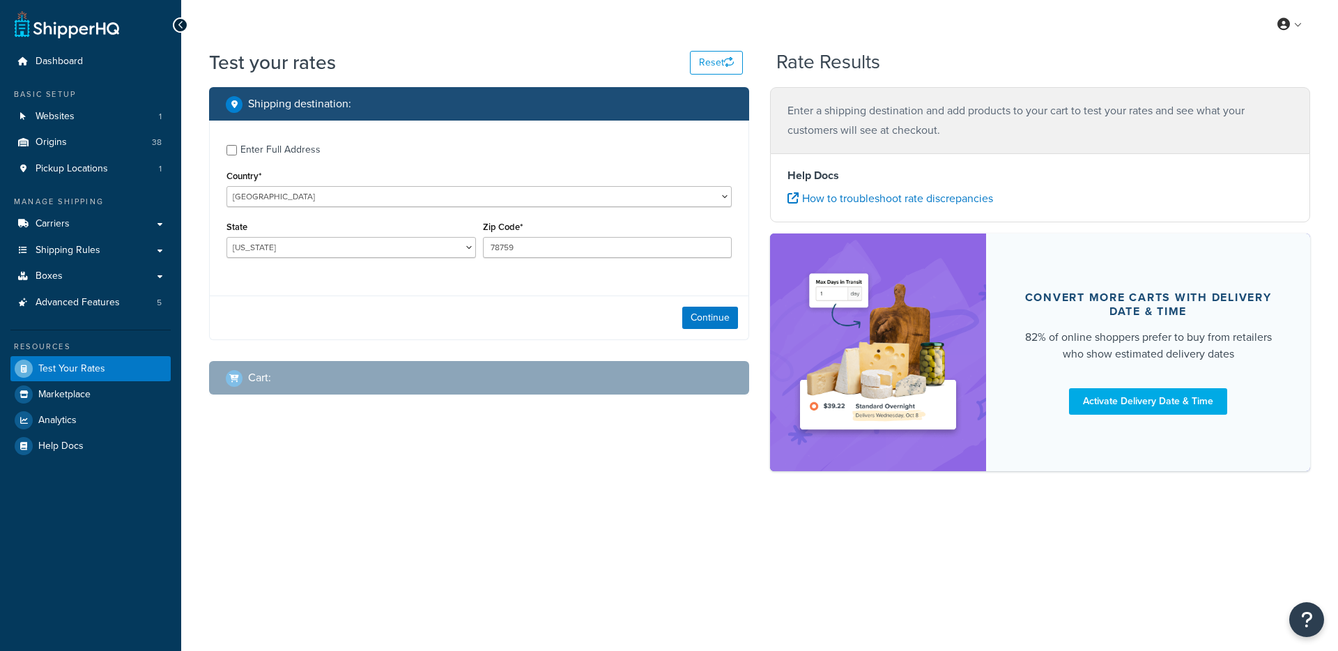
select select "[GEOGRAPHIC_DATA]"
click at [632, 440] on div "Shipping destination : Enter Full Address Country* [GEOGRAPHIC_DATA] [GEOGRAPHI…" at bounding box center [760, 286] width 1122 height 398
click at [590, 164] on div "Enter Full Address Country* [GEOGRAPHIC_DATA] [GEOGRAPHIC_DATA] [GEOGRAPHIC_DAT…" at bounding box center [479, 203] width 539 height 165
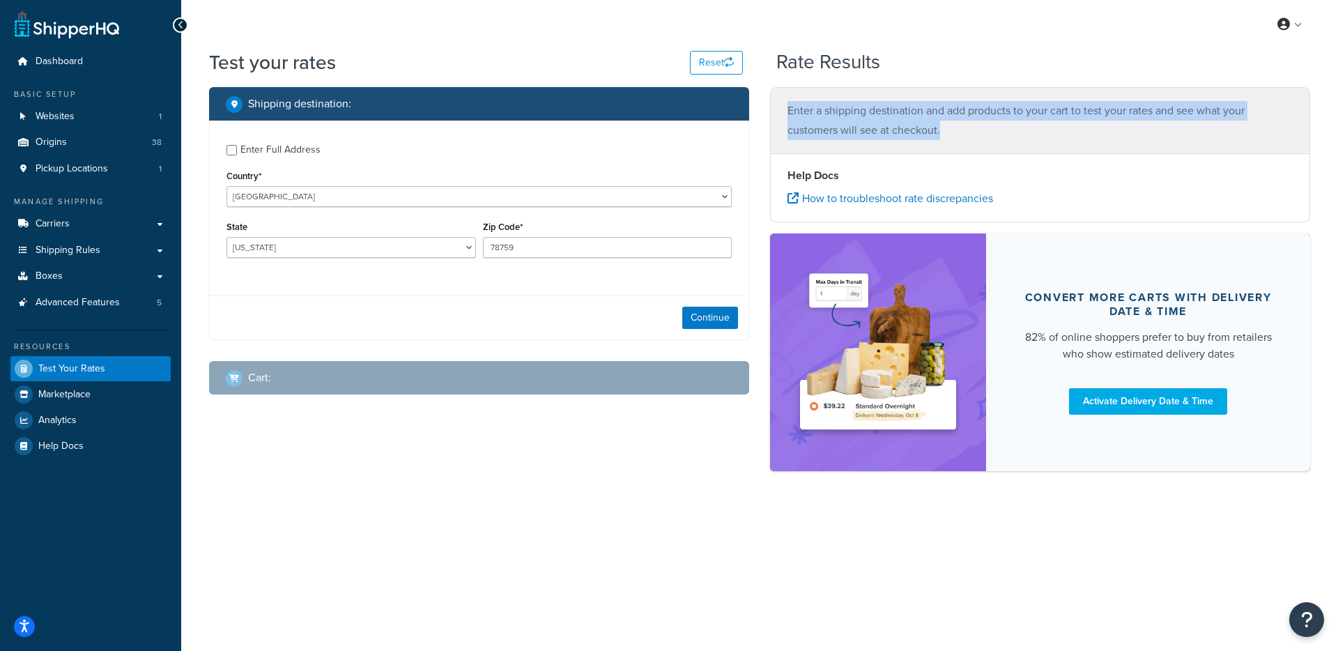
drag, startPoint x: 972, startPoint y: 140, endPoint x: 765, endPoint y: 107, distance: 210.4
click at [765, 107] on div "Enter a shipping destination and add products to your cart to test your rates a…" at bounding box center [1040, 286] width 561 height 398
click at [781, 107] on div "Enter a shipping destination and add products to your cart to test your rates a…" at bounding box center [1040, 120] width 540 height 66
drag, startPoint x: 782, startPoint y: 107, endPoint x: 991, endPoint y: 135, distance: 211.0
click at [991, 135] on div "Enter a shipping destination and add products to your cart to test your rates a…" at bounding box center [1040, 120] width 540 height 66
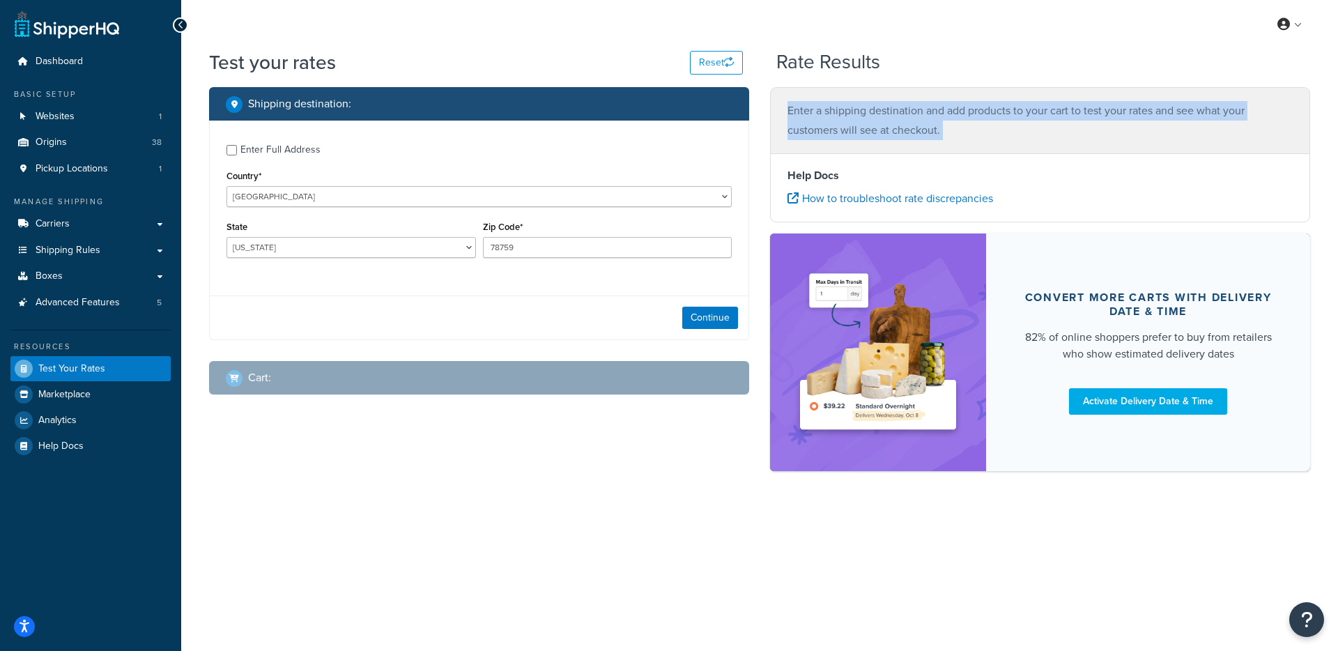
click at [992, 135] on p "Enter a shipping destination and add products to your cart to test your rates a…" at bounding box center [1040, 120] width 505 height 39
click at [892, 109] on p "Enter a shipping destination and add products to your cart to test your rates a…" at bounding box center [1040, 120] width 505 height 39
click at [891, 111] on p "Enter a shipping destination and add products to your cart to test your rates a…" at bounding box center [1040, 120] width 505 height 39
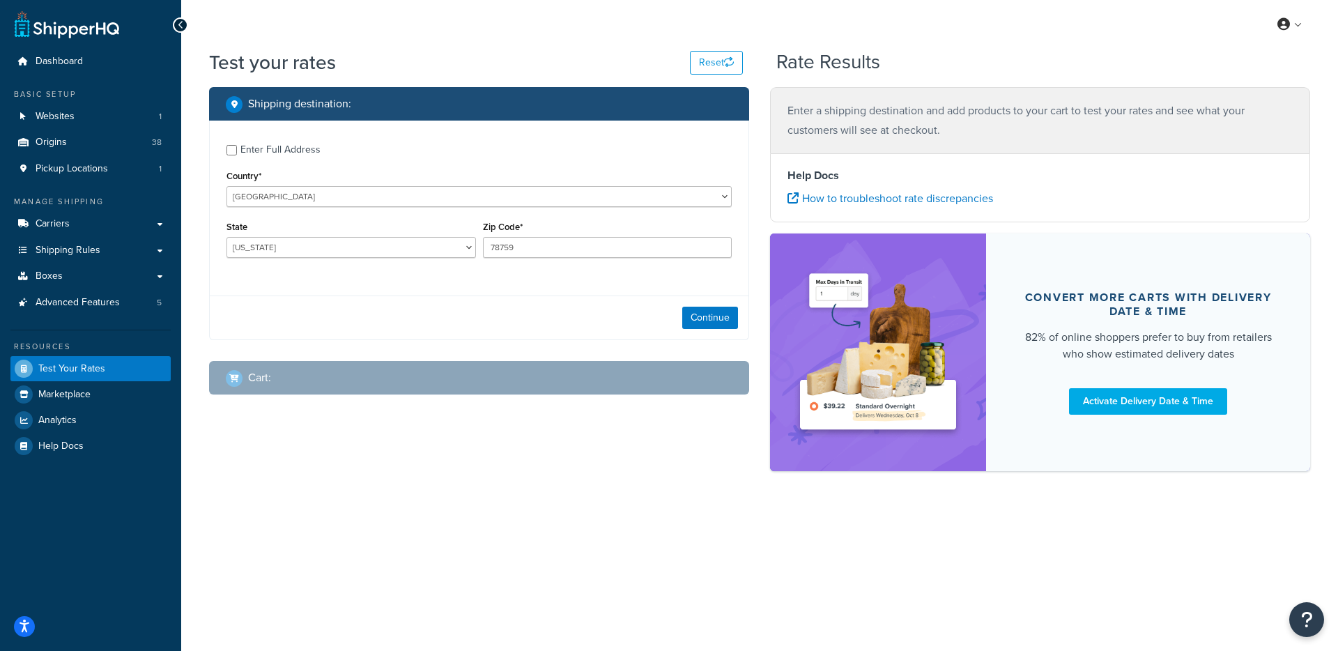
click at [836, 127] on p "Enter a shipping destination and add products to your cart to test your rates a…" at bounding box center [1040, 120] width 505 height 39
click at [413, 287] on div "Enter Full Address Country* United States United Kingdom Afghanistan Åland Isla…" at bounding box center [479, 231] width 540 height 220
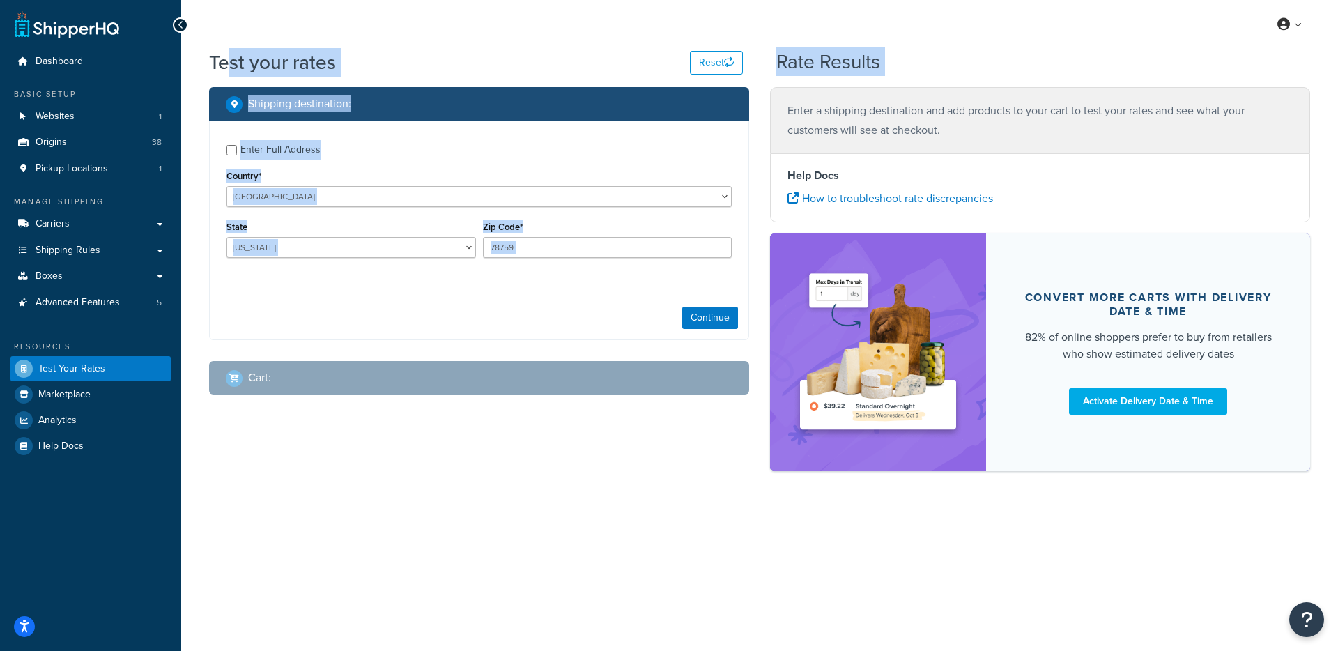
drag, startPoint x: 421, startPoint y: 318, endPoint x: 224, endPoint y: 53, distance: 329.9
click at [224, 53] on div "Test your rates Reset Rate Results Shipping destination : Enter Full Address Co…" at bounding box center [759, 267] width 1101 height 436
click at [224, 53] on h1 "Test your rates" at bounding box center [272, 62] width 127 height 27
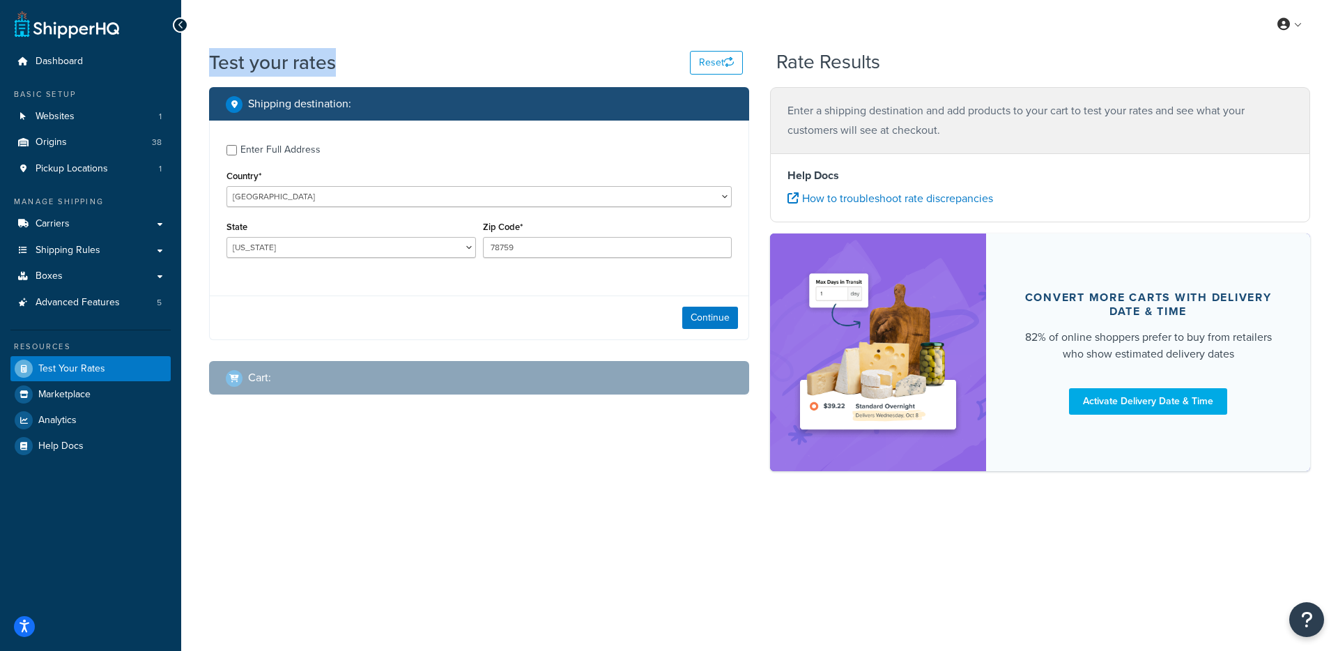
drag, startPoint x: 255, startPoint y: 43, endPoint x: 379, endPoint y: 82, distance: 129.4
click at [377, 82] on div "My Profile Billing Global Settings Contact Us Logout Test your rates Reset Rate…" at bounding box center [759, 325] width 1157 height 651
click at [380, 83] on div "Test your rates Reset Rate Results" at bounding box center [759, 68] width 1101 height 38
drag, startPoint x: 317, startPoint y: 52, endPoint x: 257, endPoint y: 39, distance: 61.4
click at [245, 40] on div "My Profile Billing Global Settings Contact Us Logout Test your rates Reset Rate…" at bounding box center [759, 325] width 1157 height 651
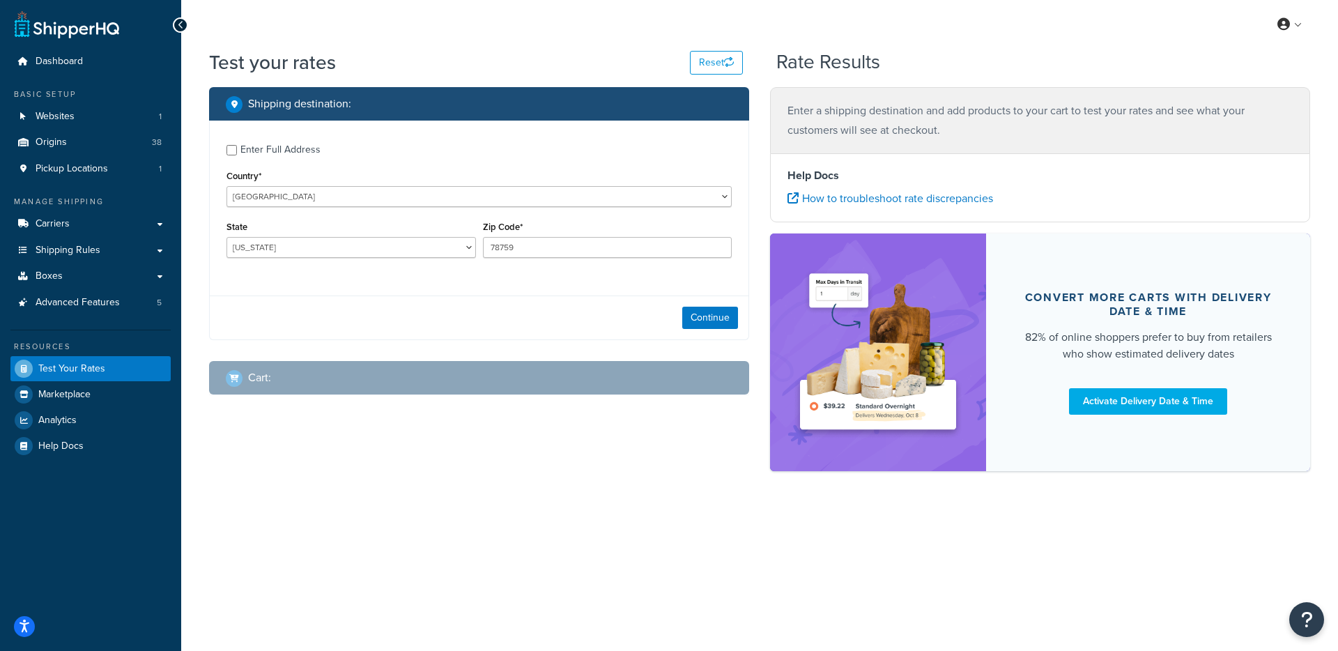
click at [257, 39] on div "My Profile Billing Global Settings Contact Us Logout" at bounding box center [759, 24] width 1157 height 49
click at [1290, 609] on div "My Profile Billing Global Settings Contact Us Logout Test your rates Reset Rate…" at bounding box center [759, 325] width 1157 height 651
click at [1297, 616] on button "Open Resource Center" at bounding box center [1307, 620] width 38 height 38
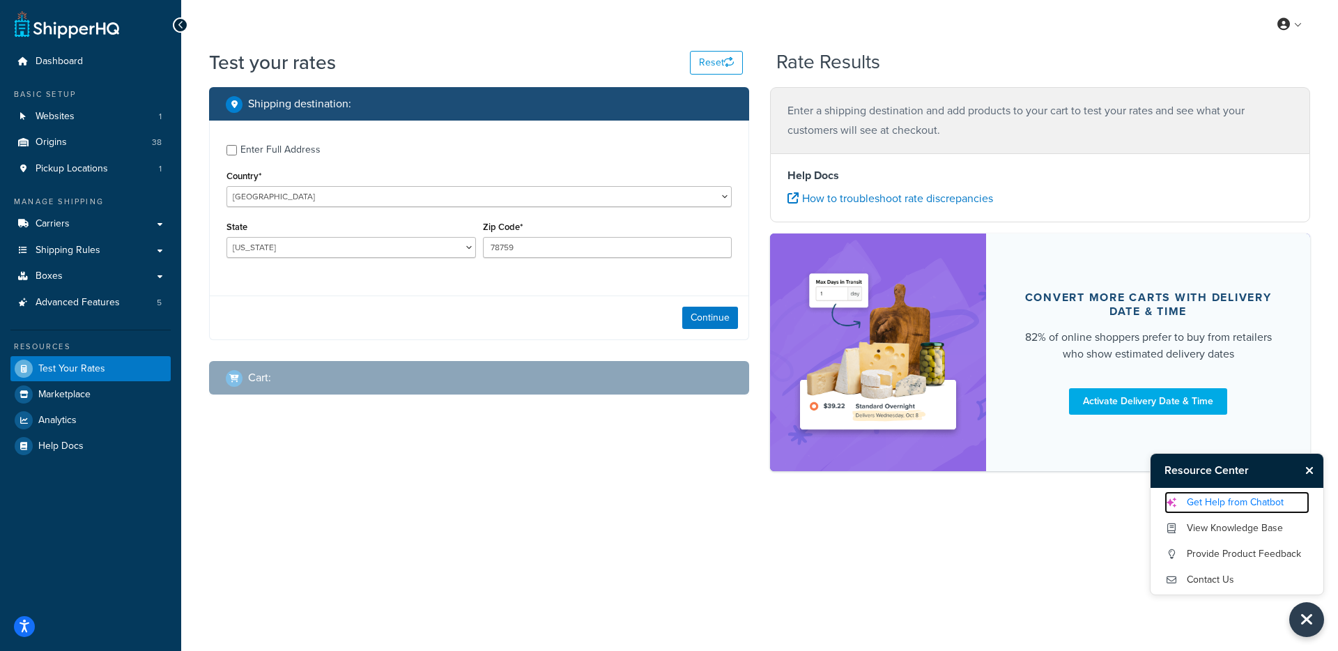
click at [1223, 512] on link "Get Help from Chatbot" at bounding box center [1237, 502] width 145 height 22
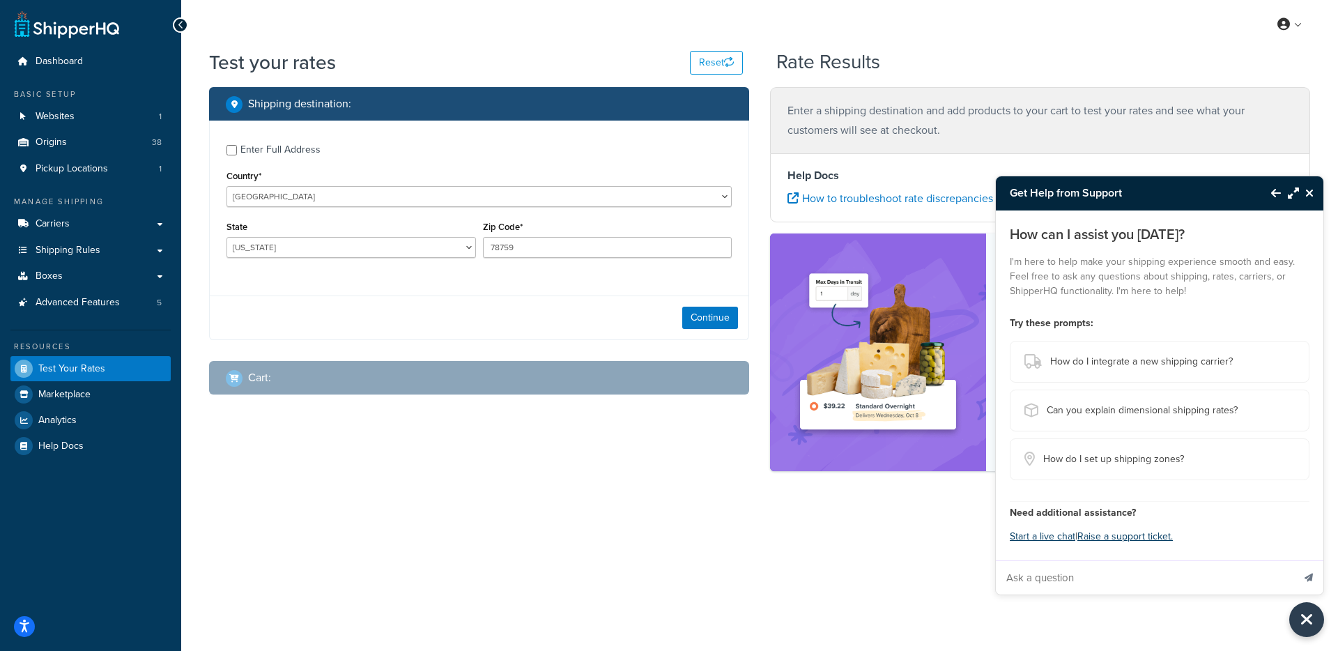
click at [1103, 583] on input "Ask a question" at bounding box center [1144, 577] width 297 height 33
paste input "We have a rule where $300+ of bareroot trees is supposed to receive free shippi…"
type input "We have a rule where $300+ of bareroot trees is supposed to receive free shippi…"
click at [1294, 560] on button "Send message" at bounding box center [1308, 577] width 29 height 34
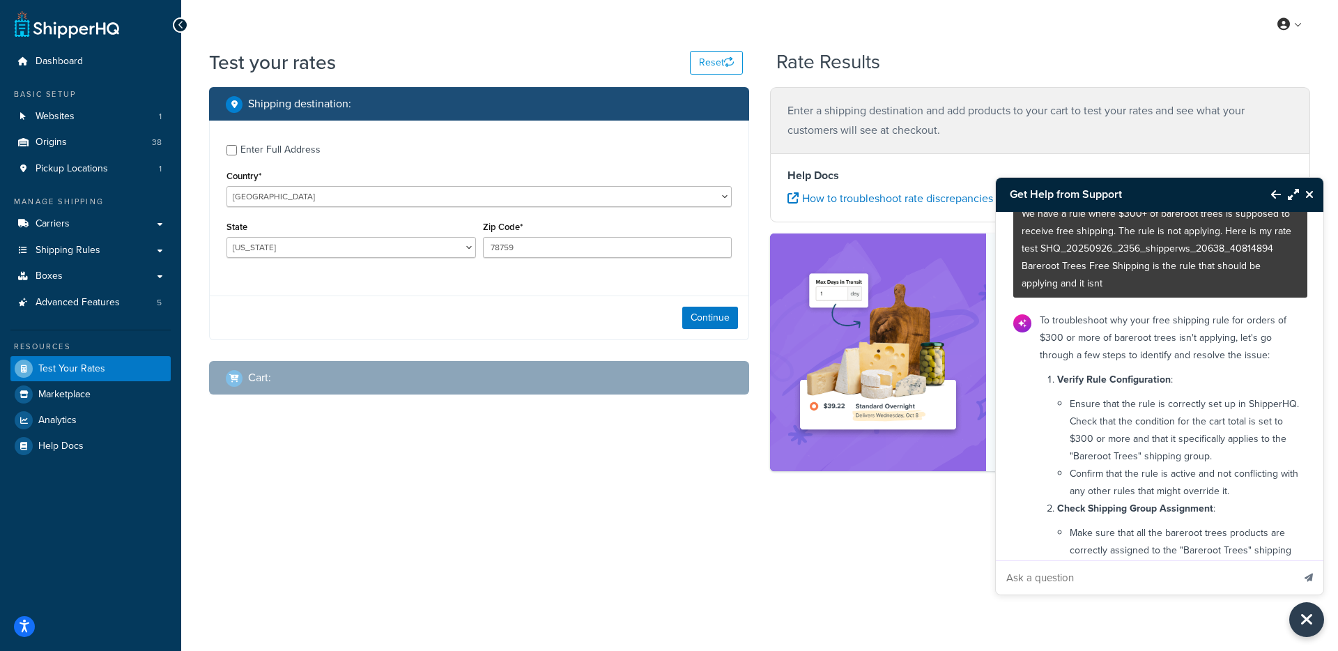
scroll to position [0, 0]
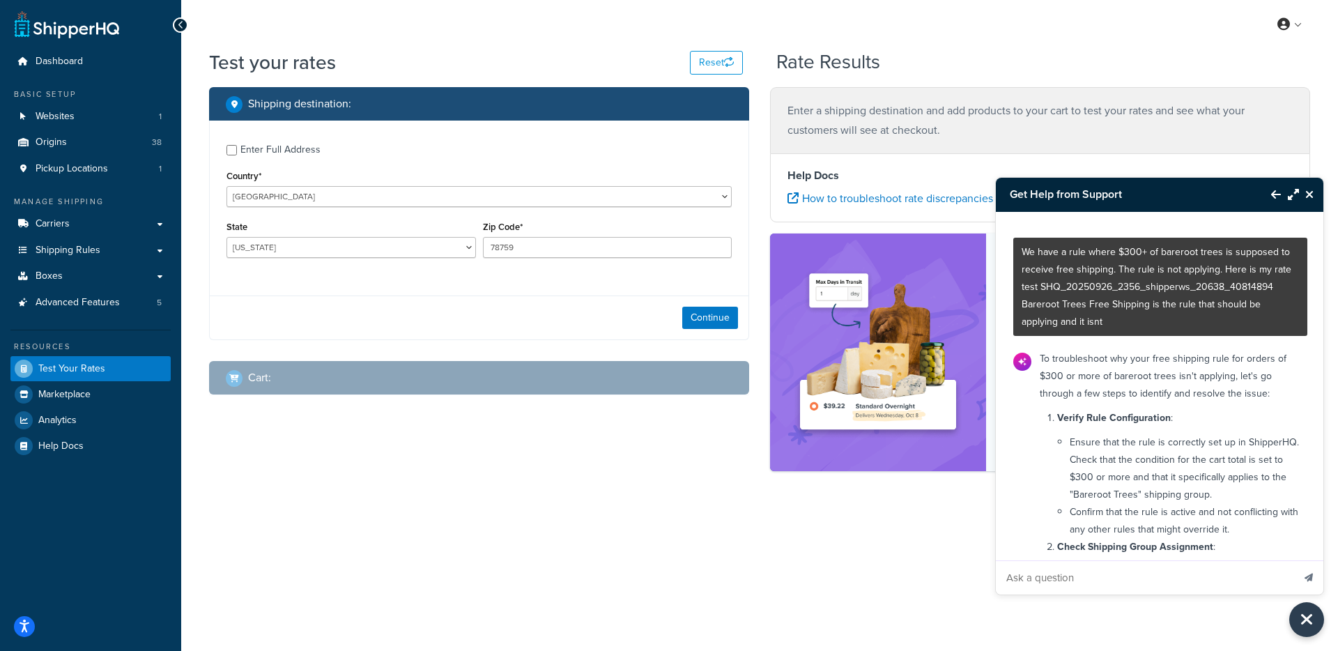
click at [1040, 351] on p "To troubleshoot why your free shipping rule for orders of $300 or more of barer…" at bounding box center [1169, 376] width 259 height 52
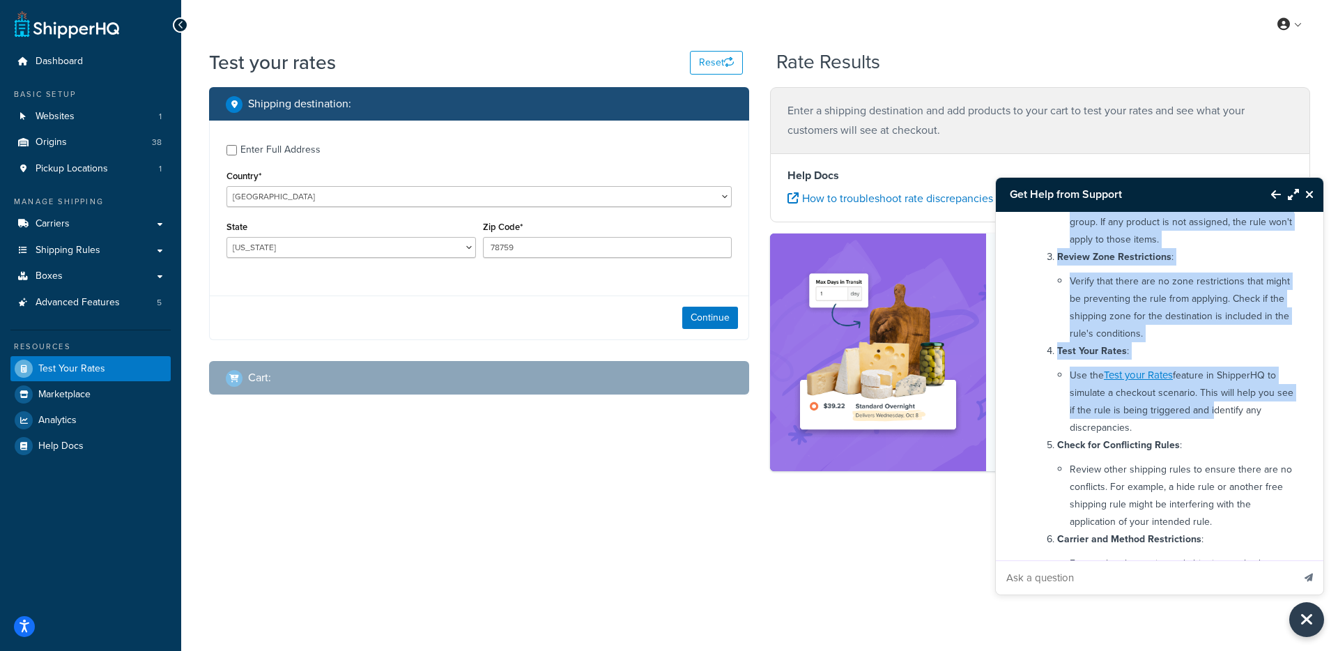
scroll to position [669, 0]
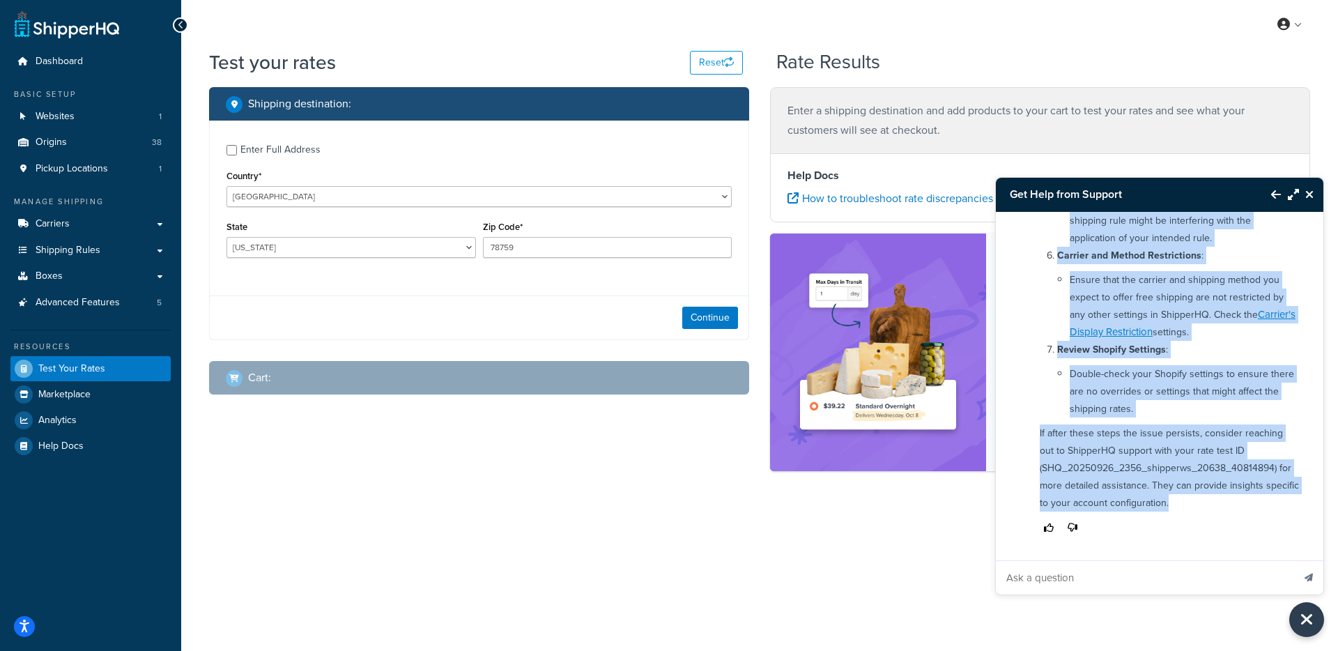
drag, startPoint x: 1039, startPoint y: 352, endPoint x: 1239, endPoint y: 510, distance: 254.5
click at [1239, 510] on div "To troubleshoot why your free shipping rule for orders of $300 or more of barer…" at bounding box center [1170, 110] width 276 height 866
copy div "To troubleshoot why your free shipping rule for orders of $300 or more of barer…"
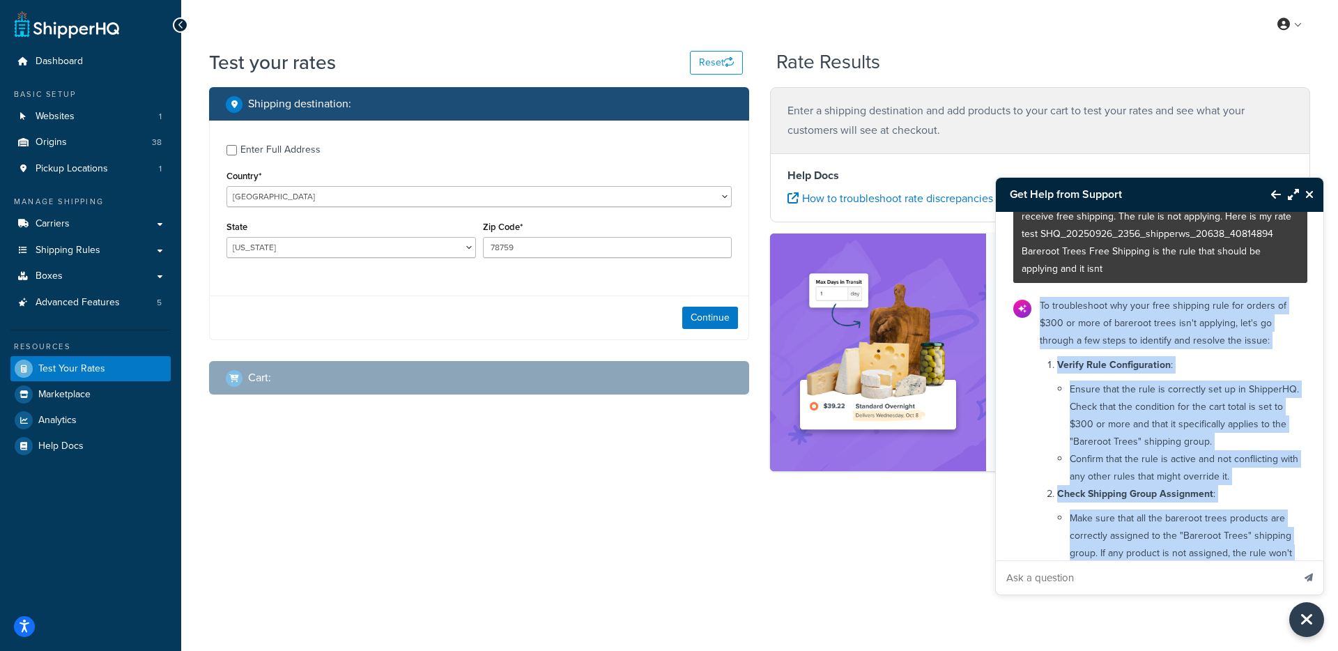
scroll to position [0, 0]
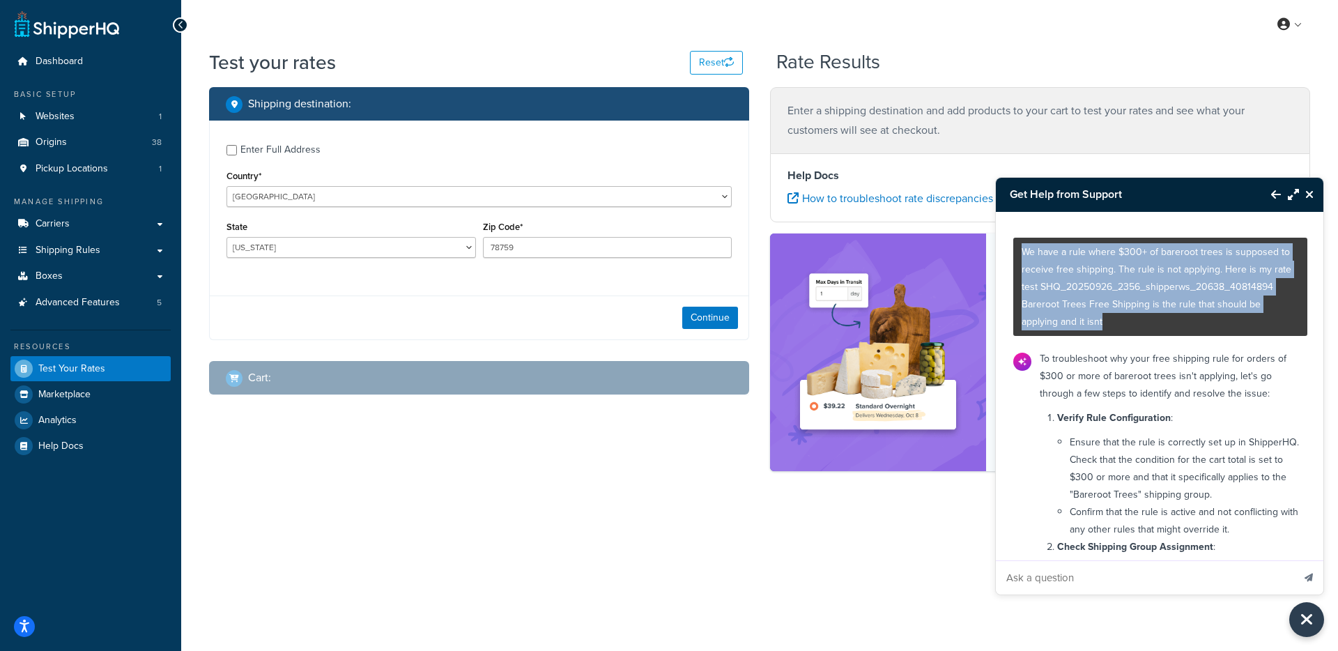
drag, startPoint x: 1113, startPoint y: 319, endPoint x: 1040, endPoint y: 266, distance: 89.4
click at [1024, 254] on p "We have a rule where $300+ of bareroot trees is supposed to receive free shippi…" at bounding box center [1160, 286] width 277 height 87
copy p "We have a rule where $300+ of bareroot trees is supposed to receive free shippi…"
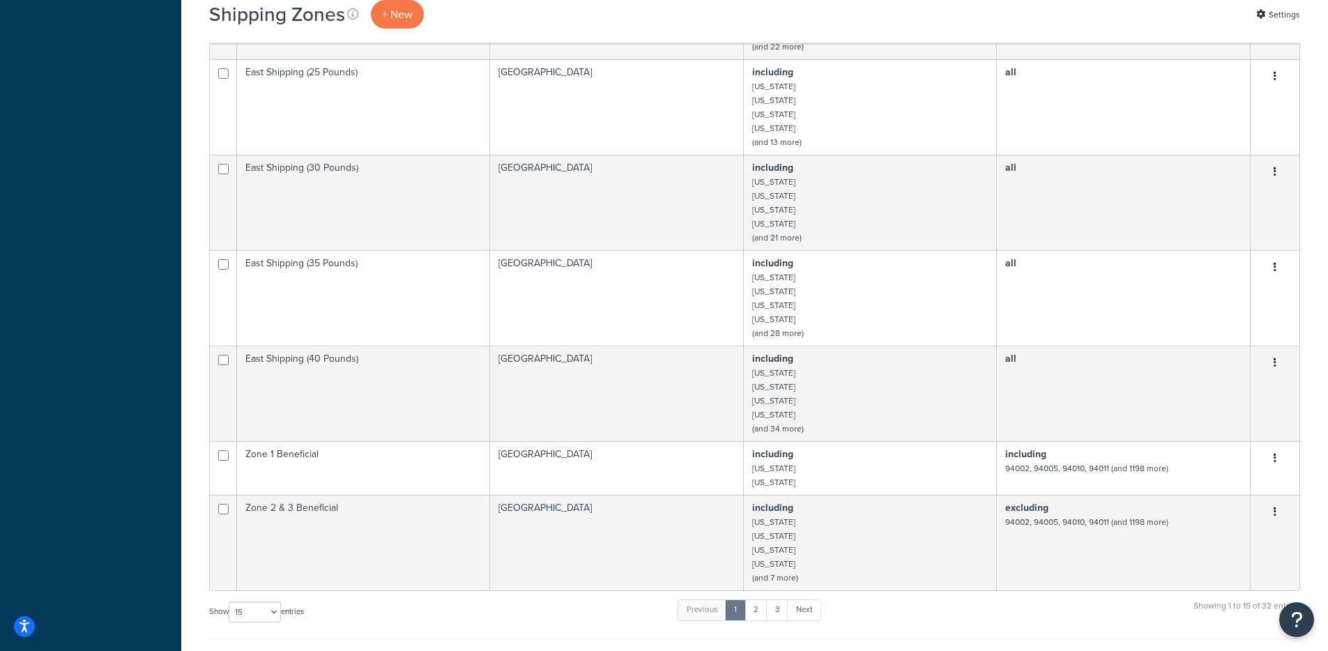
scroll to position [1126, 0]
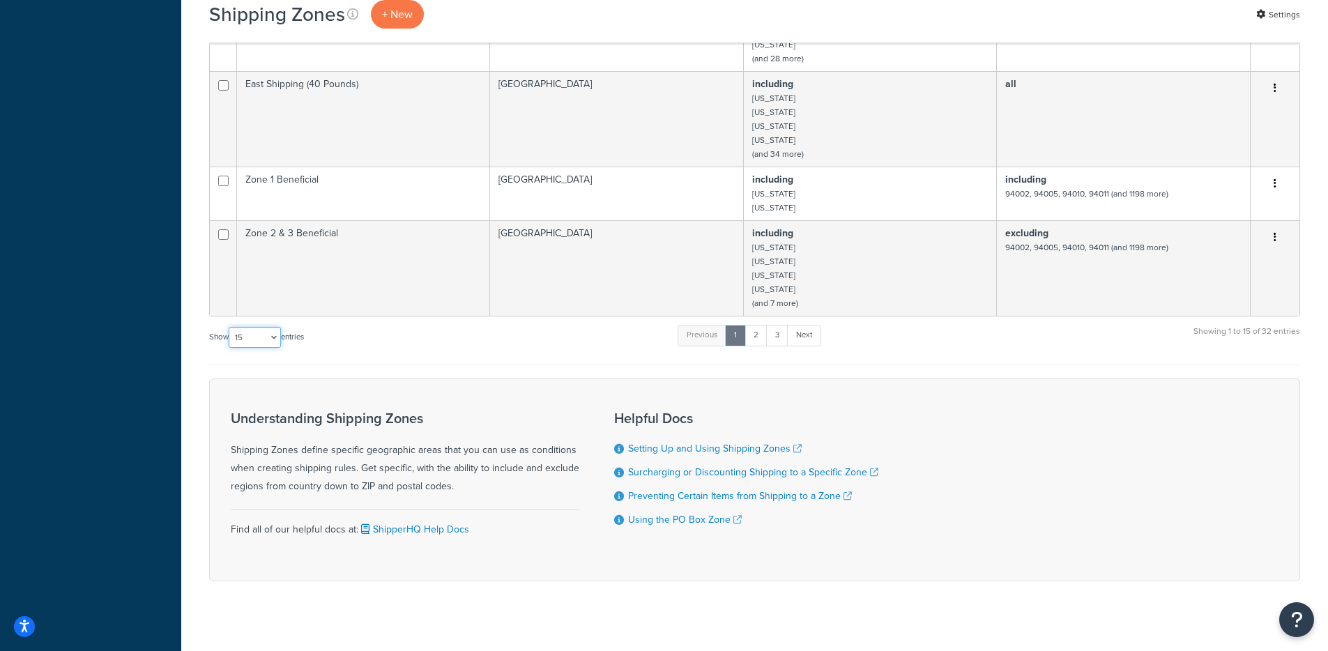
click at [261, 327] on select "10 15 25 50 100" at bounding box center [255, 337] width 52 height 21
select select "100"
click at [230, 348] on select "10 15 25 50 100" at bounding box center [255, 337] width 52 height 21
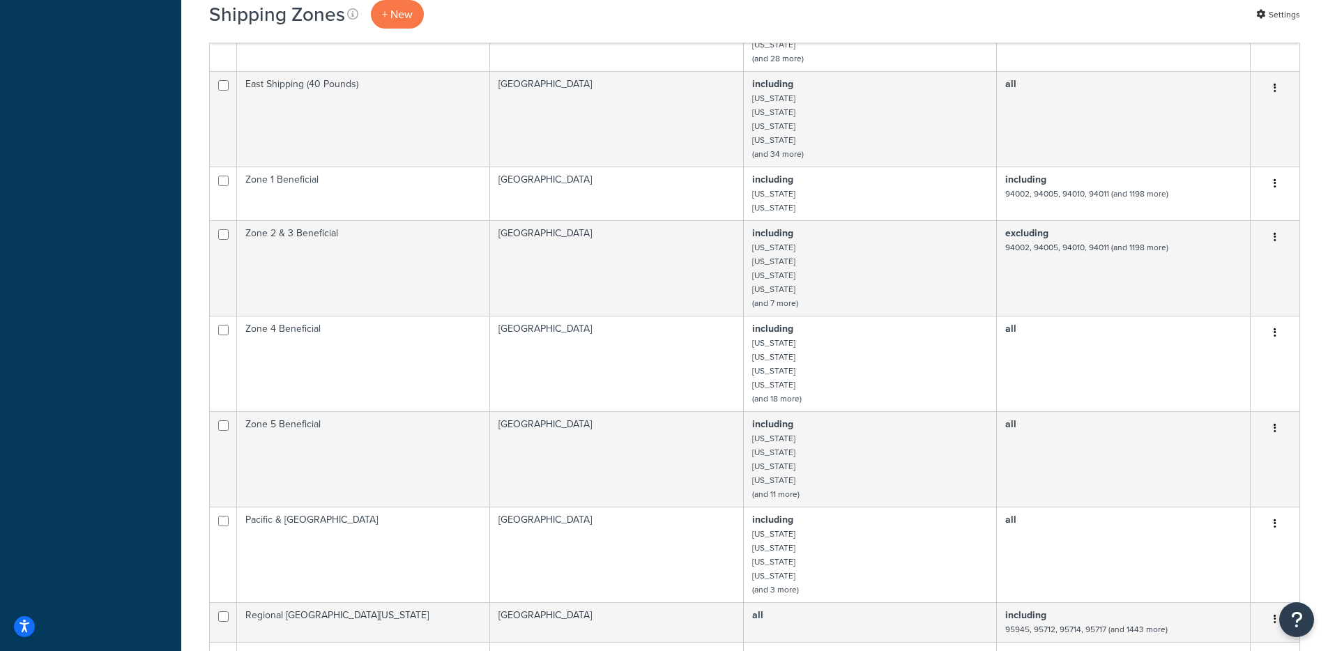
click at [193, 365] on div "Shipping Zones + New Settings Bulk Actions Duplicate [GEOGRAPHIC_DATA] Import C…" at bounding box center [754, 425] width 1147 height 3004
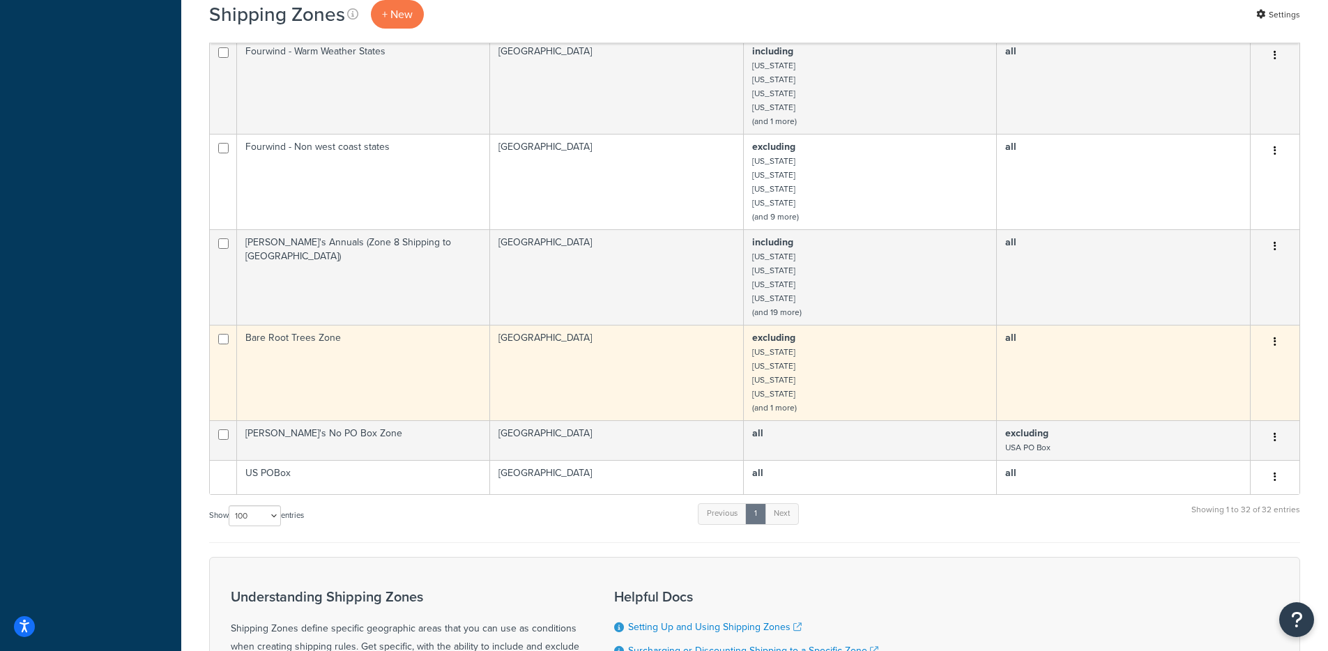
click at [420, 358] on td "Bare Root Trees Zone" at bounding box center [363, 372] width 253 height 95
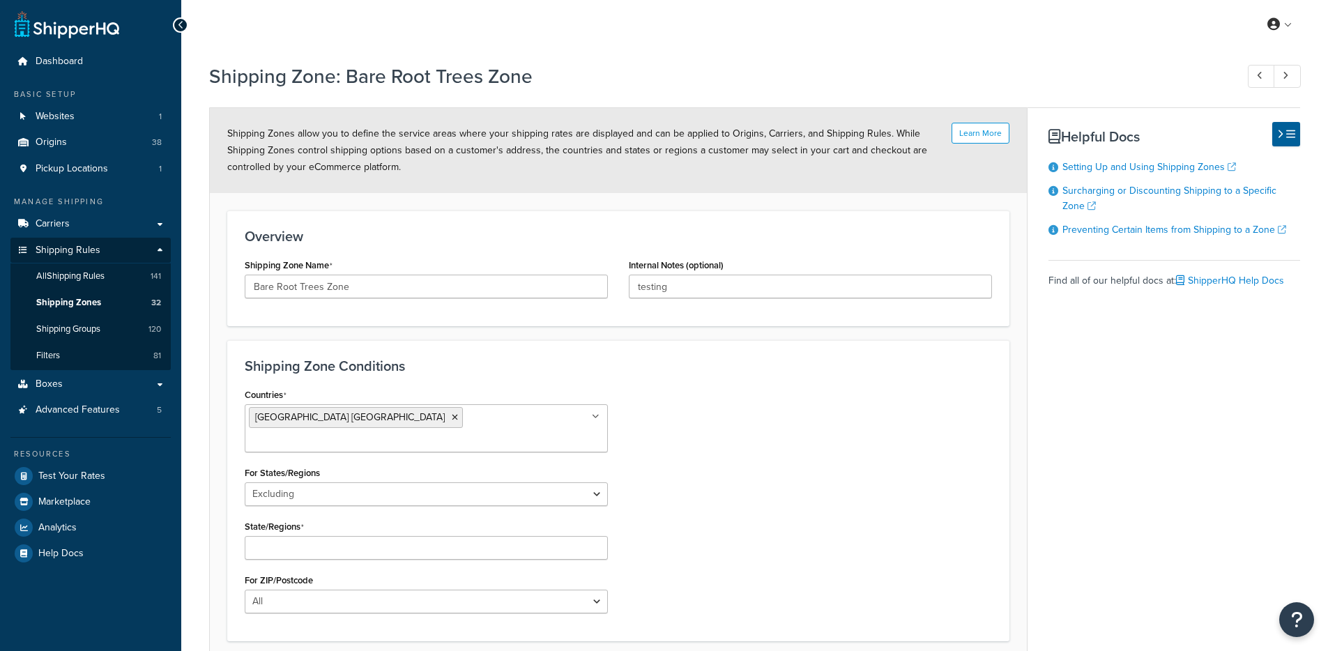
select select "excluding"
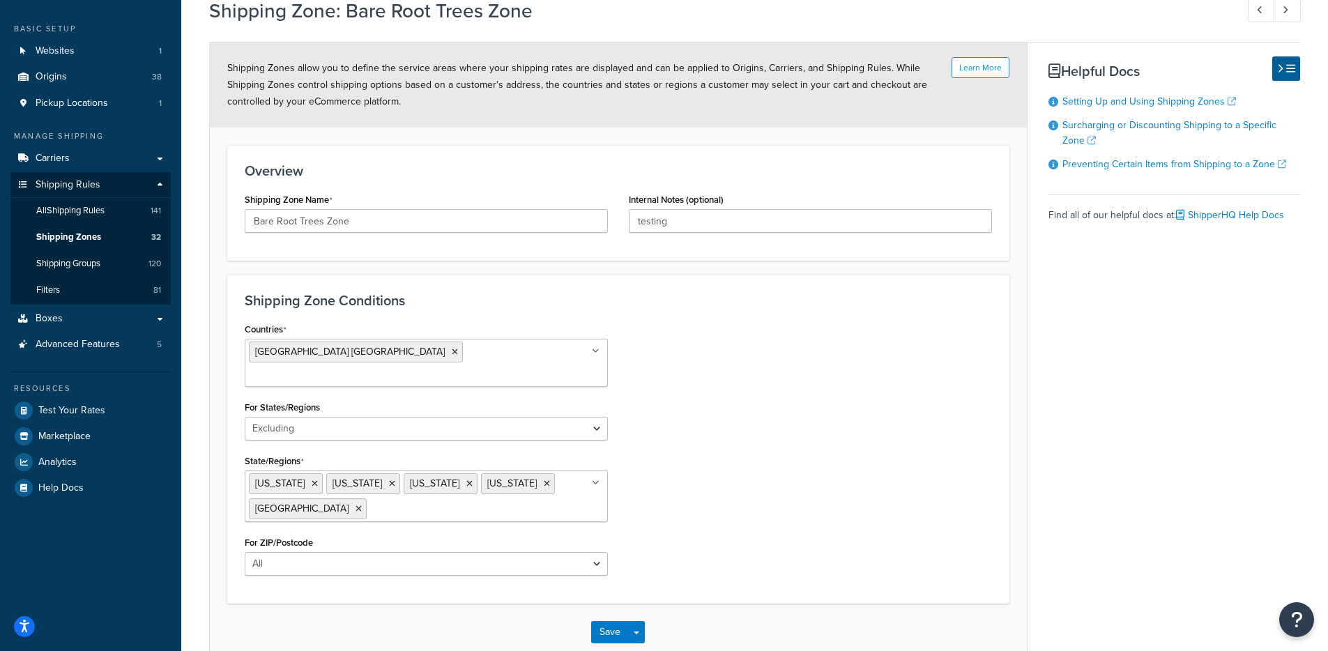
scroll to position [121, 0]
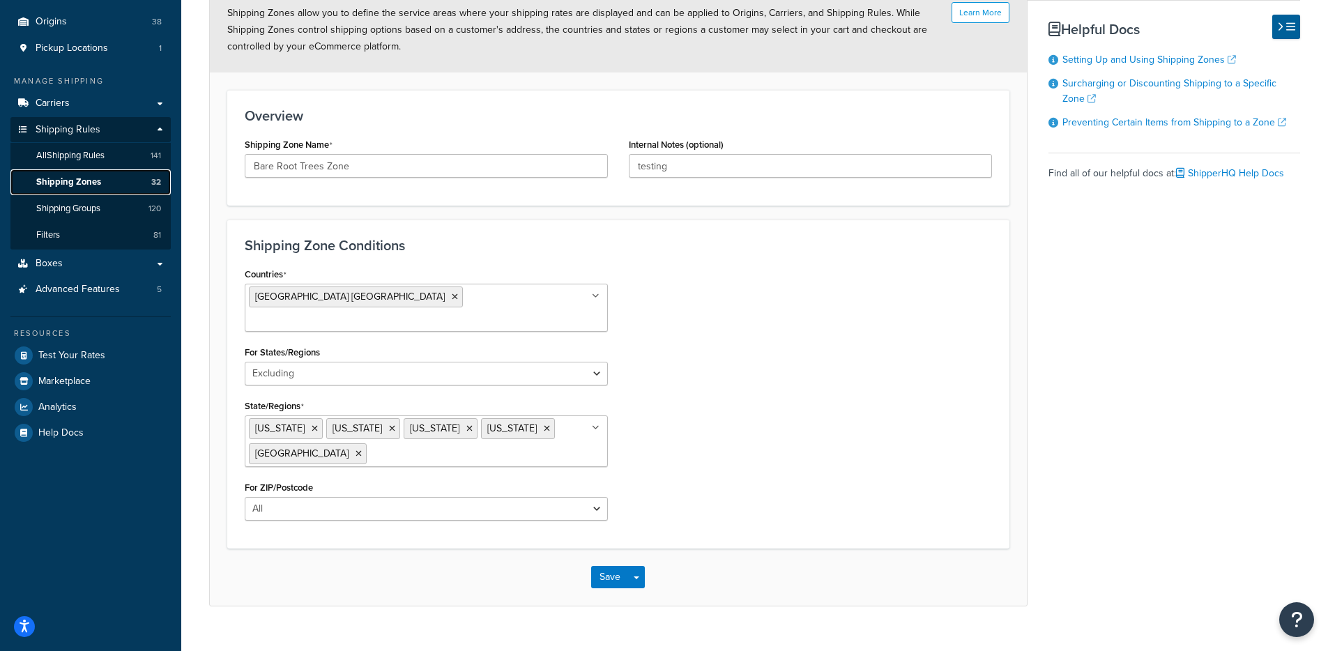
click at [106, 185] on link "Shipping Zones 32" at bounding box center [90, 182] width 160 height 26
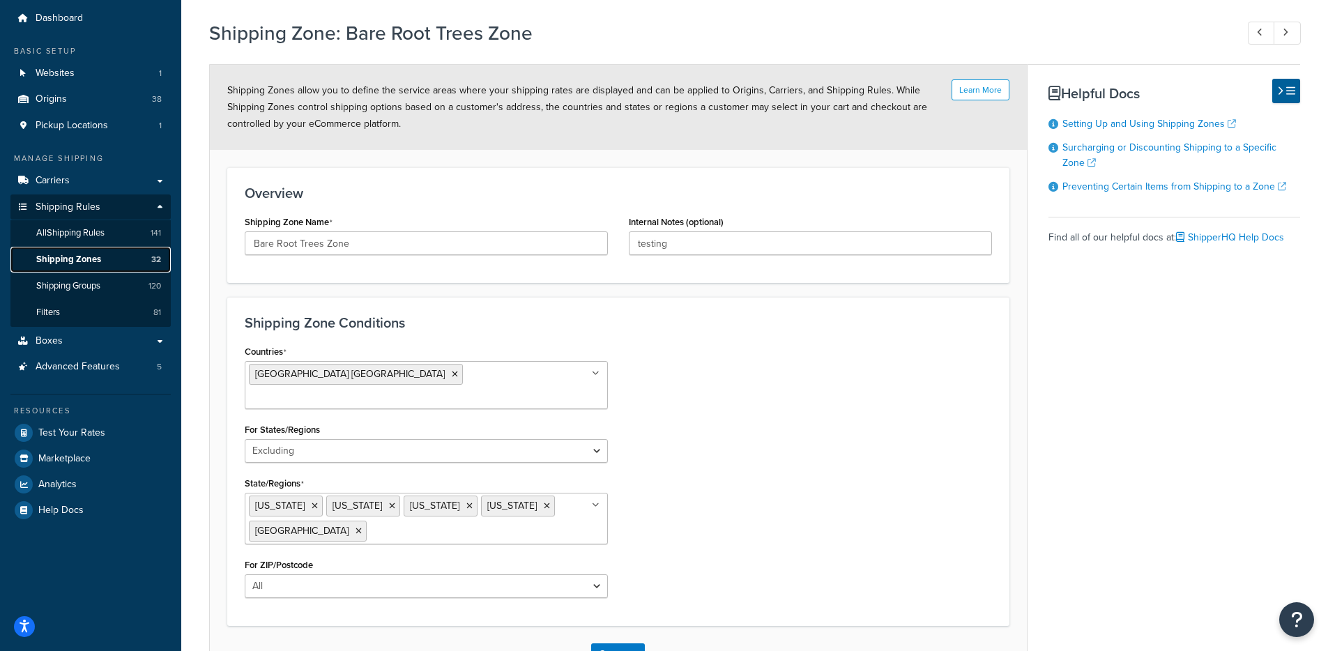
scroll to position [0, 0]
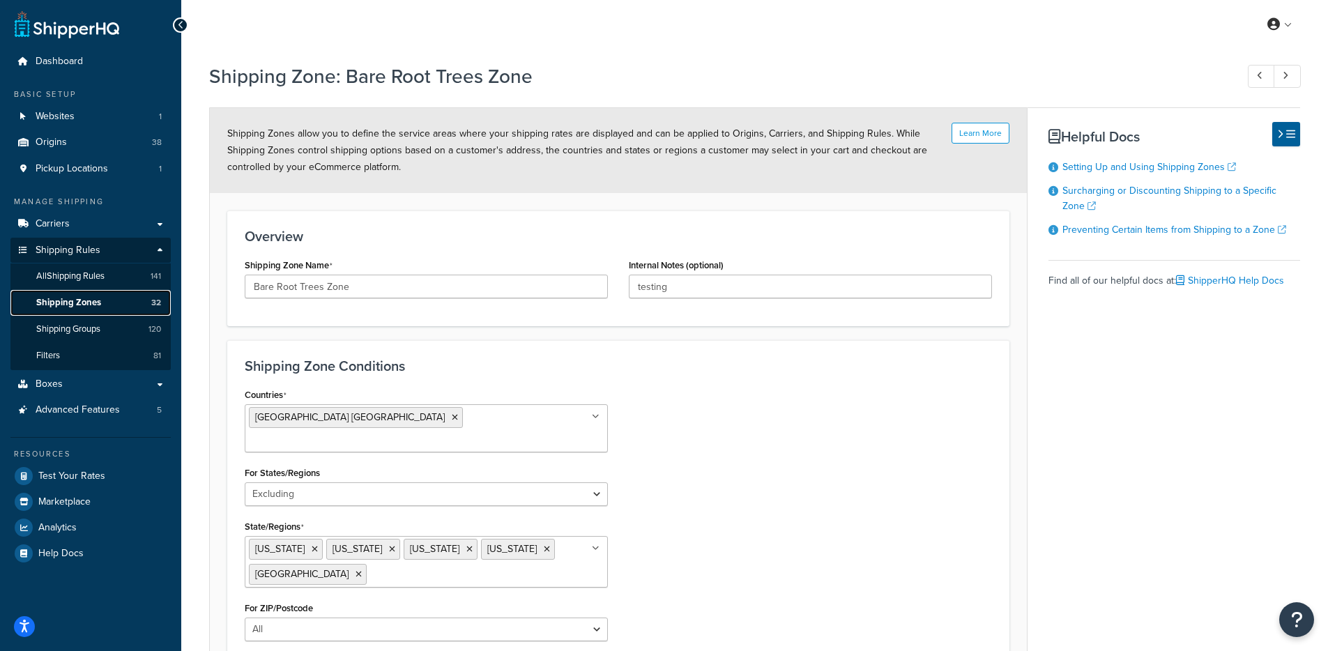
click at [105, 303] on link "Shipping Zones 32" at bounding box center [90, 303] width 160 height 26
drag, startPoint x: 547, startPoint y: 90, endPoint x: 346, endPoint y: 66, distance: 201.5
click at [346, 66] on div "Shipping Zone: Bare Root Trees Zone" at bounding box center [754, 78] width 1091 height 45
copy h1 "Bare Root Trees Zone"
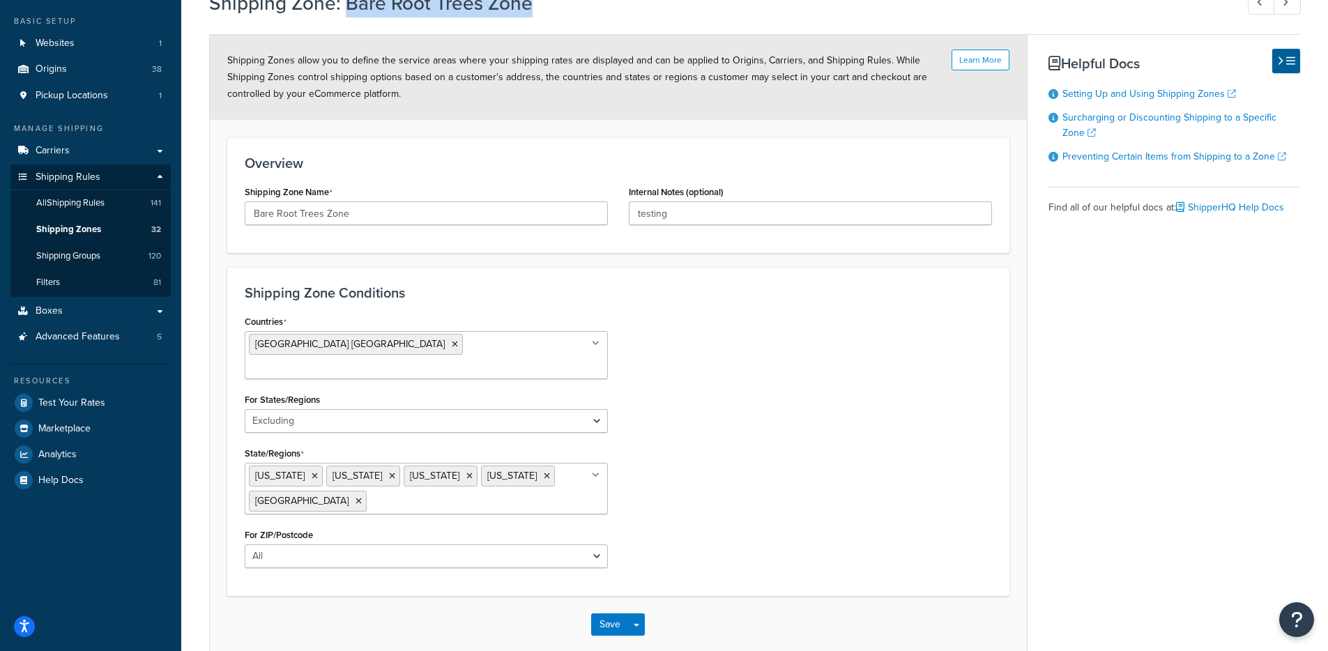
scroll to position [121, 0]
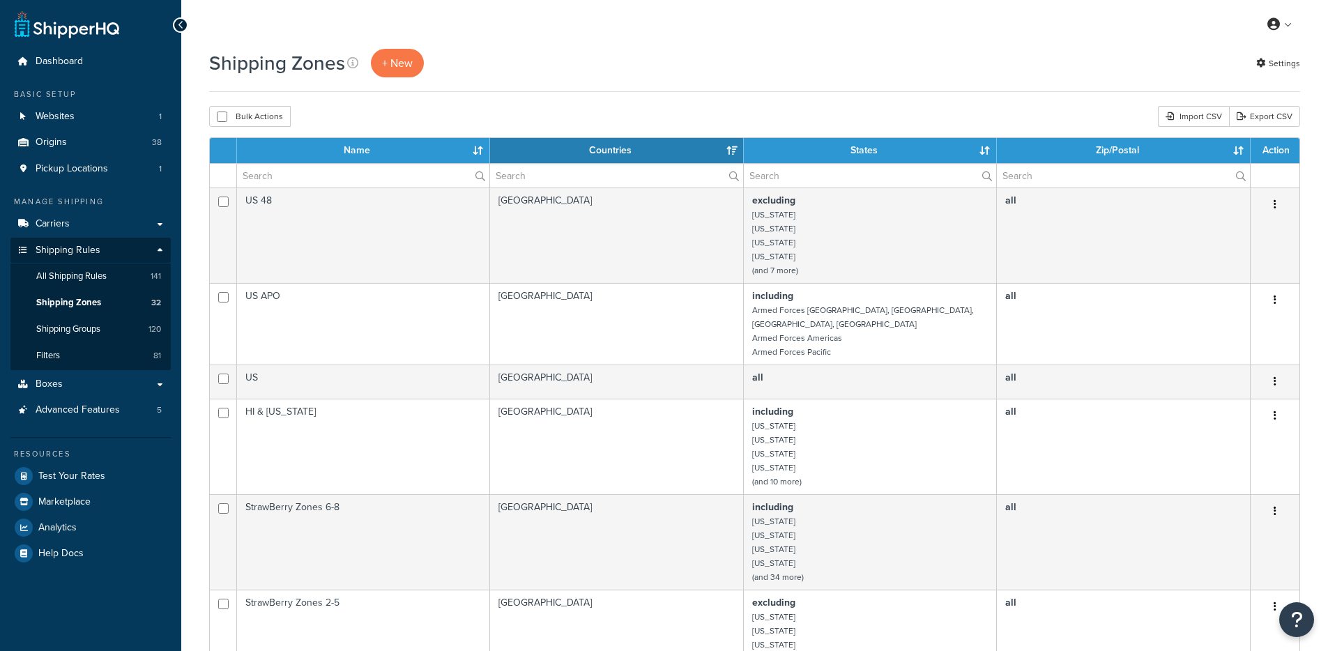
select select "15"
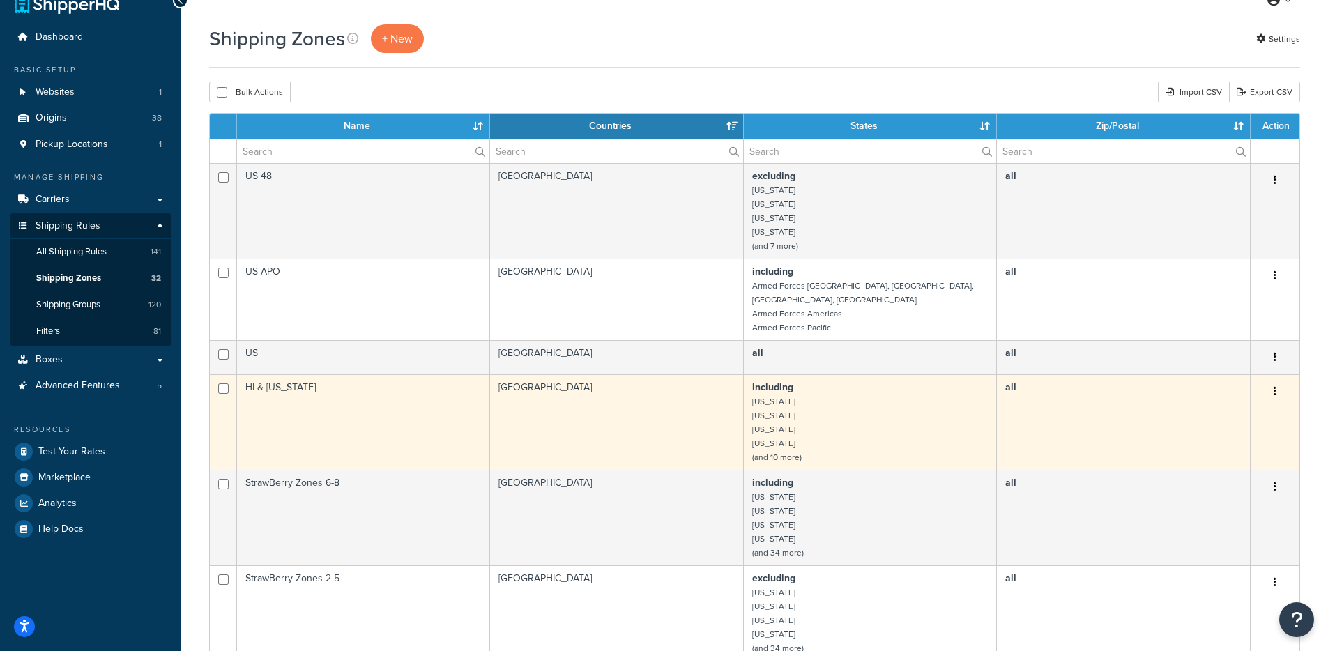
scroll to position [26, 0]
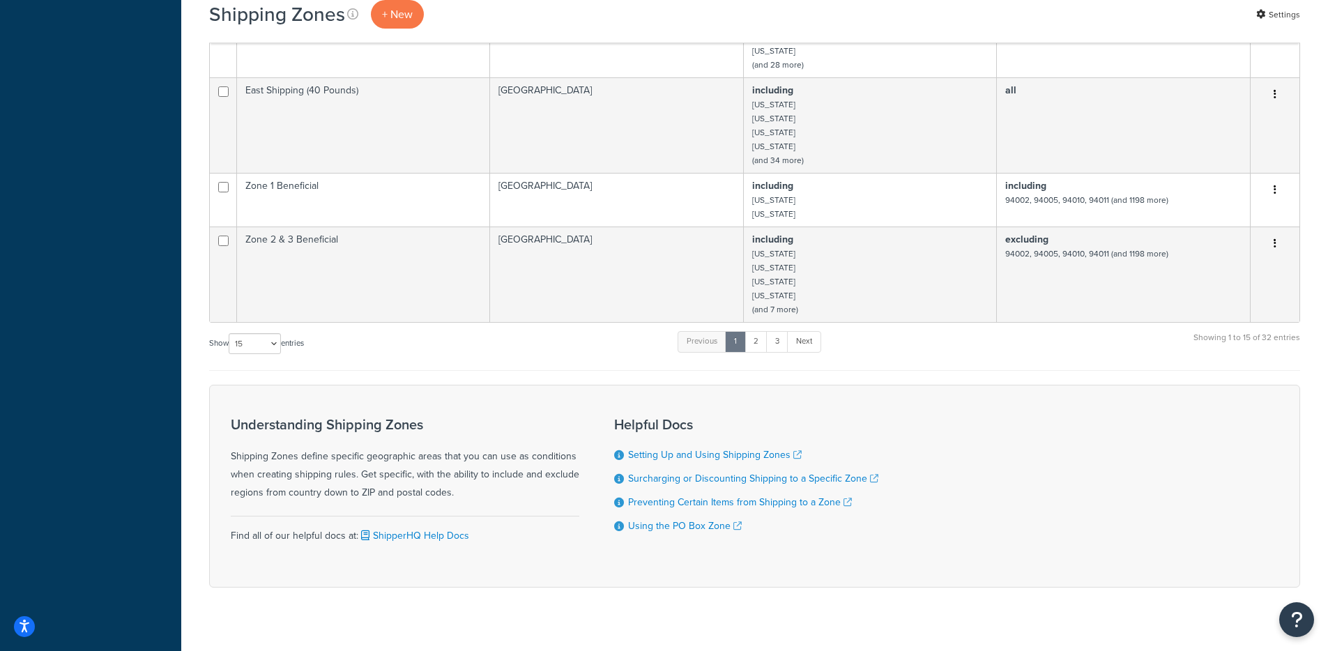
scroll to position [1126, 0]
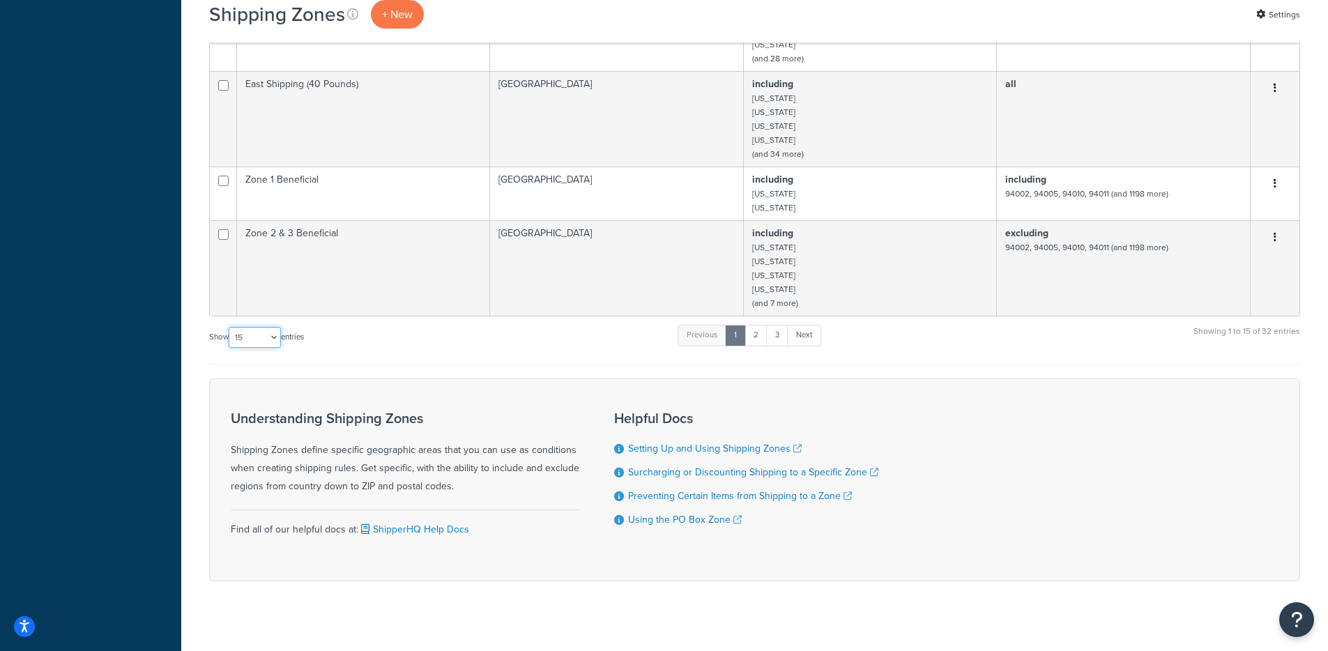
click at [244, 327] on select "10 15 25 50 100" at bounding box center [255, 337] width 52 height 21
select select "100"
click at [230, 348] on select "10 15 25 50 100" at bounding box center [255, 337] width 52 height 21
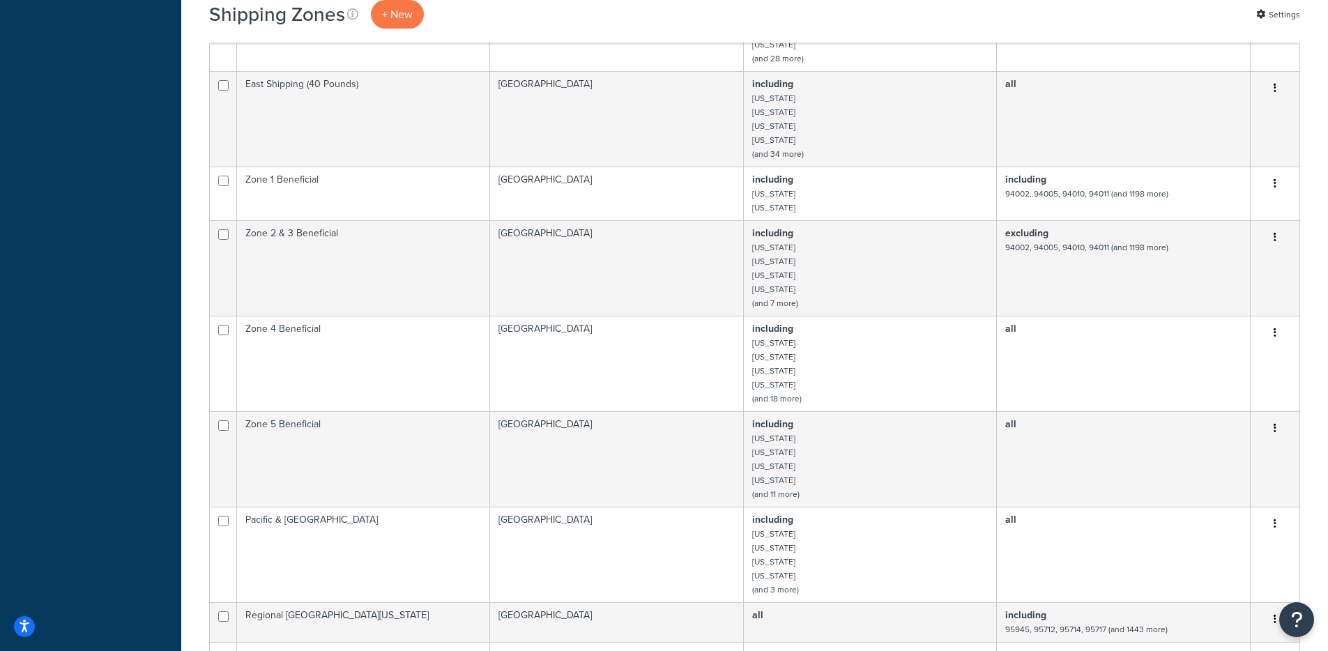
scroll to position [2245, 0]
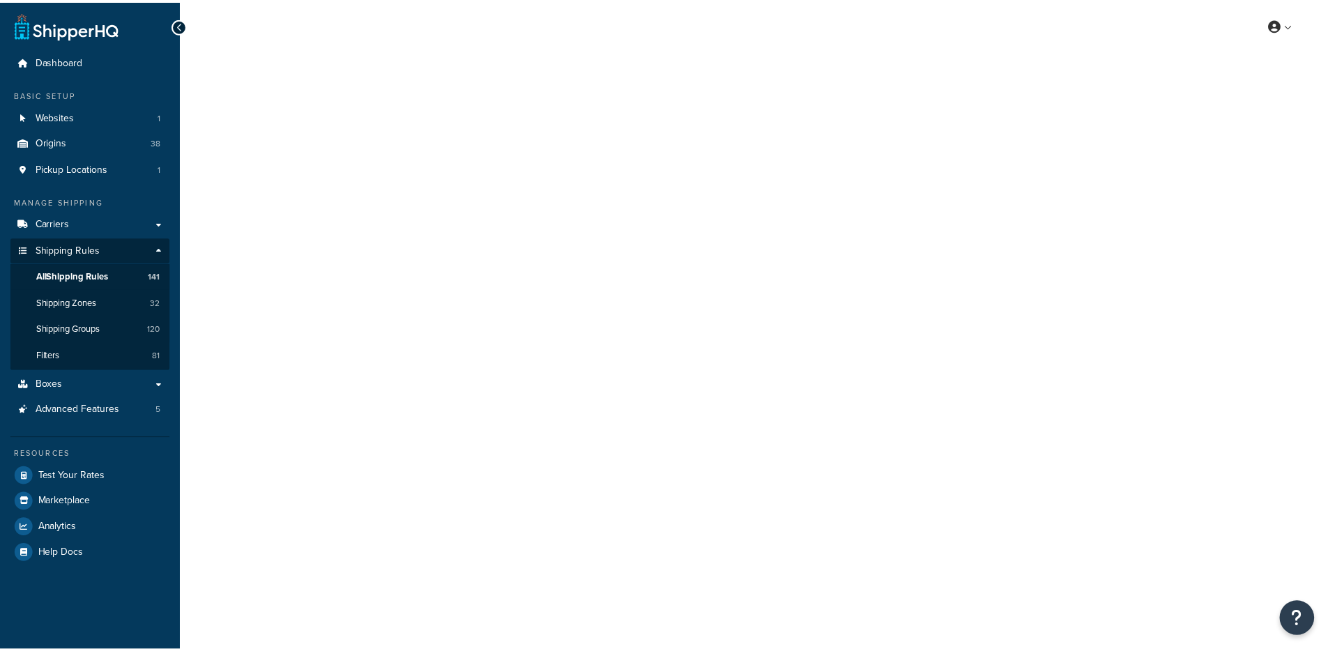
scroll to position [1117, 0]
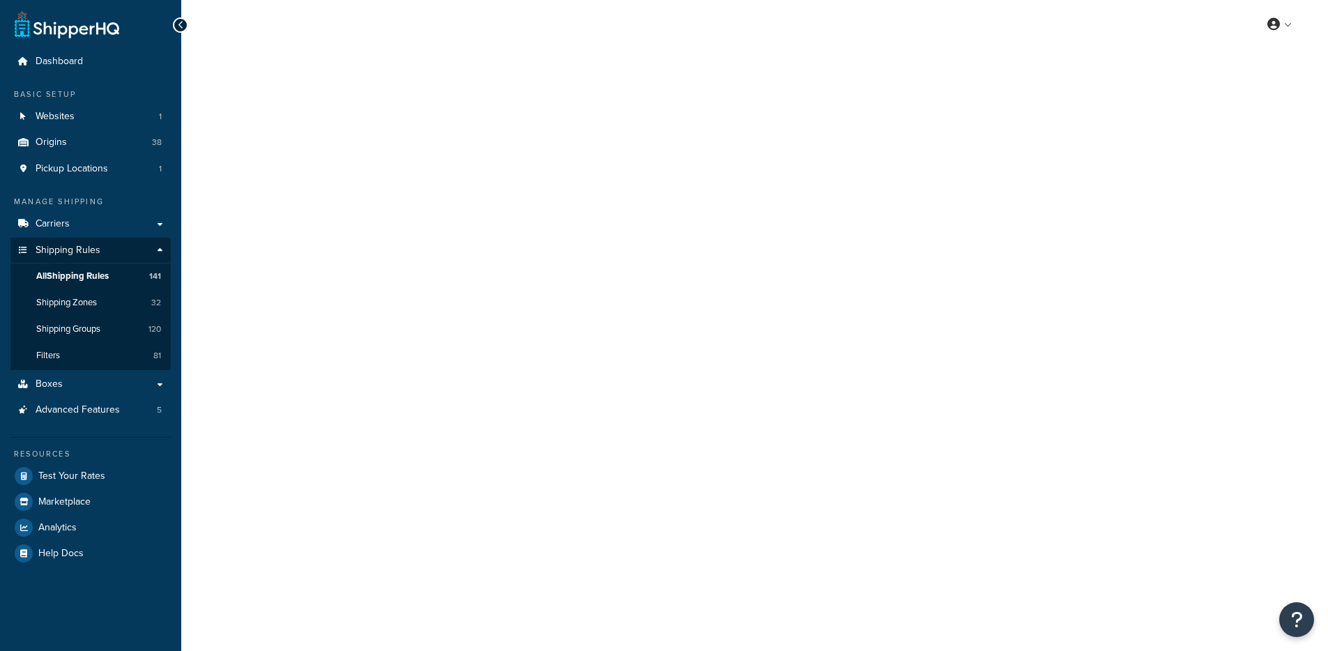
select select "OVERRIDE"
select select "SHIPPING_GROUP"
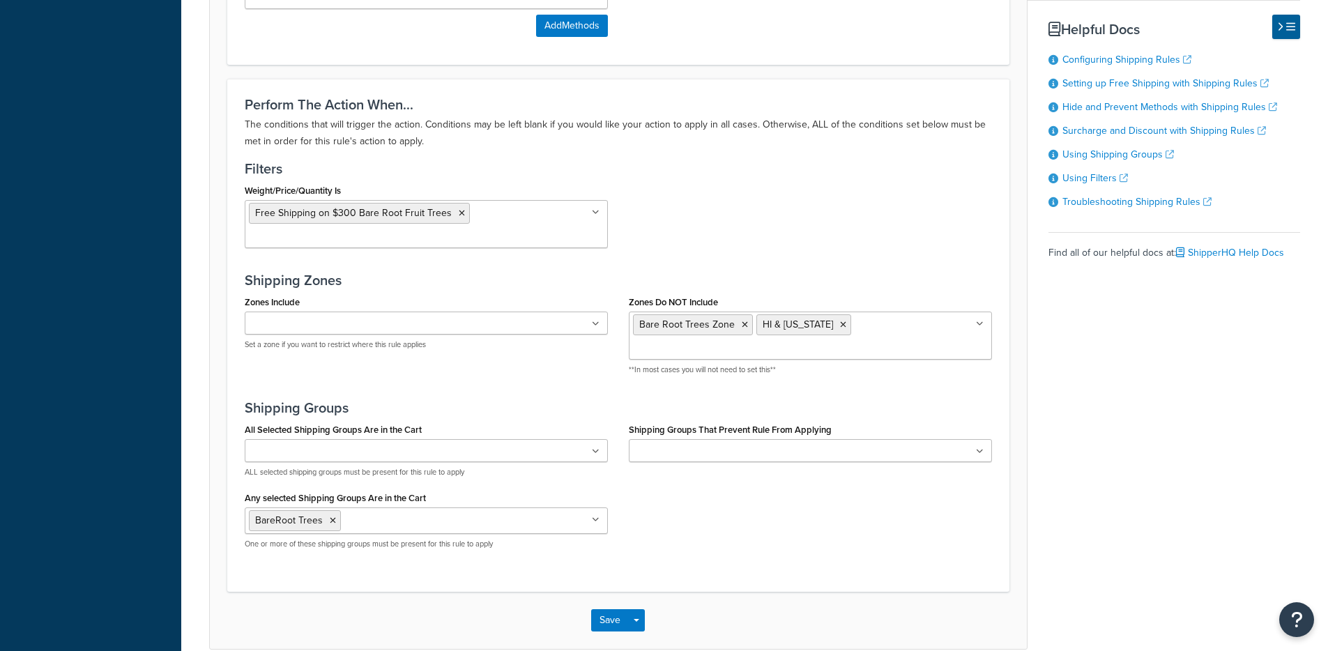
scroll to position [0, 0]
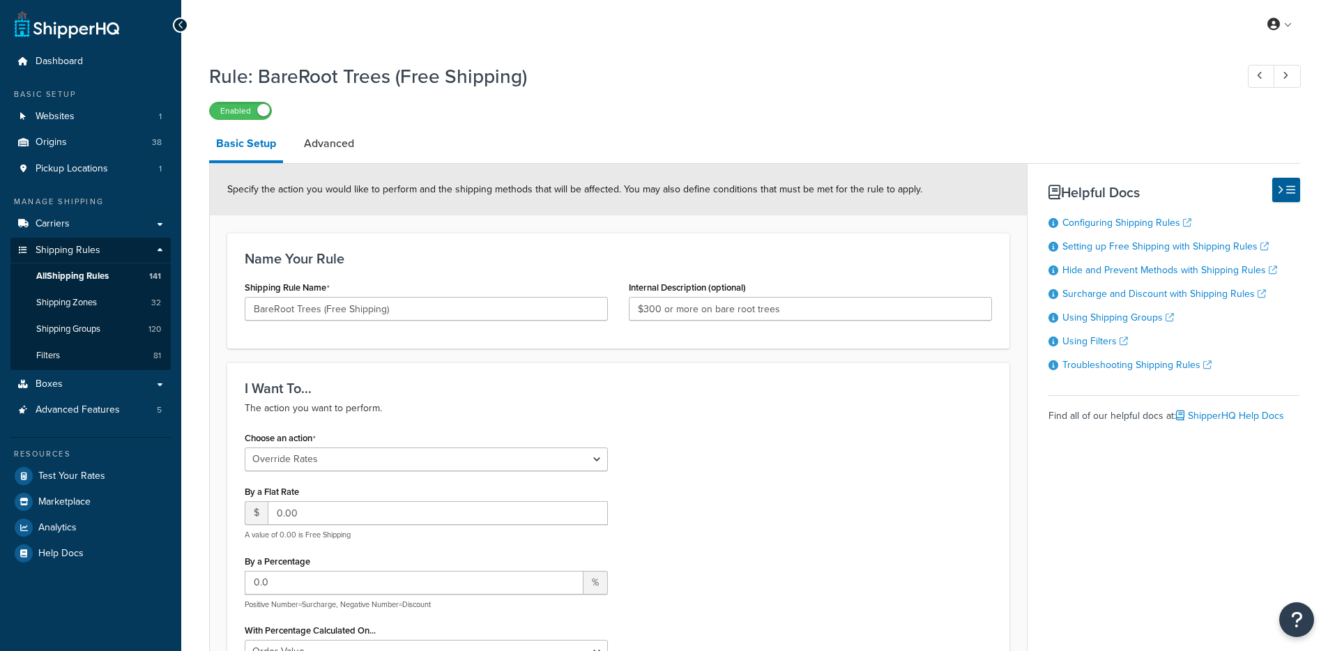
select select "OVERRIDE"
select select "SHIPPING_GROUP"
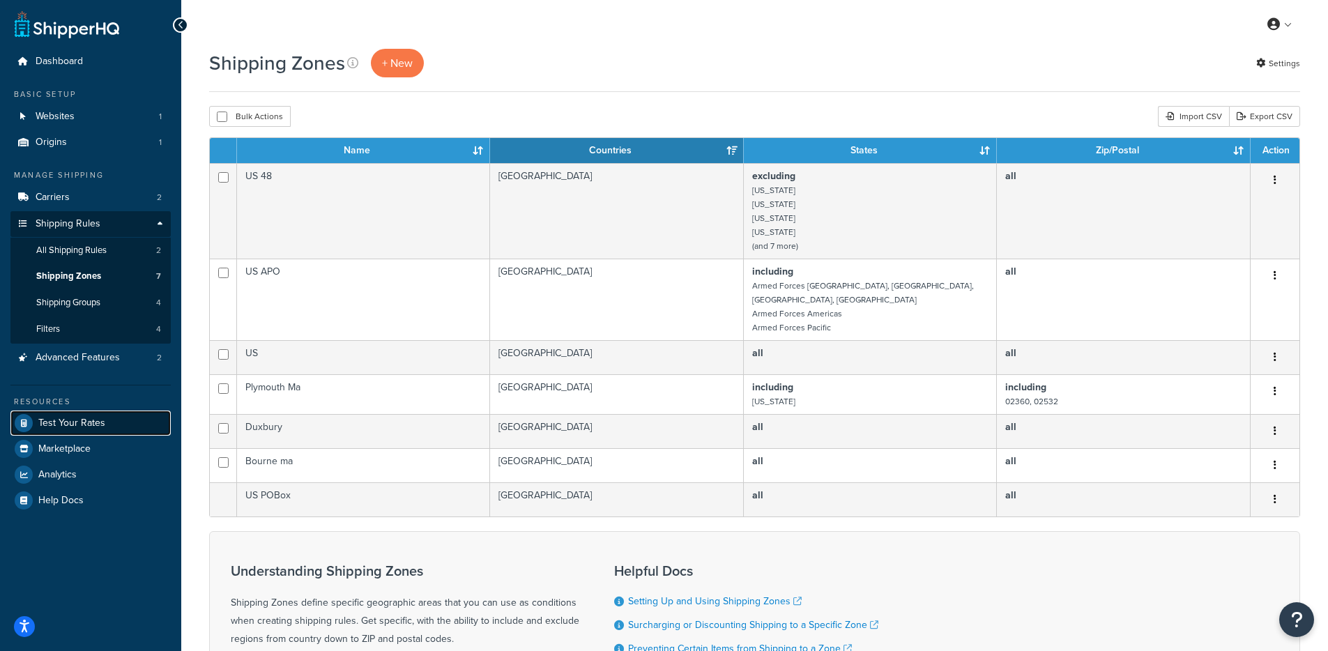
click at [89, 418] on span "Test Your Rates" at bounding box center [71, 424] width 67 height 12
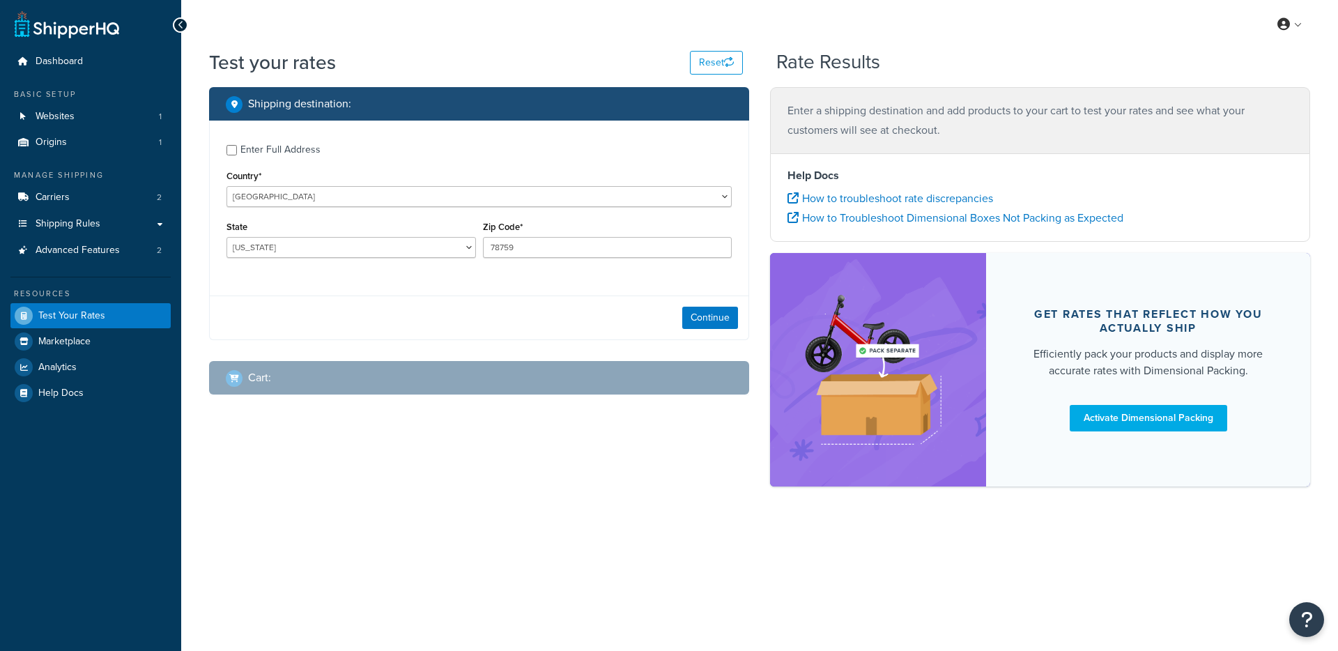
select select "[GEOGRAPHIC_DATA]"
click at [721, 318] on button "Continue" at bounding box center [710, 318] width 56 height 22
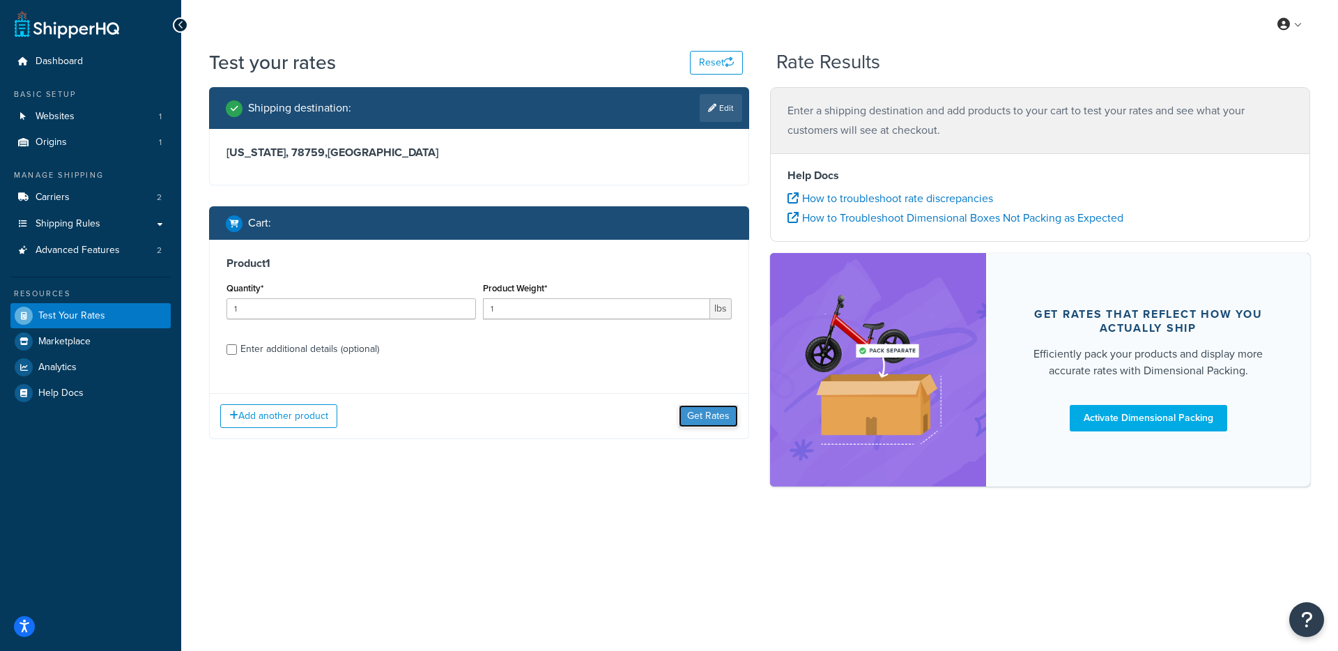
click at [690, 420] on button "Get Rates" at bounding box center [708, 416] width 59 height 22
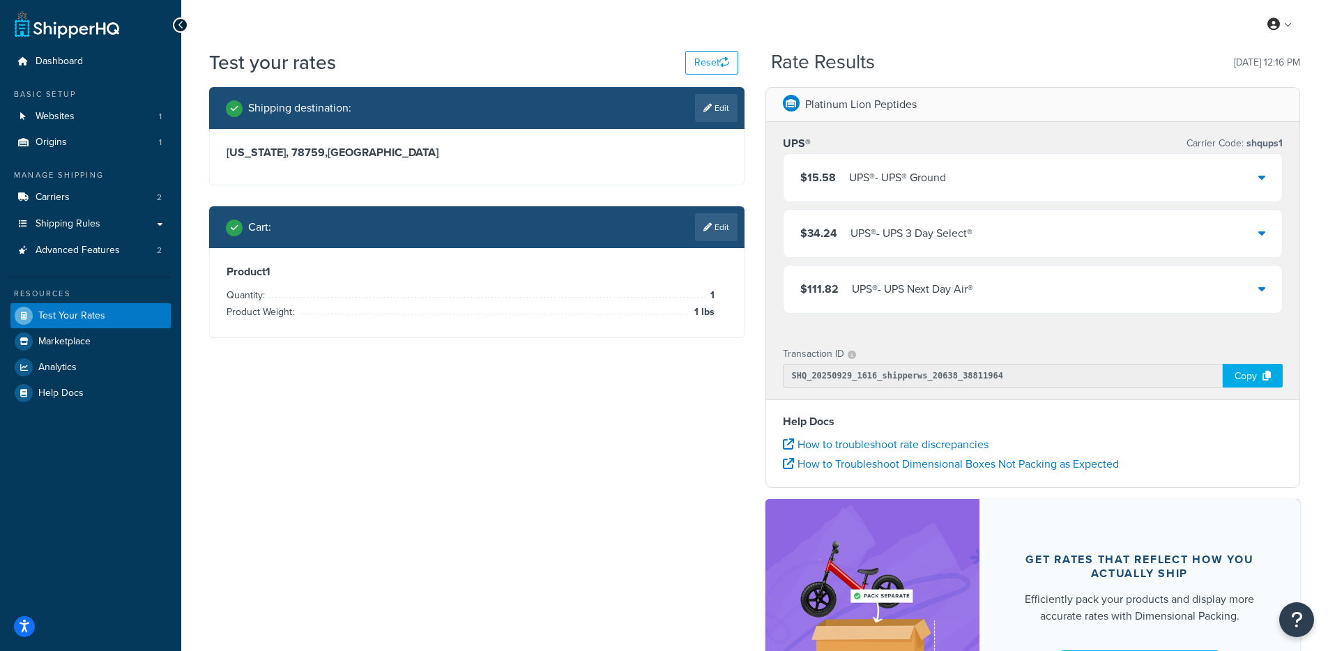
click at [703, 107] on icon at bounding box center [707, 108] width 8 height 8
select select "[GEOGRAPHIC_DATA]"
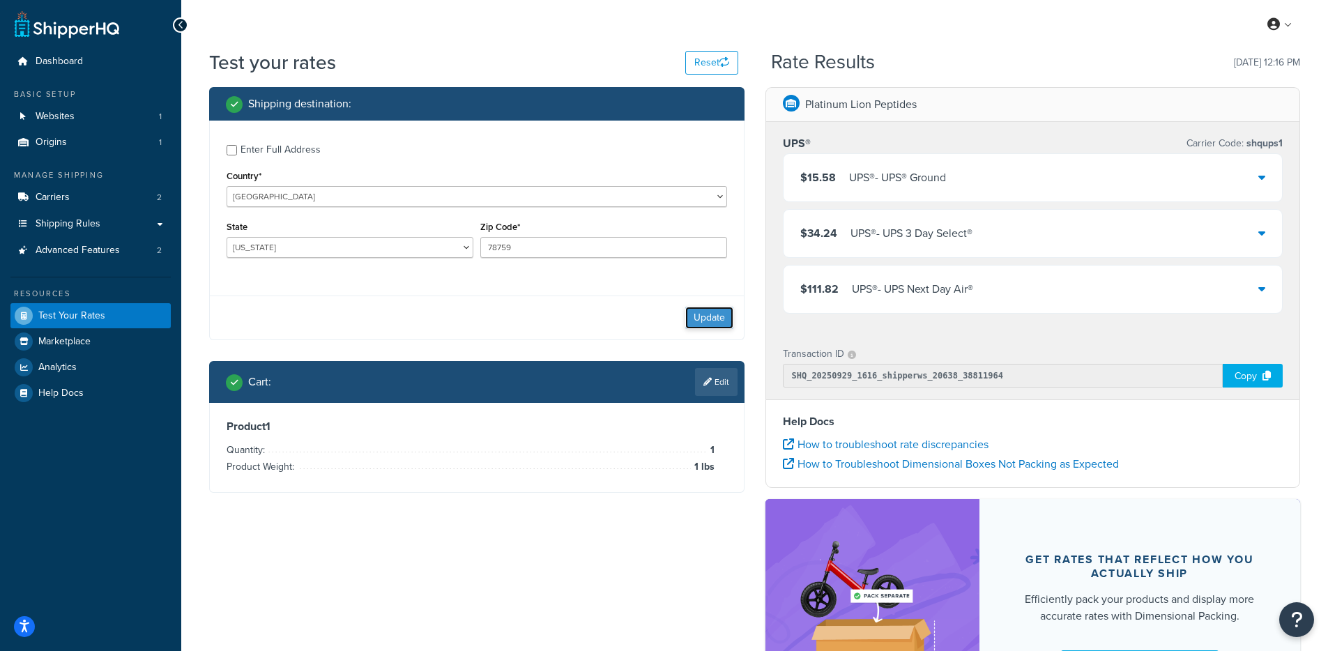
click at [696, 323] on button "Update" at bounding box center [709, 318] width 48 height 22
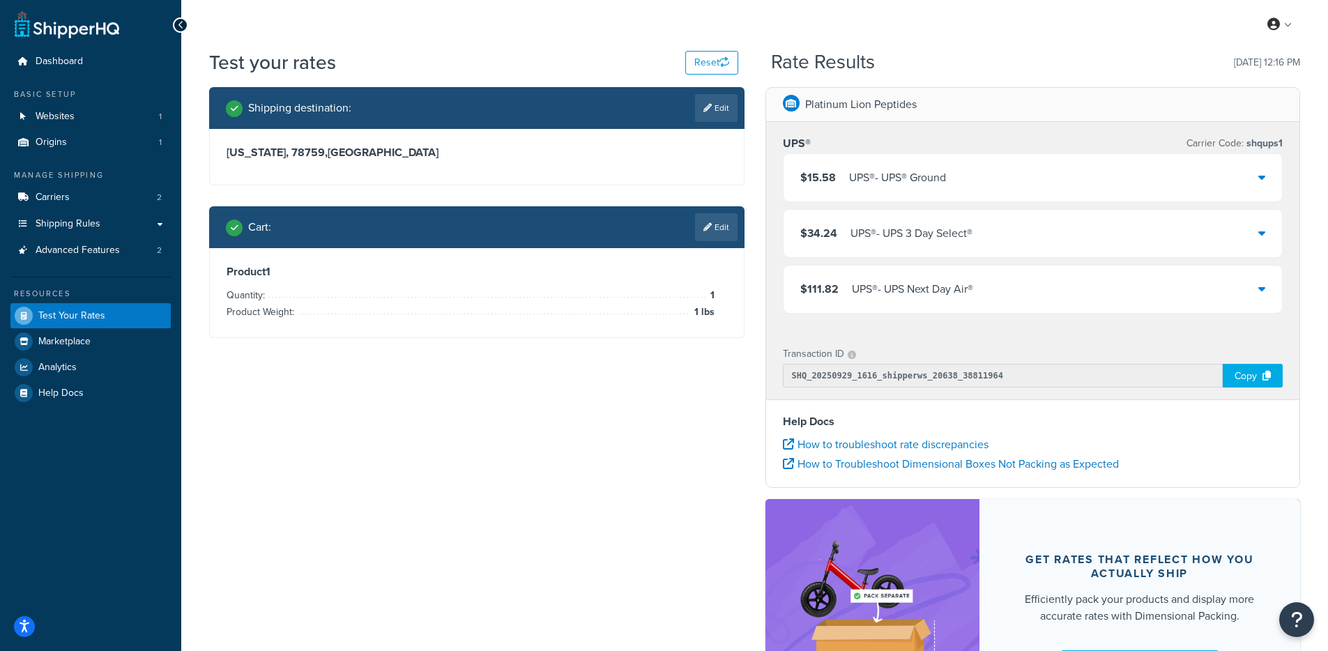
click at [915, 197] on div "$15.58 UPS® - UPS® Ground" at bounding box center [1033, 177] width 499 height 47
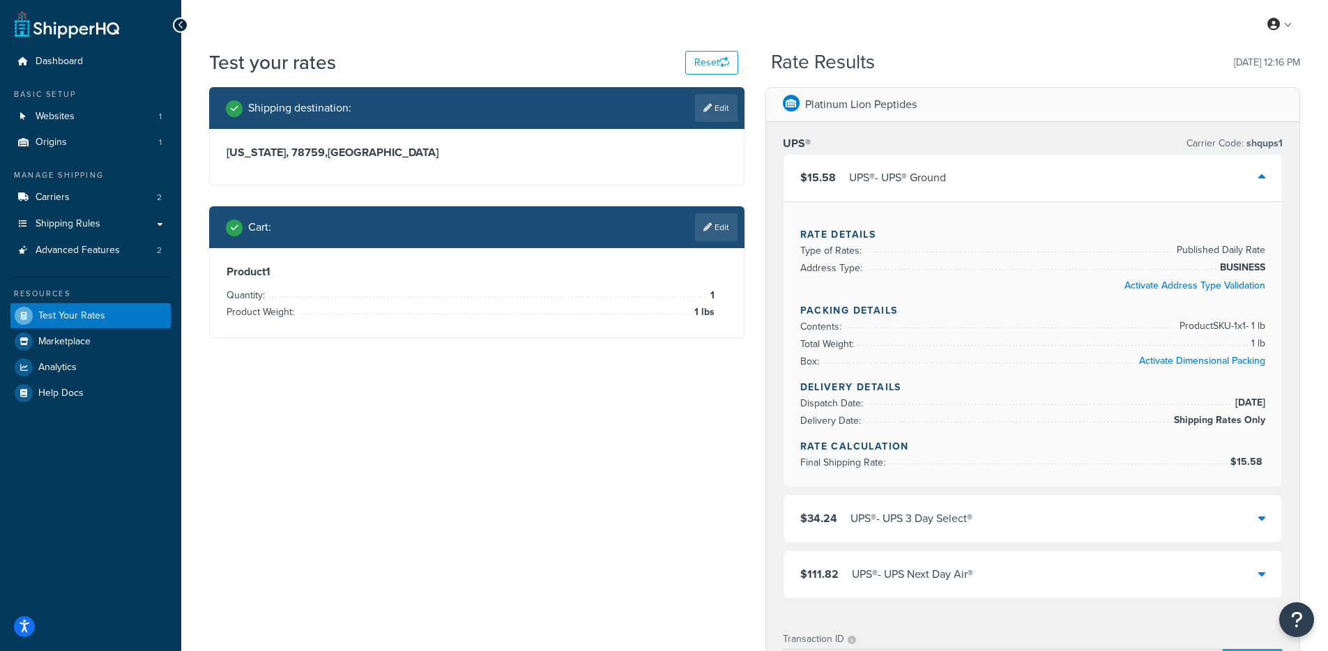
click at [914, 194] on div "$15.58 UPS® - UPS® Ground" at bounding box center [1033, 177] width 499 height 47
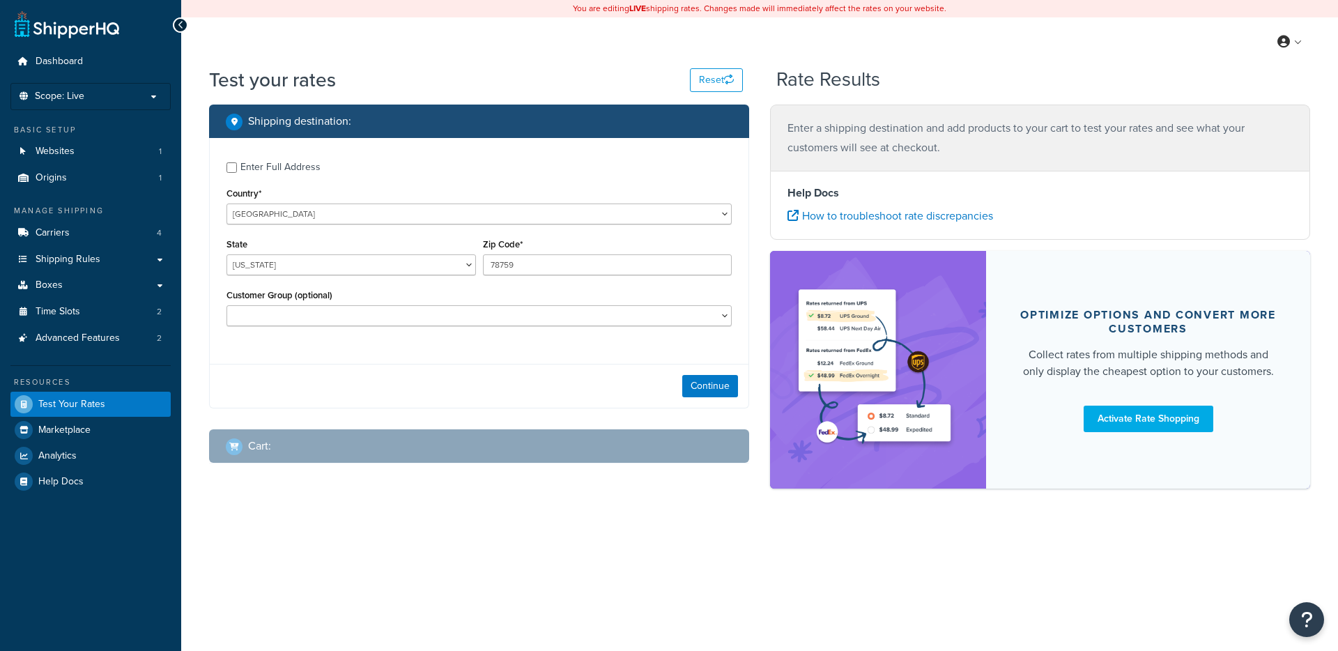
select select "[GEOGRAPHIC_DATA]"
click at [101, 151] on link "Websites 1" at bounding box center [90, 152] width 160 height 26
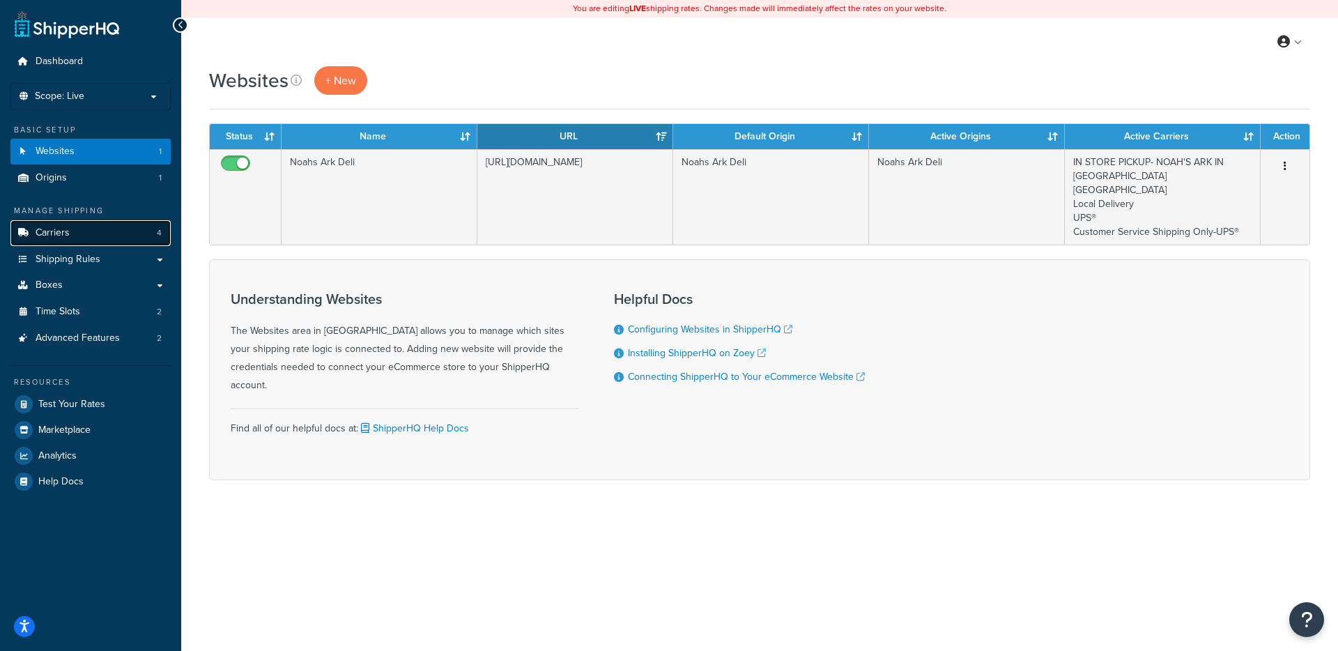
click at [112, 232] on link "Carriers 4" at bounding box center [90, 233] width 160 height 26
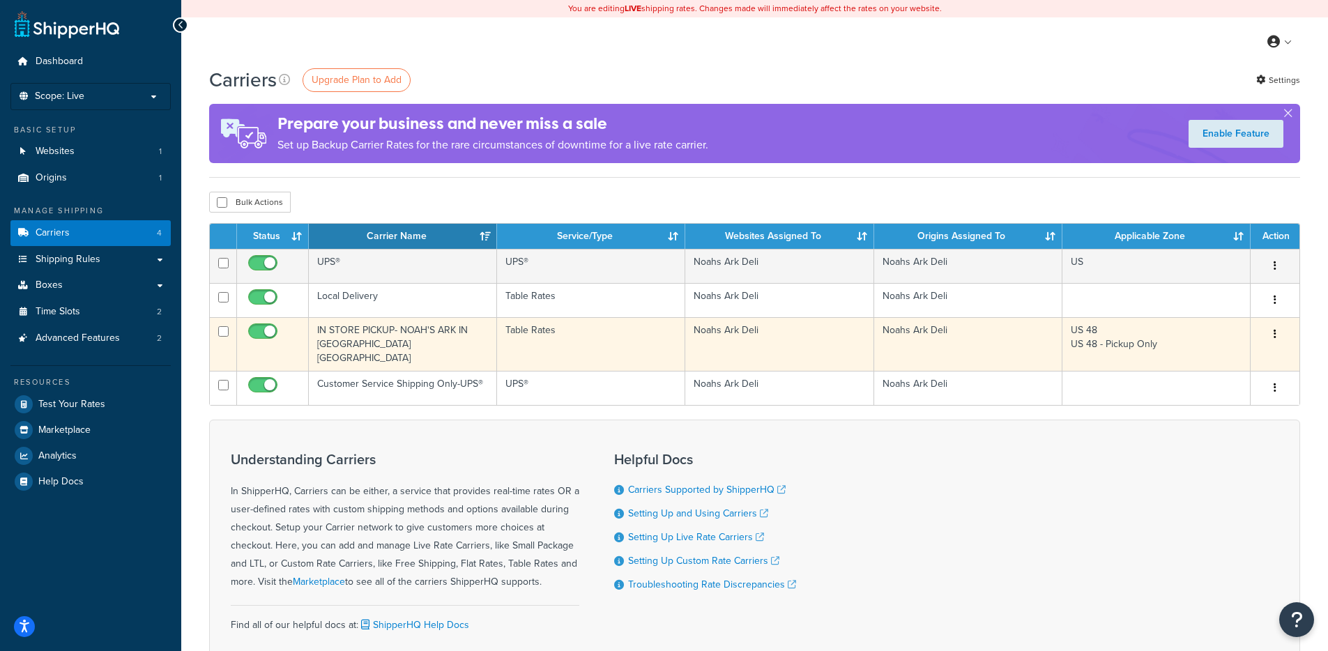
click at [515, 340] on td "Table Rates" at bounding box center [591, 344] width 188 height 54
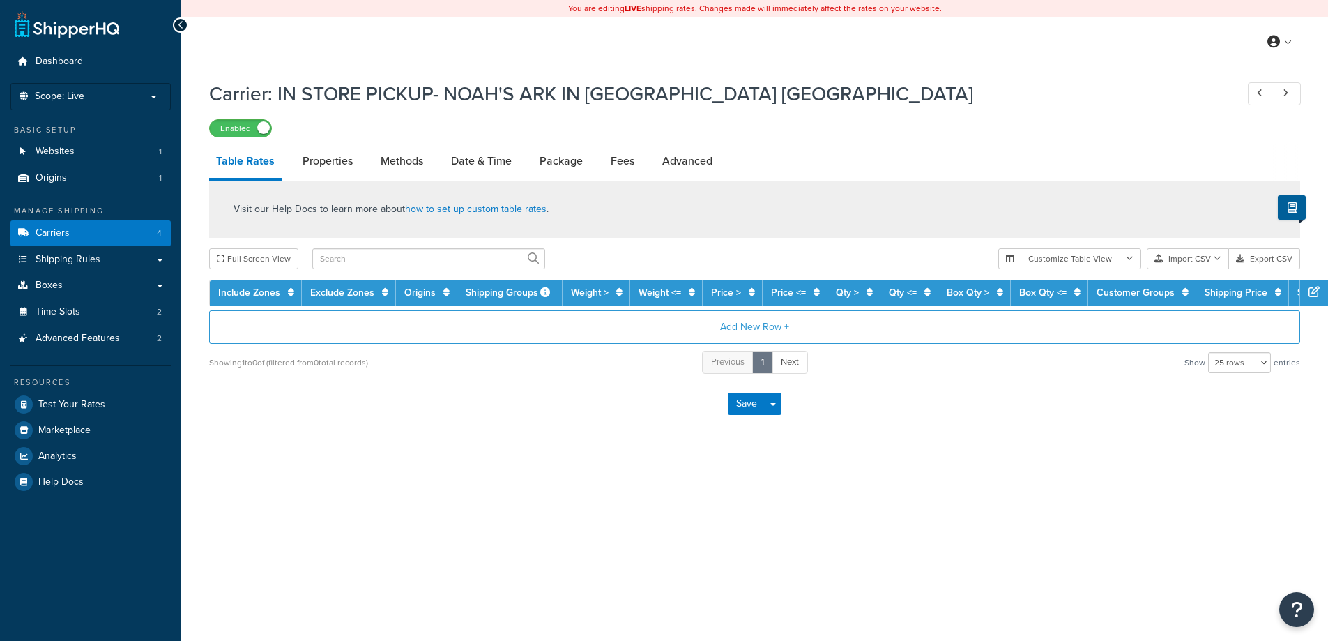
select select "25"
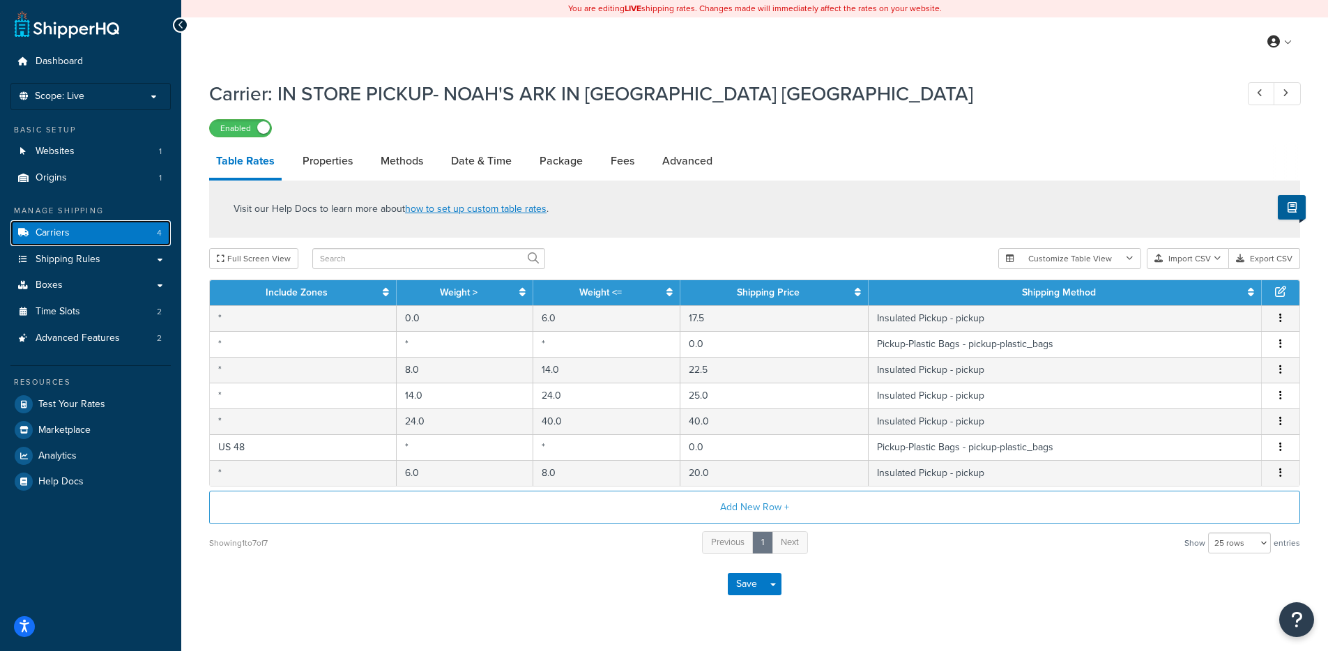
click at [100, 228] on link "Carriers 4" at bounding box center [90, 233] width 160 height 26
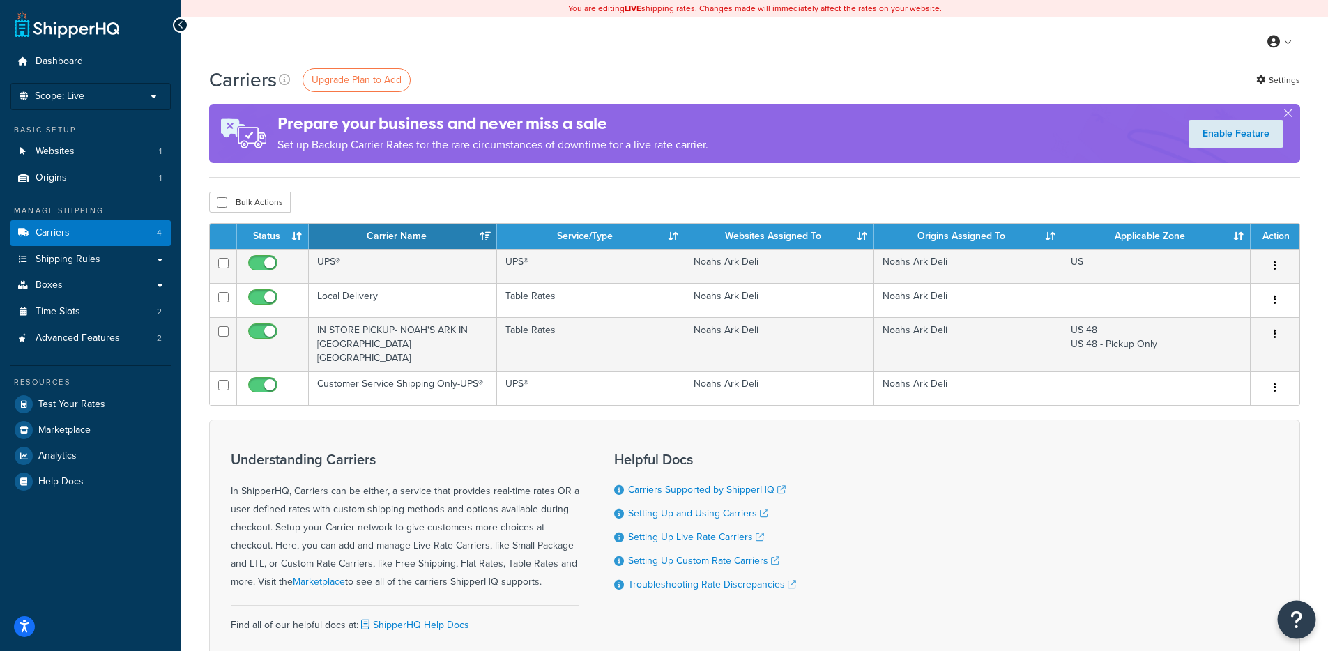
click at [1290, 616] on icon "Open Resource Center" at bounding box center [1296, 620] width 13 height 20
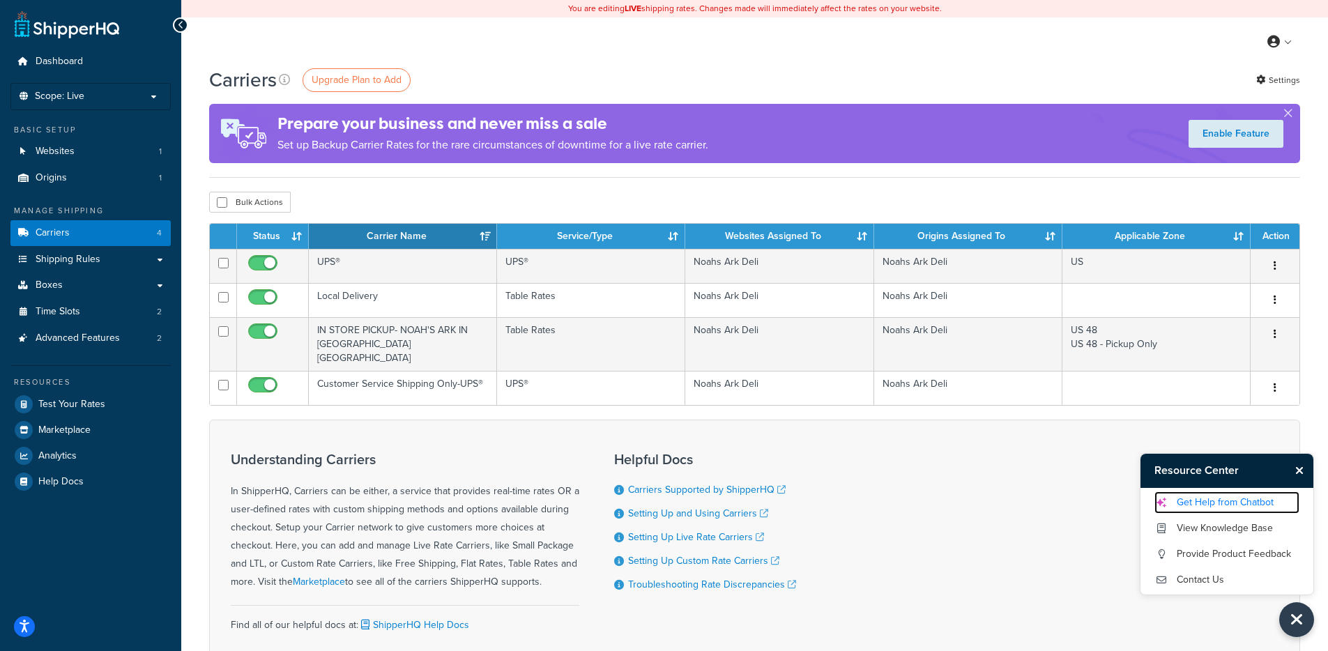
click at [1194, 498] on link "Get Help from Chatbot" at bounding box center [1226, 502] width 145 height 22
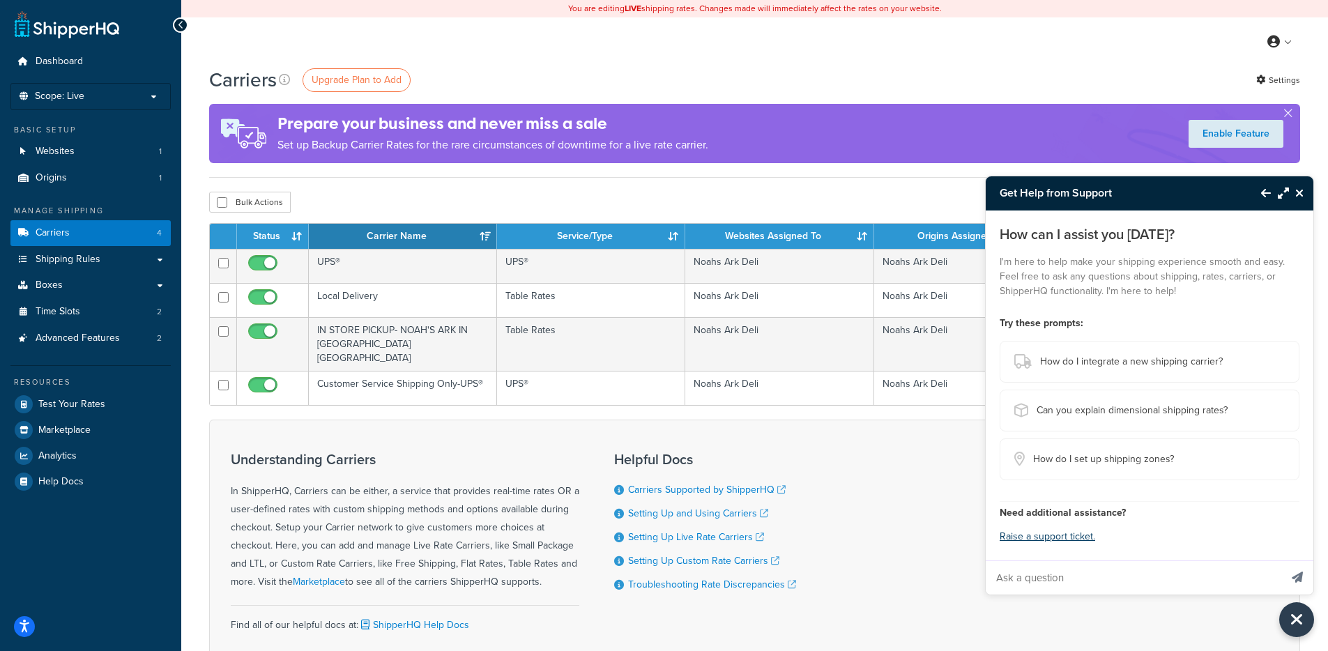
click at [1088, 588] on input "Ask a question" at bounding box center [1133, 577] width 294 height 33
paste input "I have two issues via Zoey that their support notified me would be handled with…"
type input "I have two issues via Zoey that their support notified me would be handled with…"
click at [1281, 560] on button "Send message" at bounding box center [1297, 577] width 32 height 34
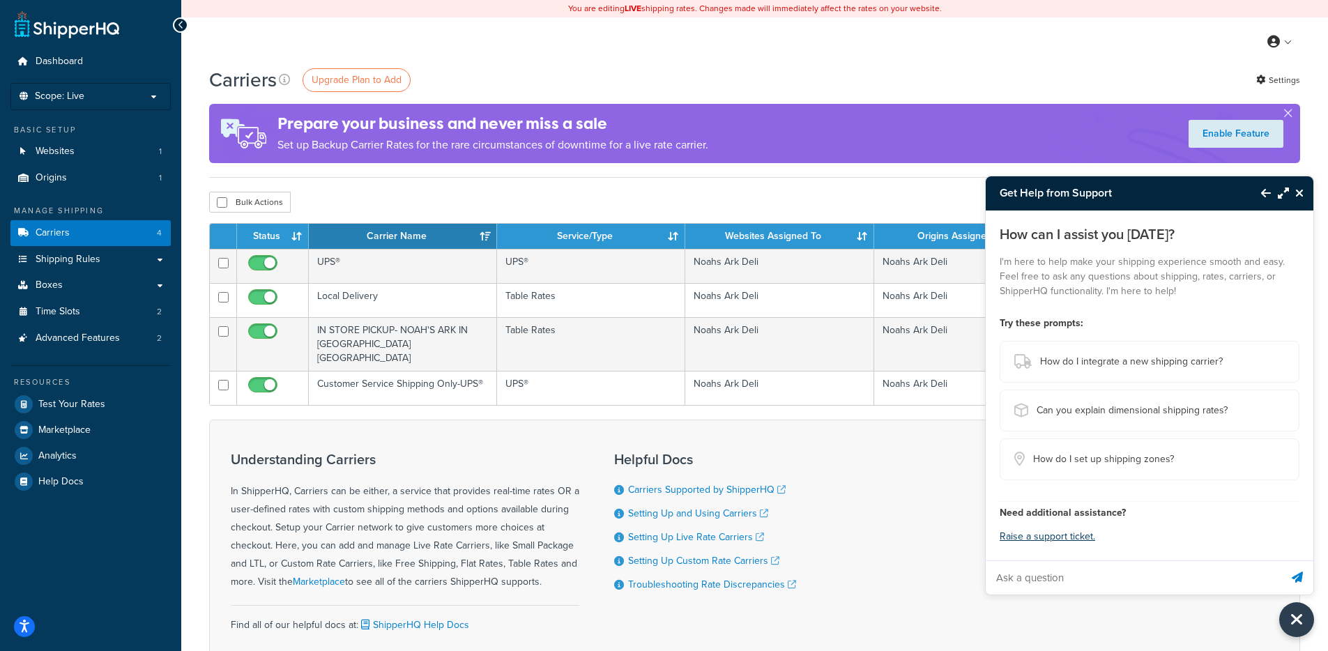
scroll to position [0, 0]
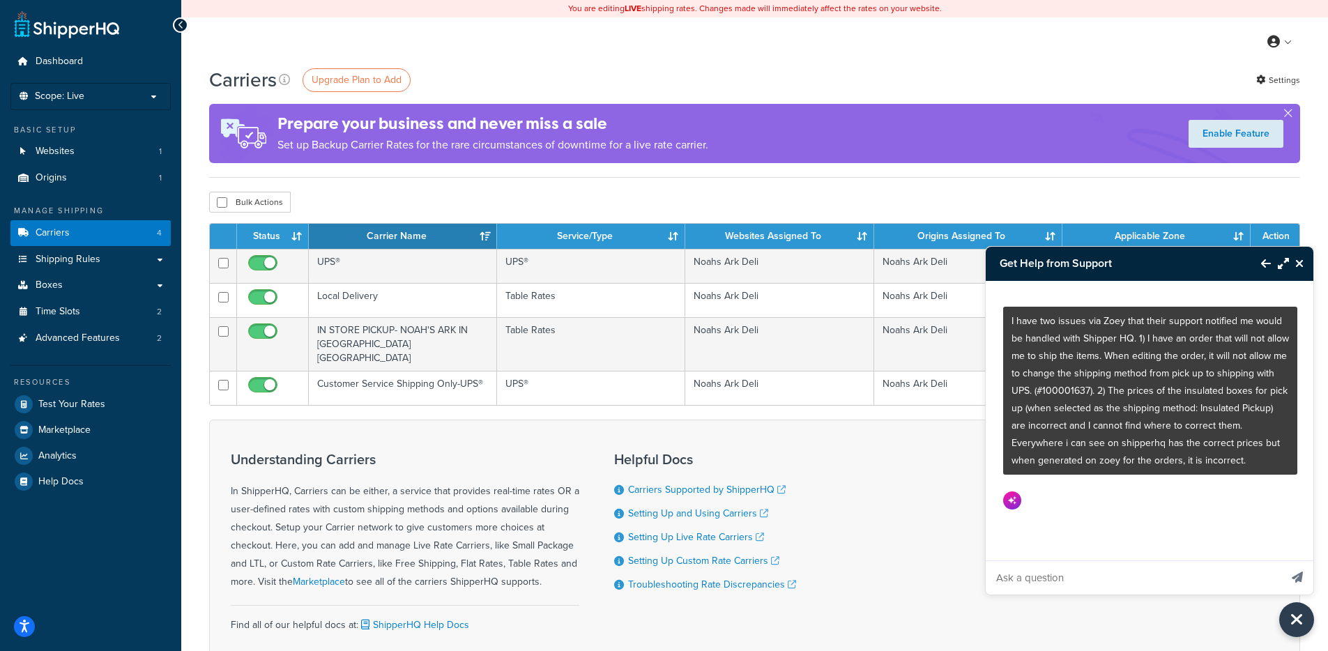
click at [1184, 445] on p "I have two issues via Zoey that their support notified me would be handled with…" at bounding box center [1149, 390] width 277 height 157
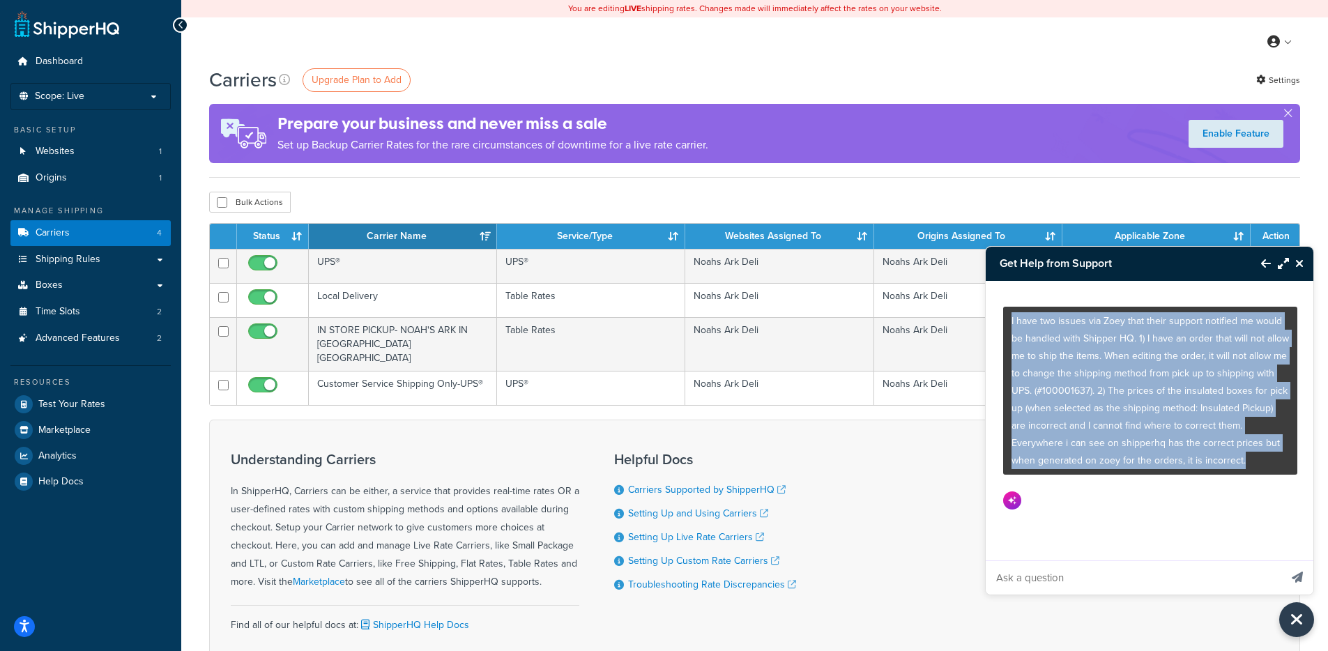
drag, startPoint x: 1175, startPoint y: 470, endPoint x: 984, endPoint y: 305, distance: 251.6
click at [985, 305] on div "Get Help from Support I have two issues via Zoey that their support notified me…" at bounding box center [1149, 420] width 329 height 349
copy p "I have two issues via Zoey that their support notified me would be handled with…"
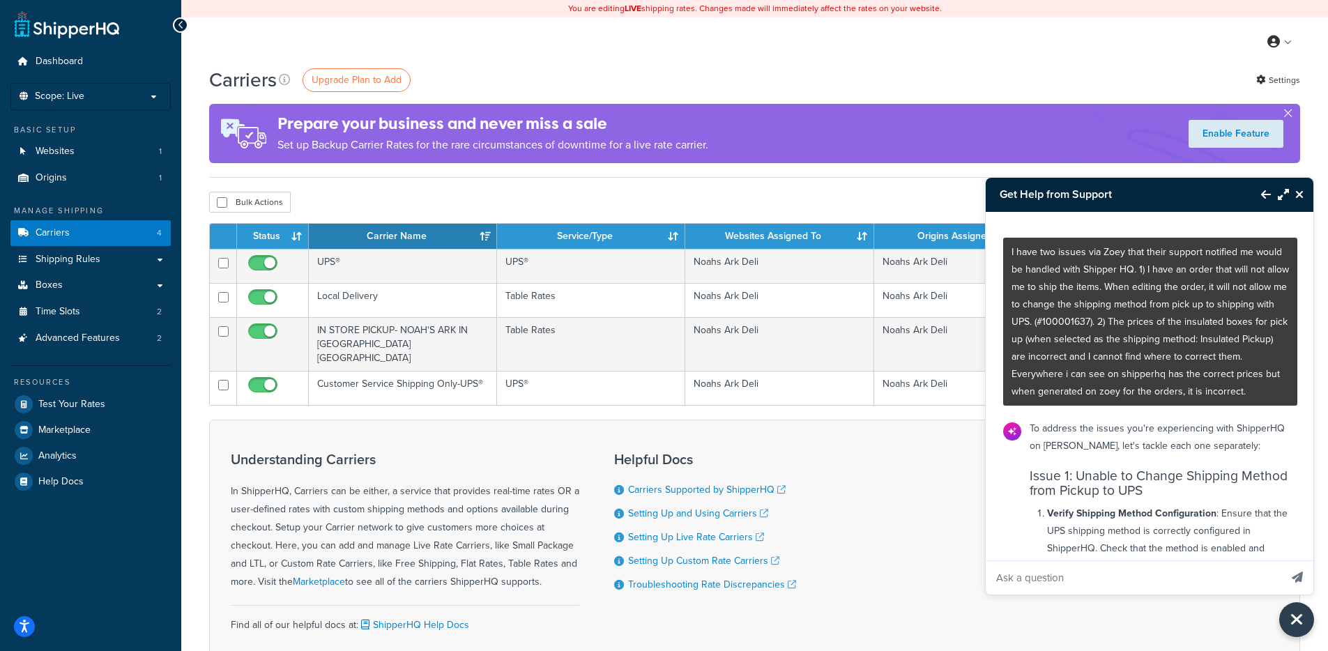
drag, startPoint x: 1027, startPoint y: 342, endPoint x: 1028, endPoint y: 330, distance: 11.9
click at [1027, 342] on p "I have two issues via Zoey that their support notified me would be handled with…" at bounding box center [1149, 321] width 277 height 157
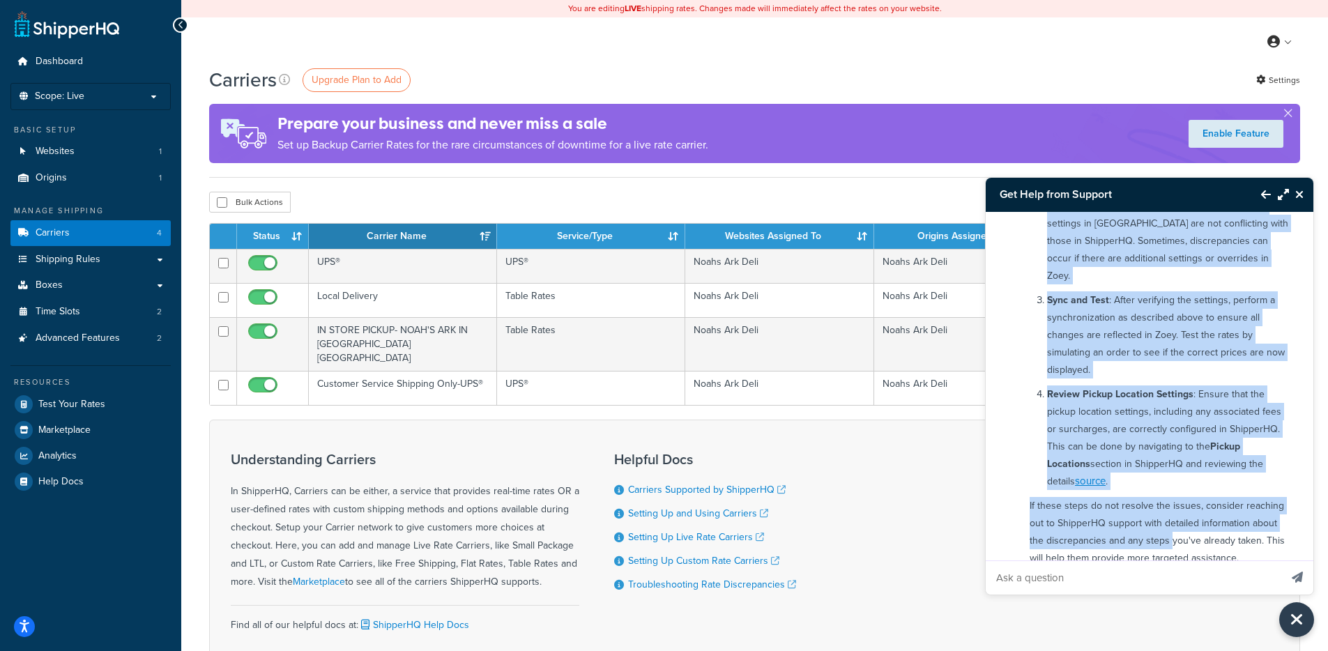
scroll to position [913, 0]
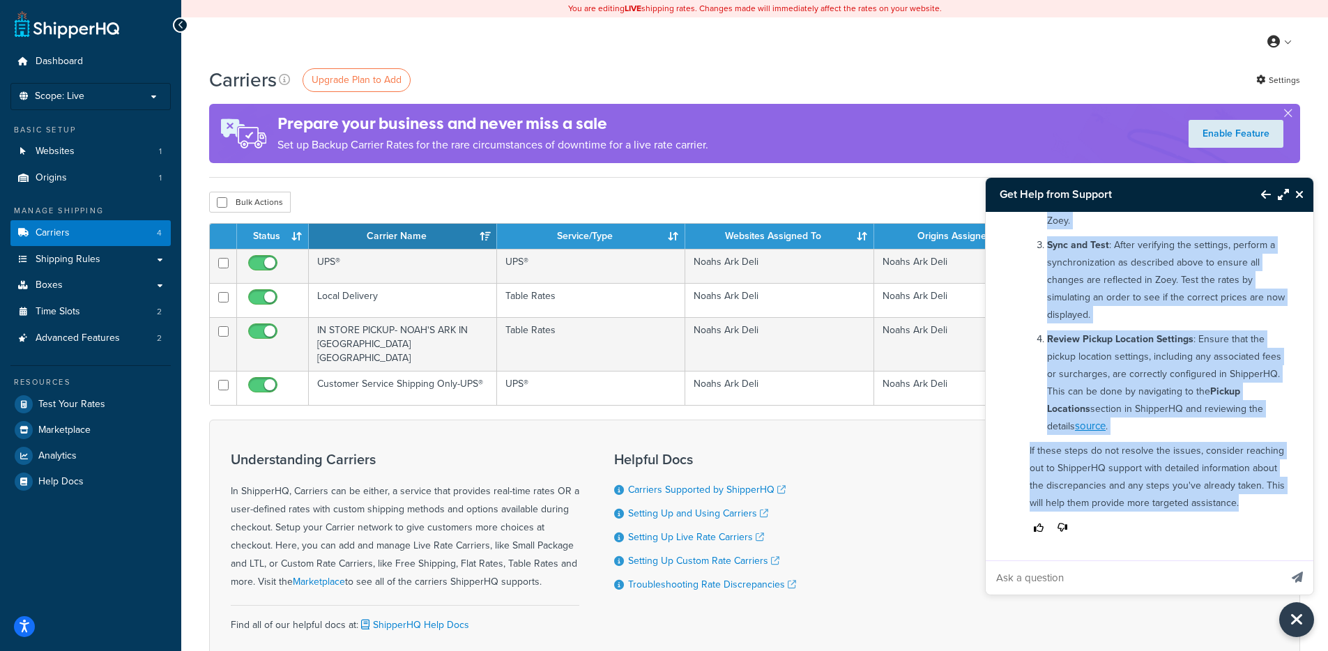
drag, startPoint x: 1008, startPoint y: 252, endPoint x: 1274, endPoint y: 512, distance: 371.7
click at [1274, 512] on div "I have two issues via Zoey that their support notified me would be handled with…" at bounding box center [1150, 386] width 329 height 349
copy div "I have two issues via Zoey that their support notified me would be handled with…"
